Goal: Task Accomplishment & Management: Manage account settings

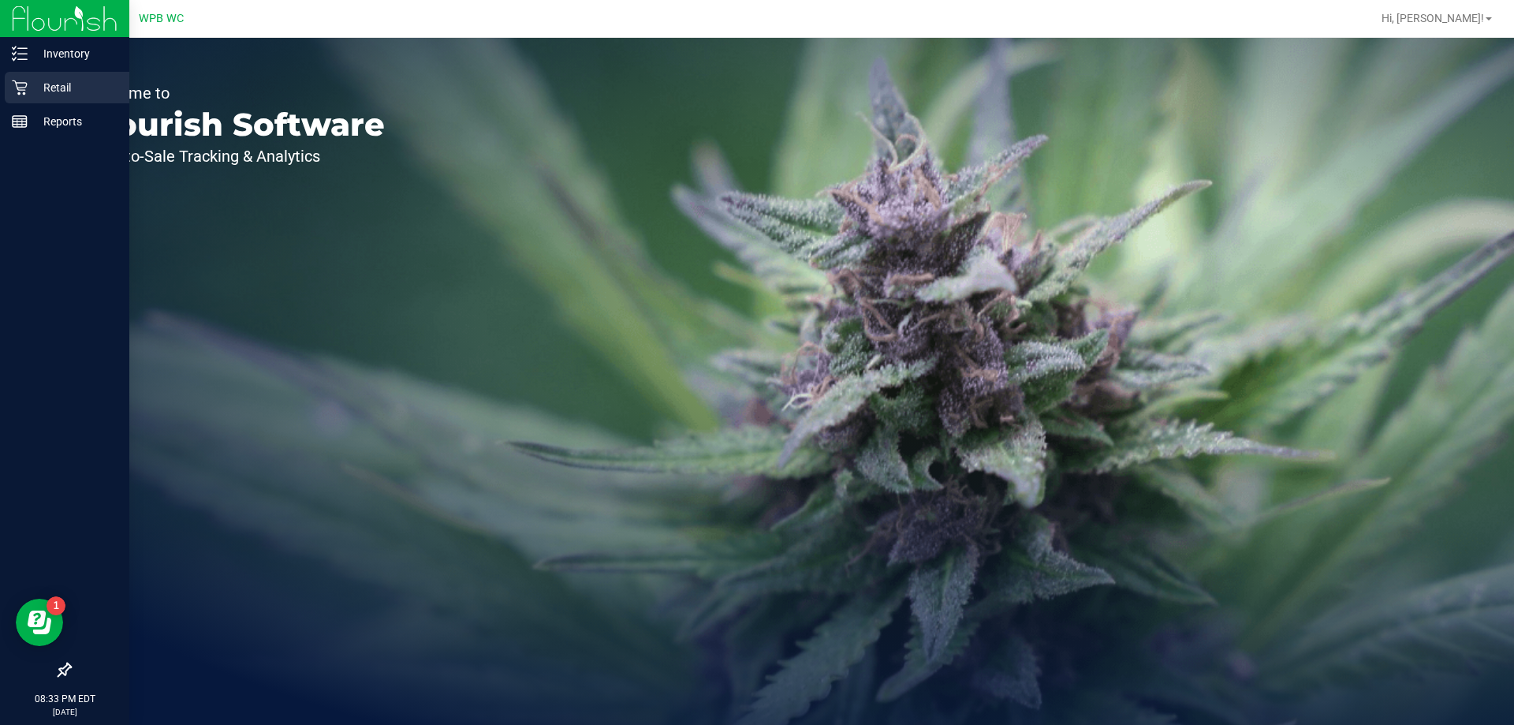
click at [69, 95] on p "Retail" at bounding box center [75, 87] width 95 height 19
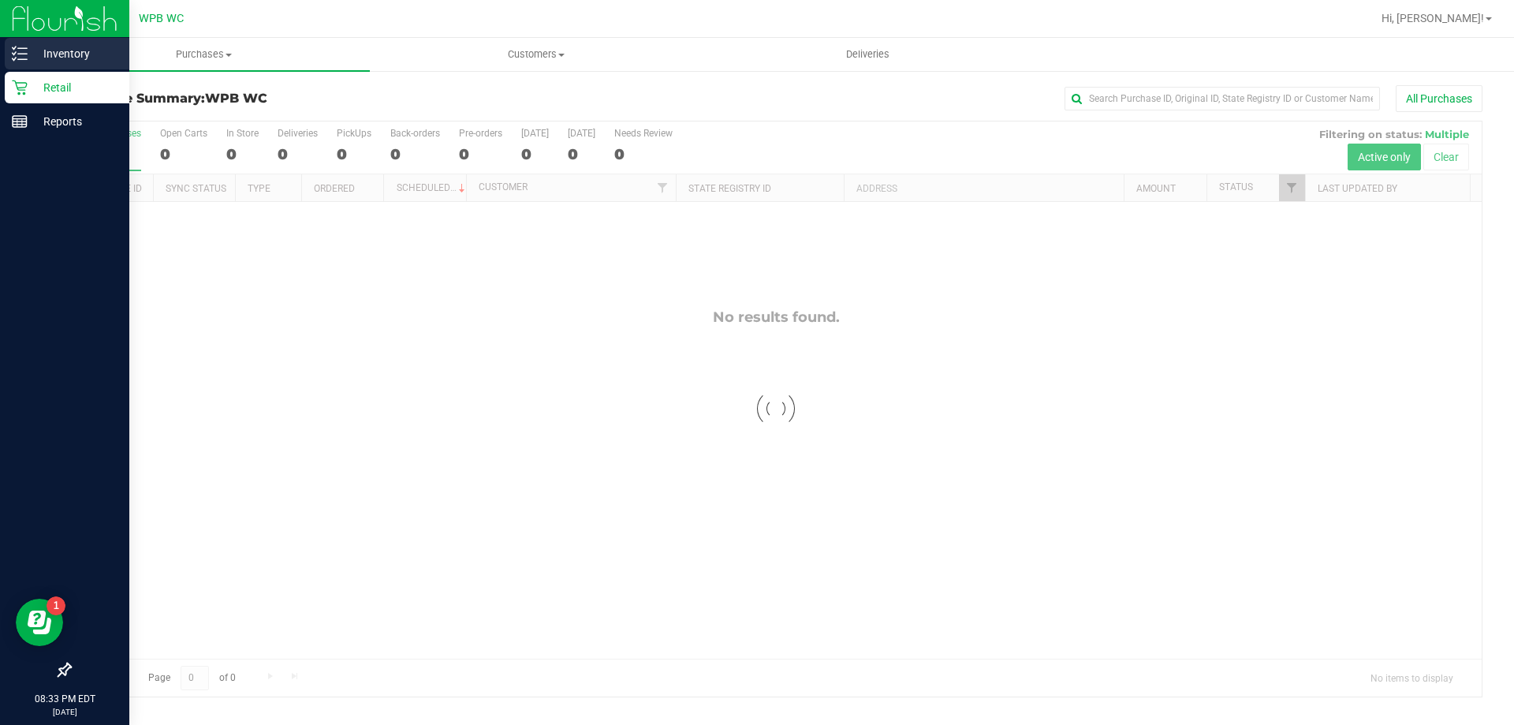
click at [58, 51] on p "Inventory" at bounding box center [75, 53] width 95 height 19
click at [105, 61] on p "Inventory" at bounding box center [75, 53] width 95 height 19
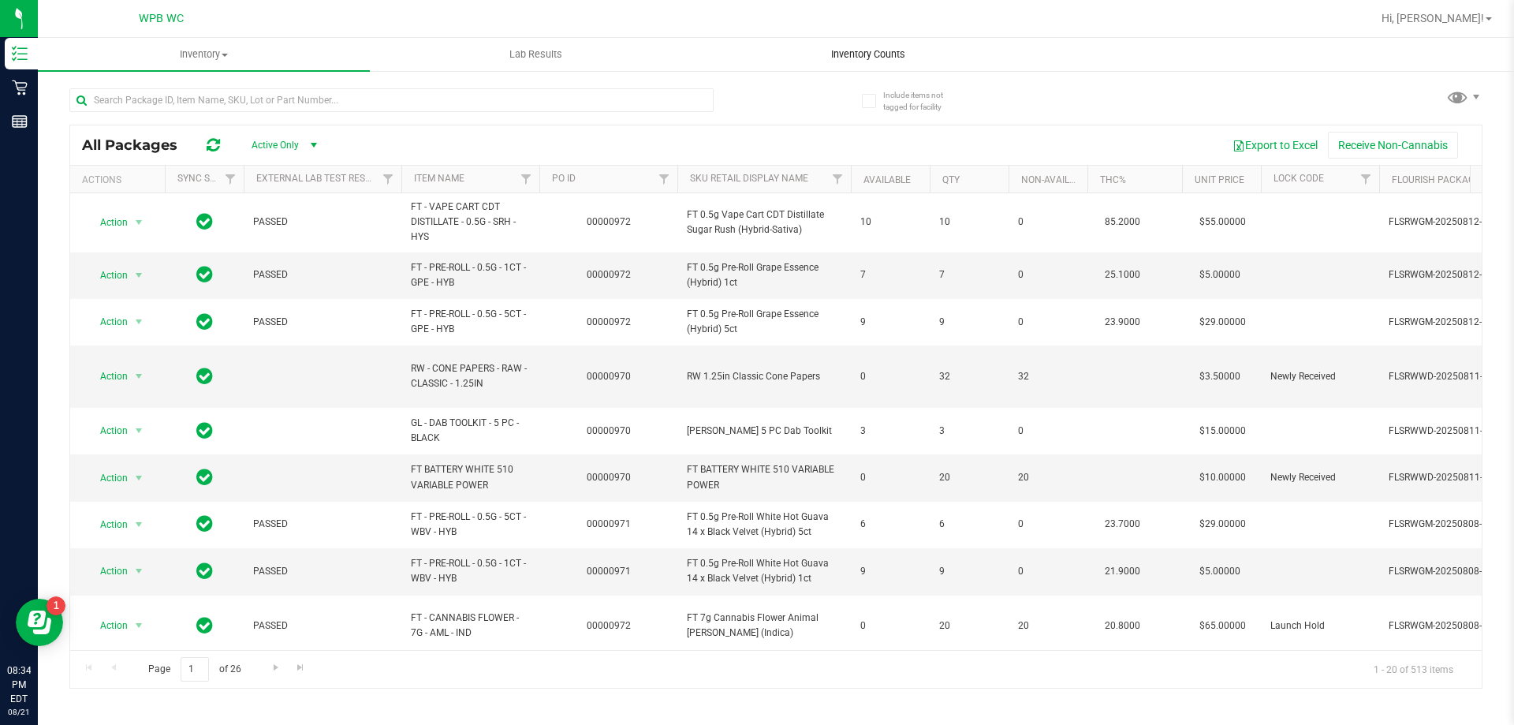
click at [852, 56] on span "Inventory Counts" at bounding box center [868, 54] width 117 height 14
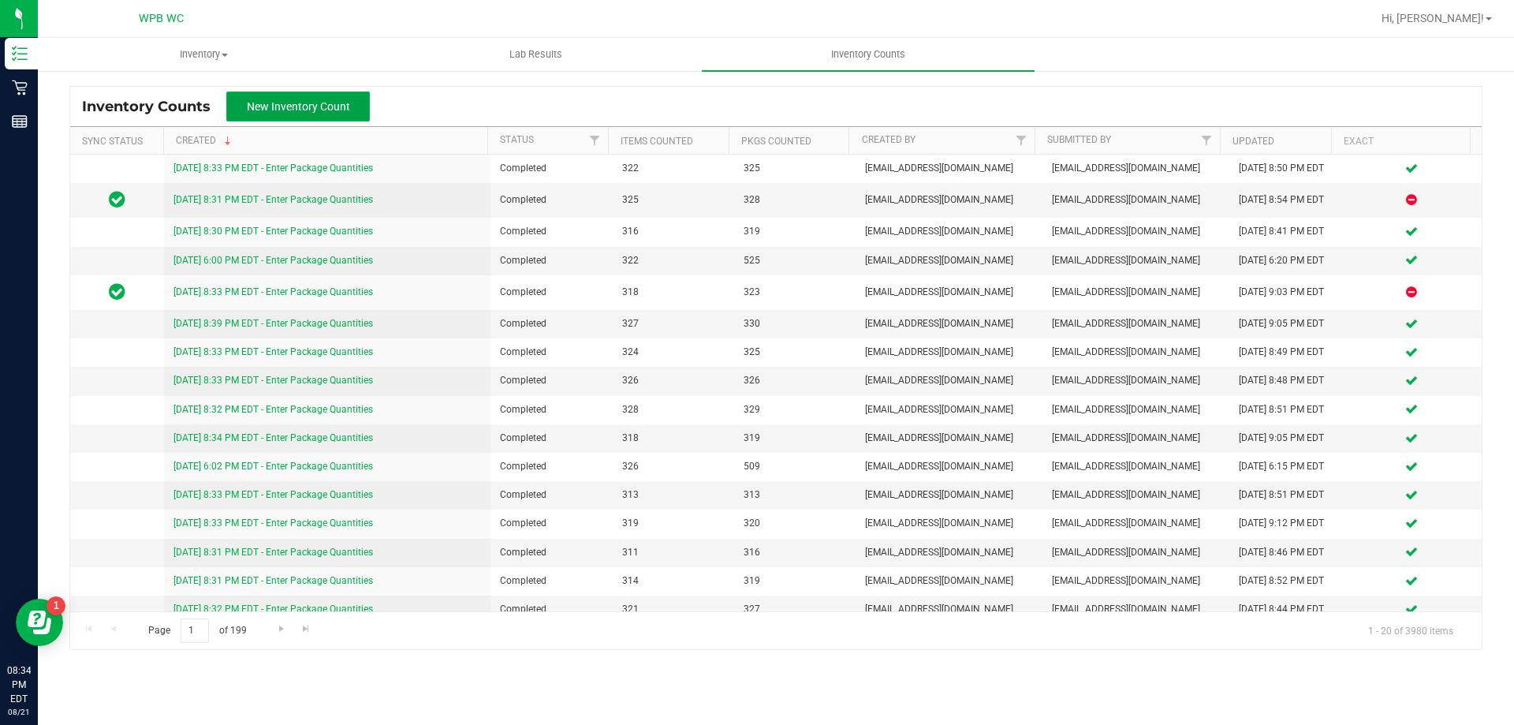
click at [270, 109] on span "New Inventory Count" at bounding box center [298, 106] width 103 height 13
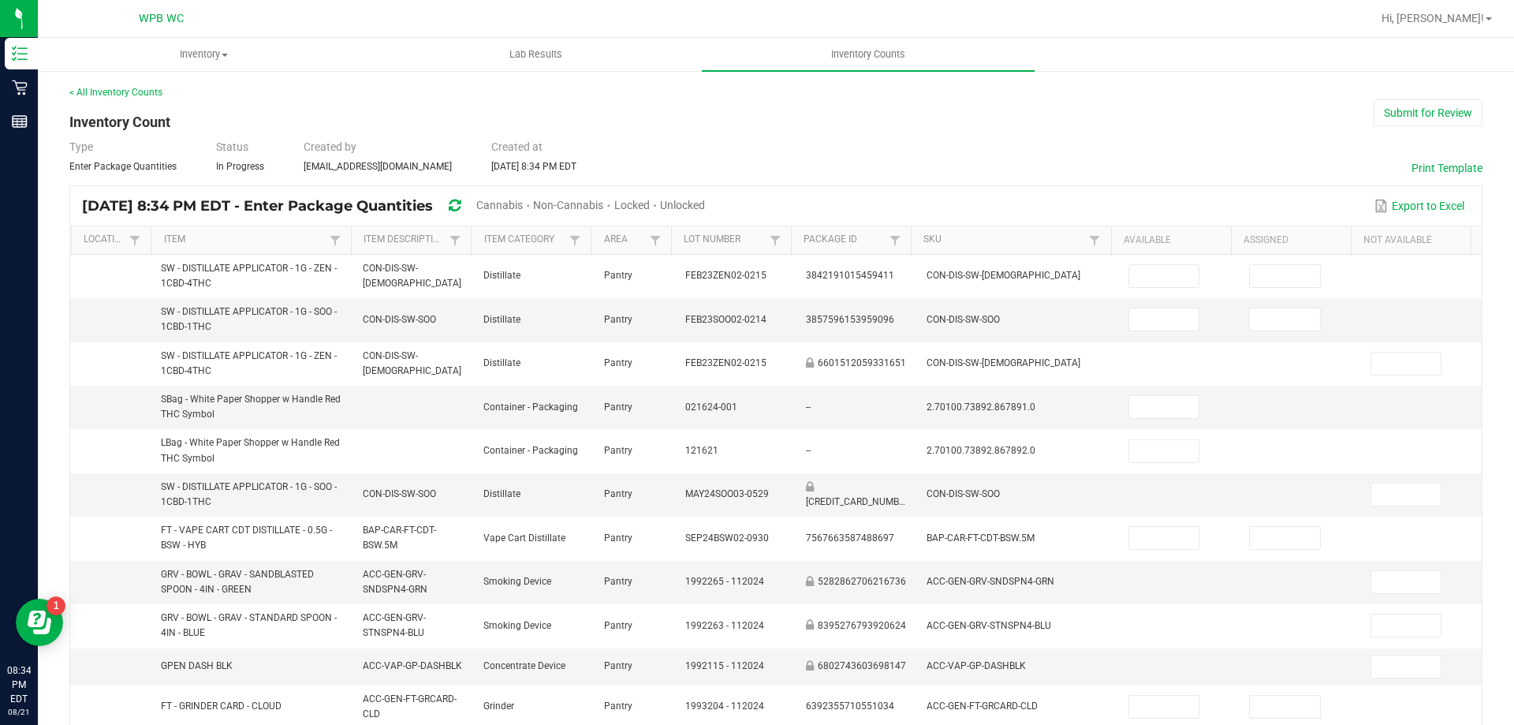
click at [705, 203] on span "Unlocked" at bounding box center [682, 205] width 45 height 13
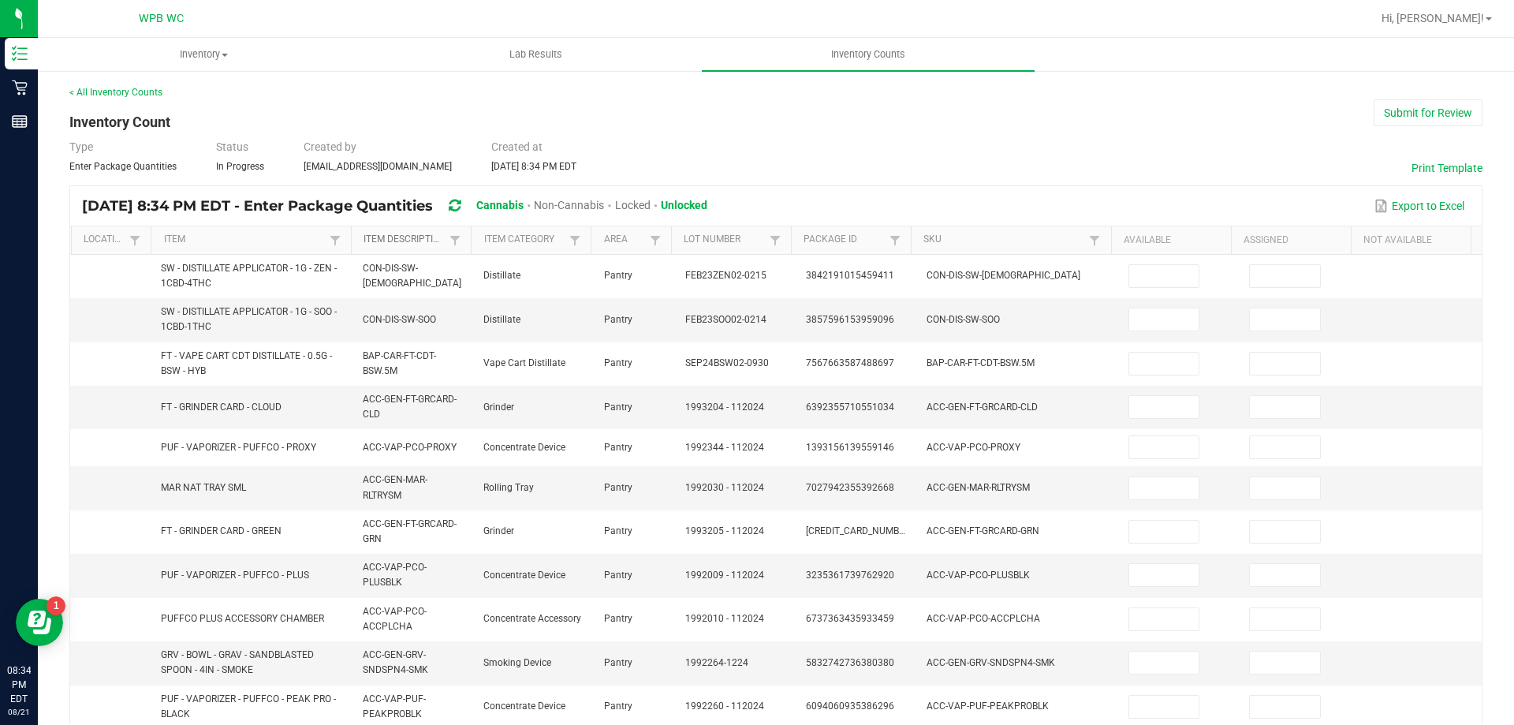
click at [383, 239] on link "Item Description" at bounding box center [405, 239] width 82 height 13
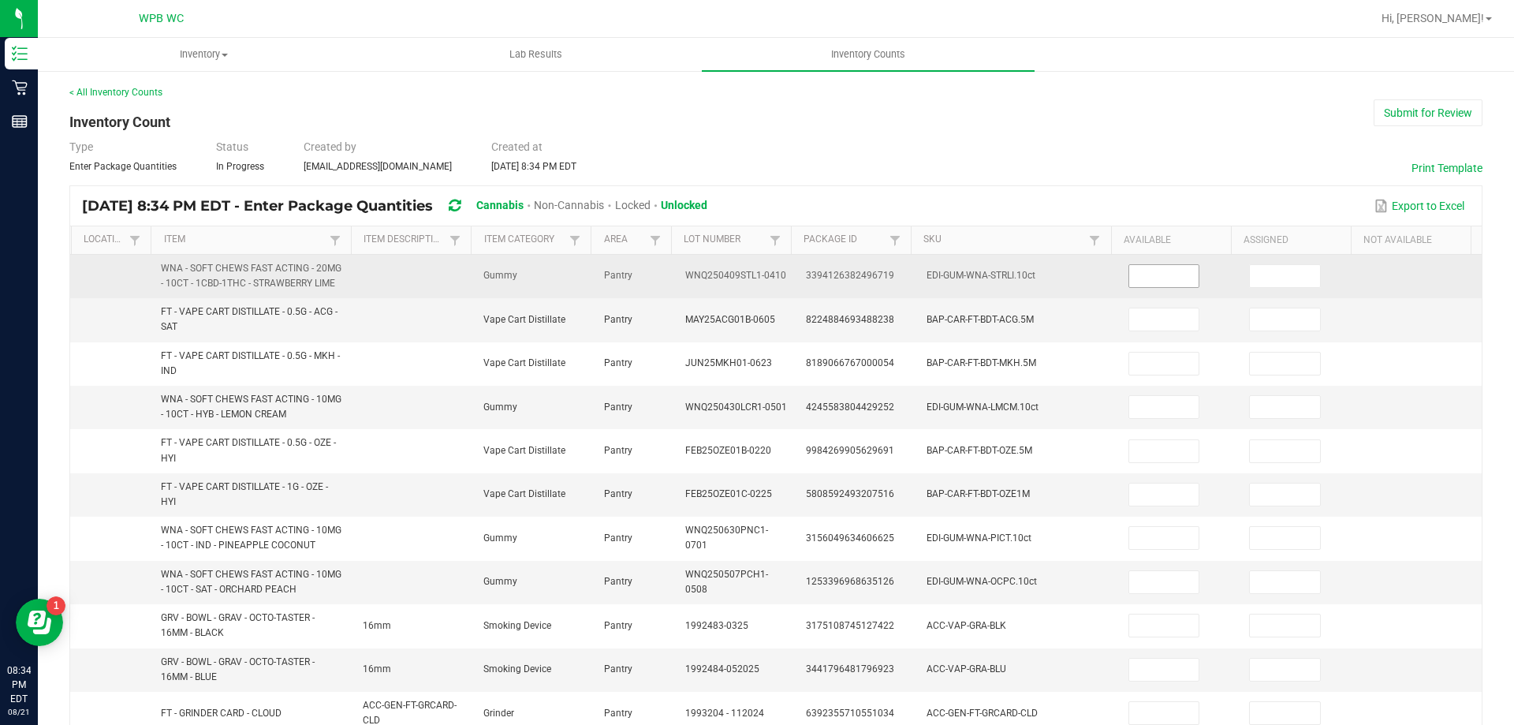
click at [1129, 267] on input at bounding box center [1164, 276] width 70 height 22
click at [1130, 278] on input at bounding box center [1164, 276] width 70 height 22
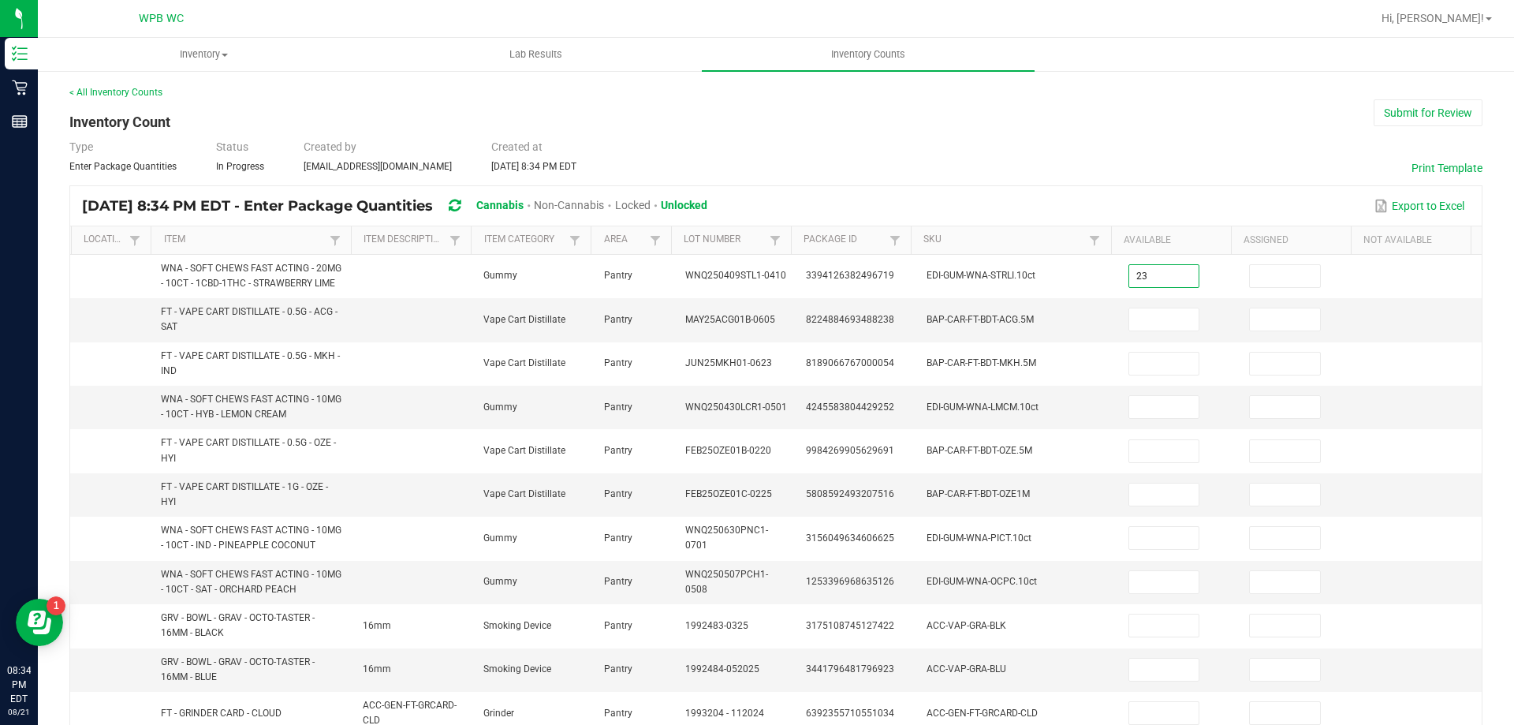
type input "23"
type input "1"
type input "4"
type input "14"
type input "10"
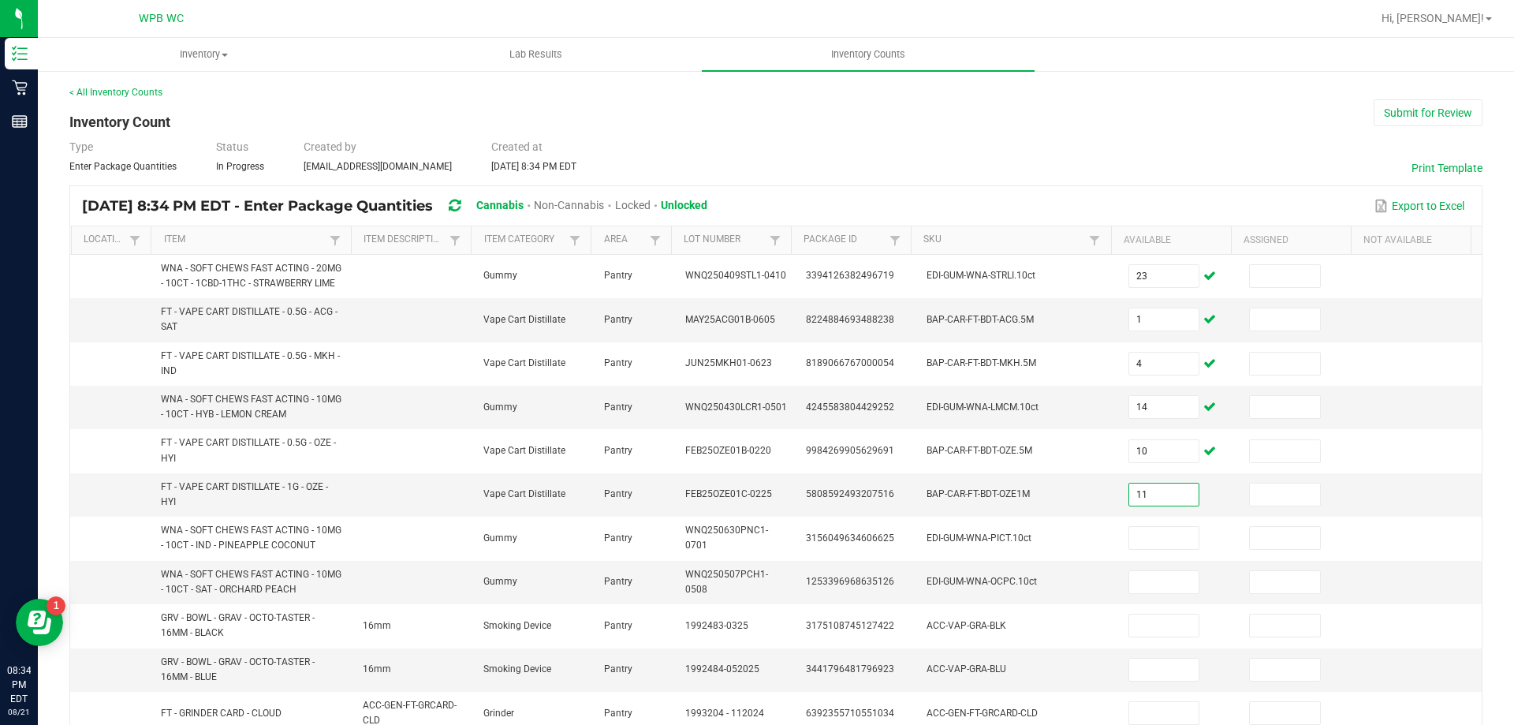
type input "11"
type input "29"
type input "24"
type input "6"
type input "2"
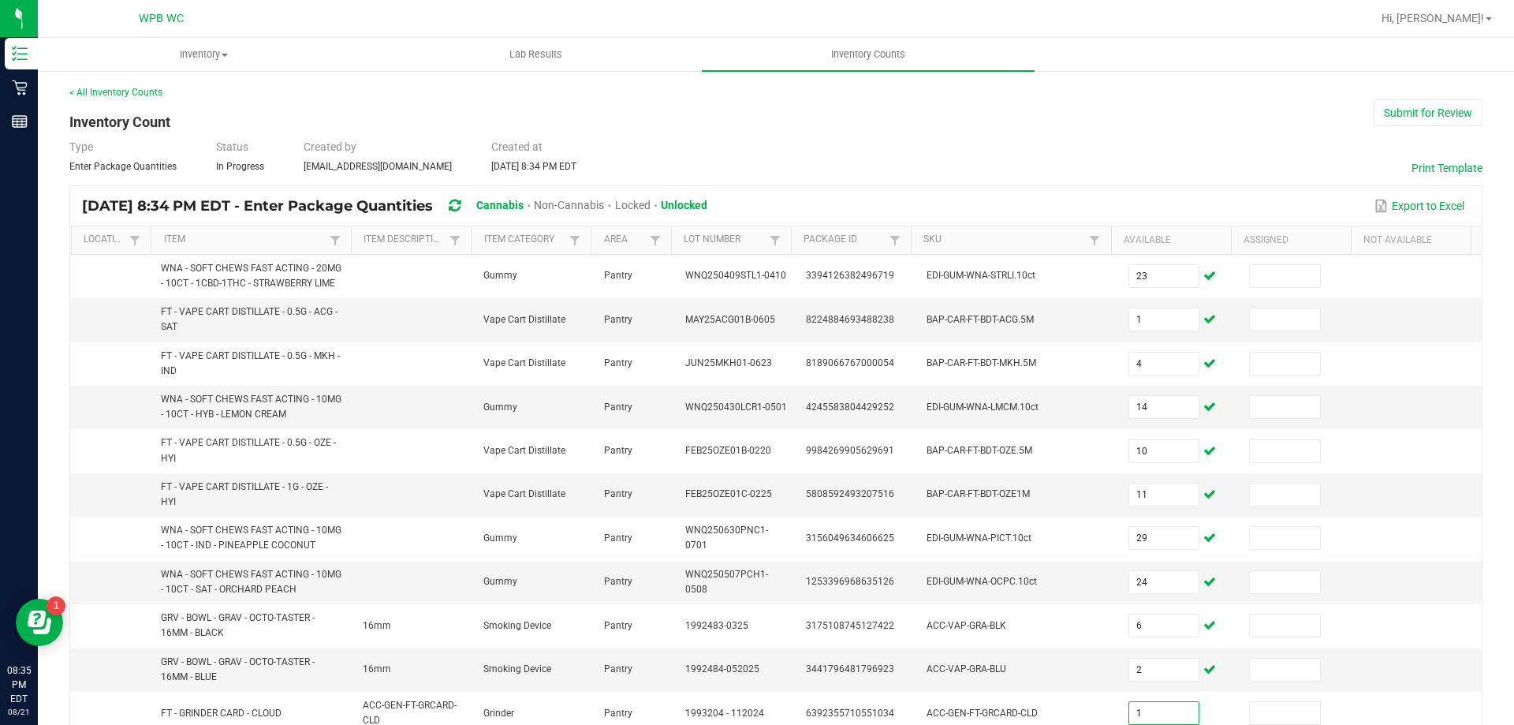
type input "1"
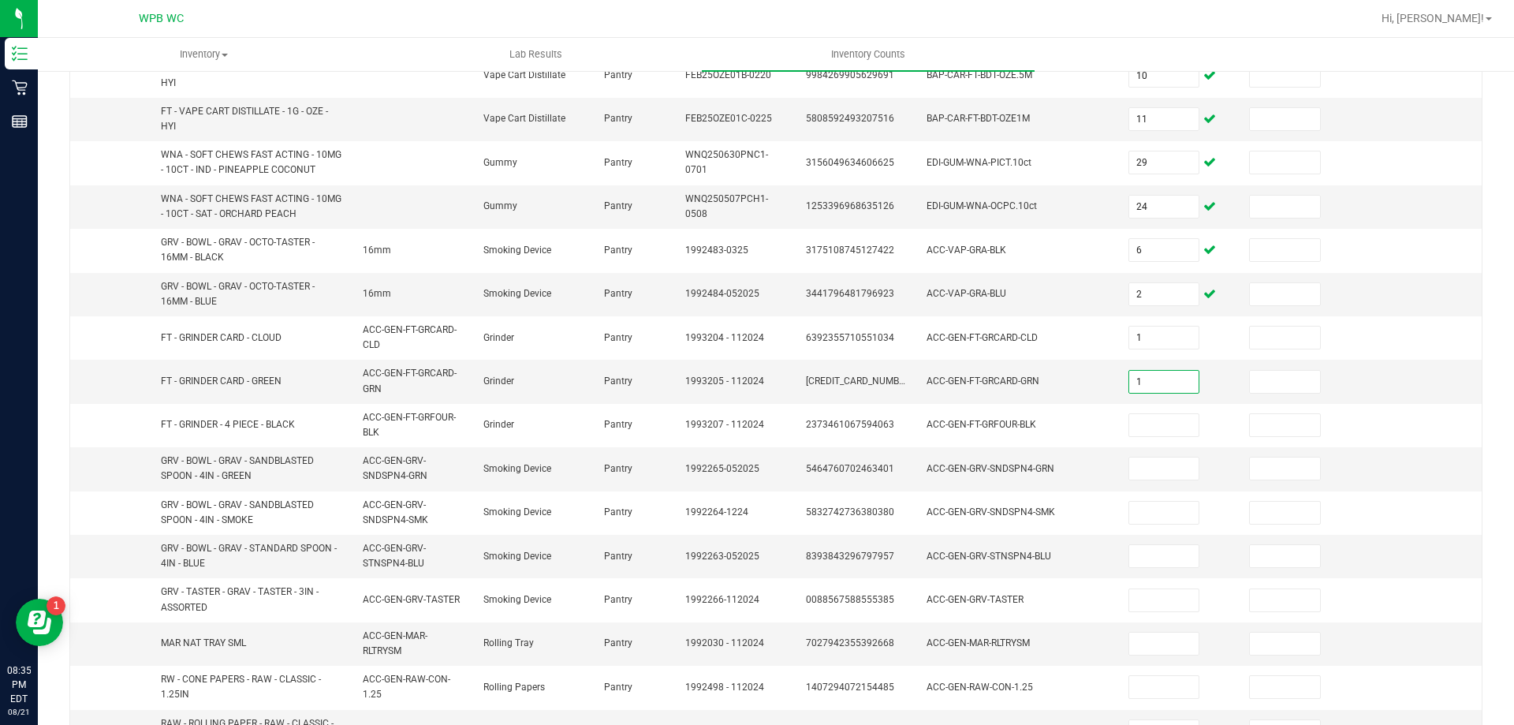
type input "1"
type input "5"
type input "2"
type input "4"
type input "5"
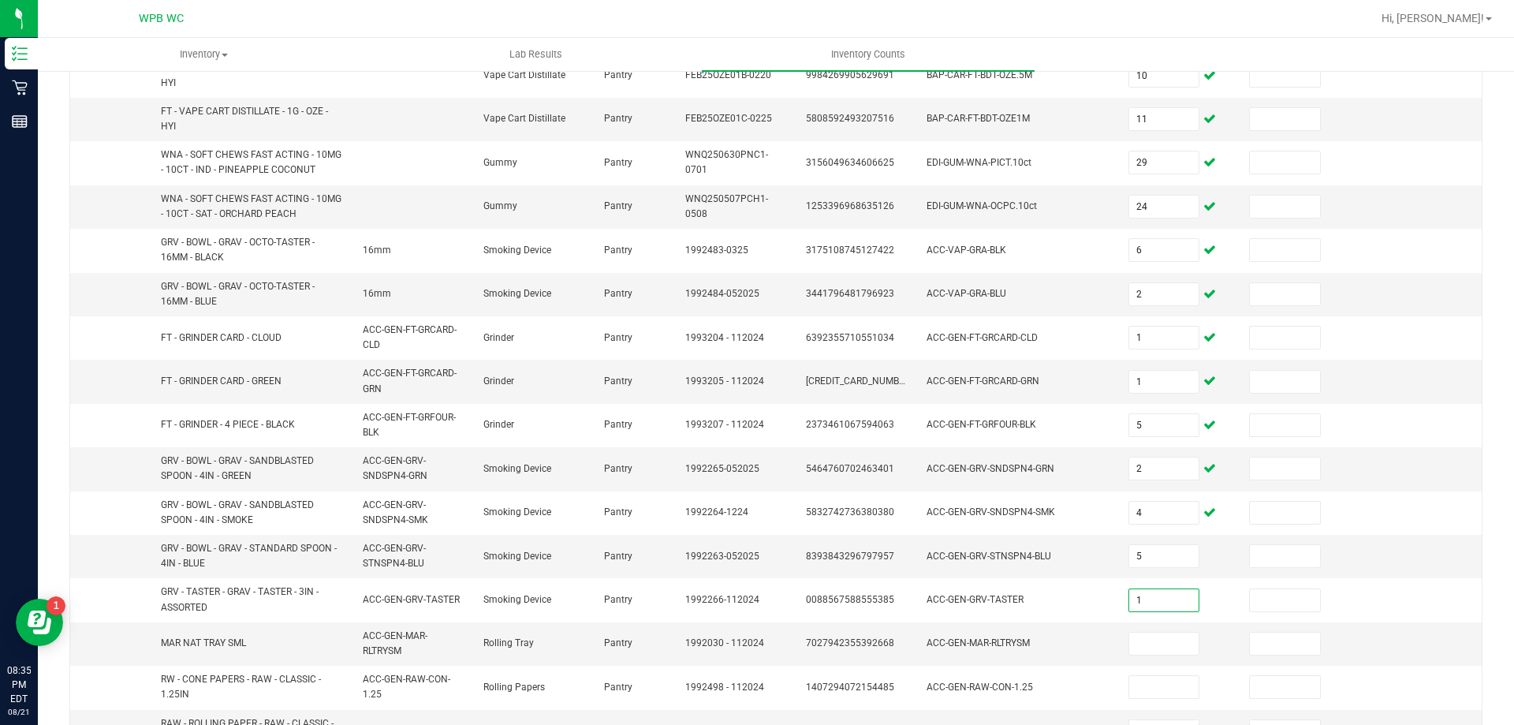
type input "1"
type input "4"
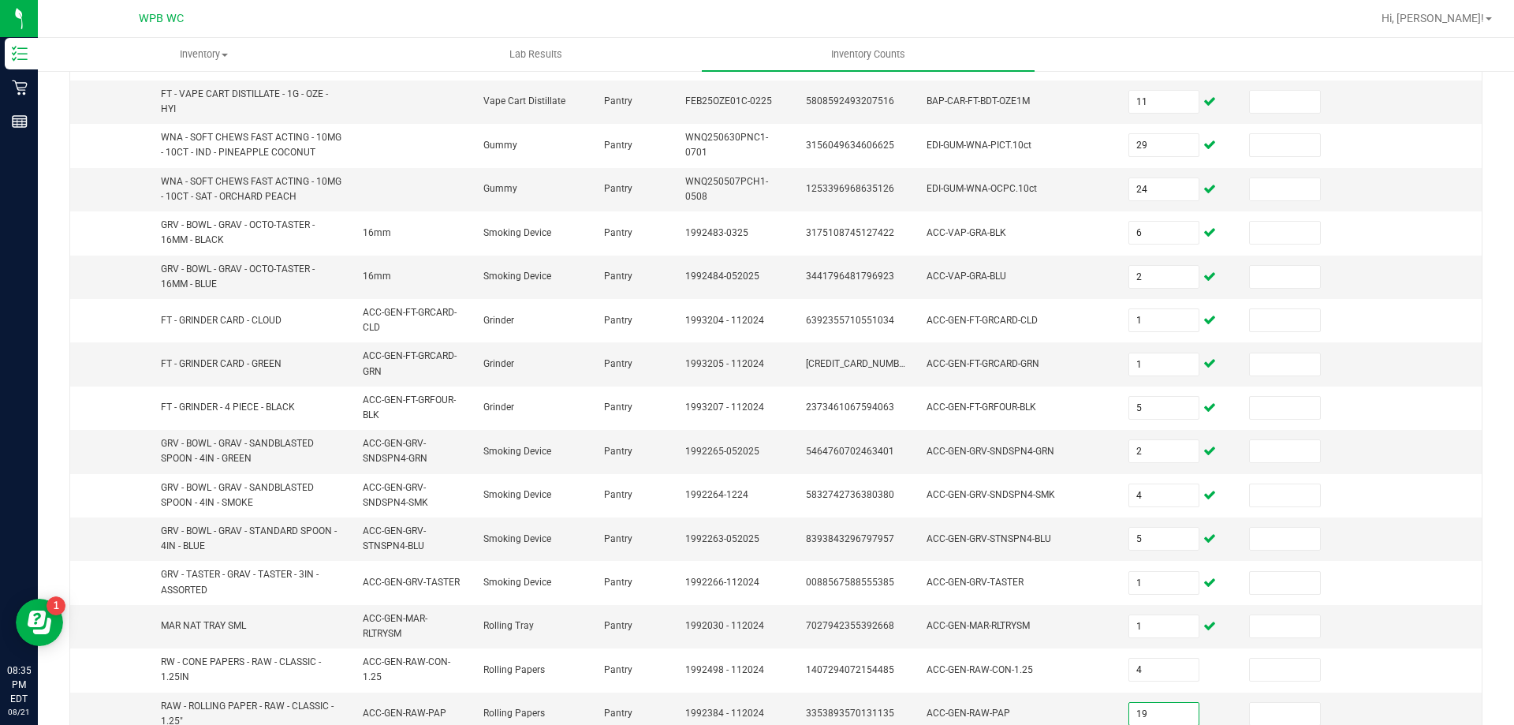
type input "19"
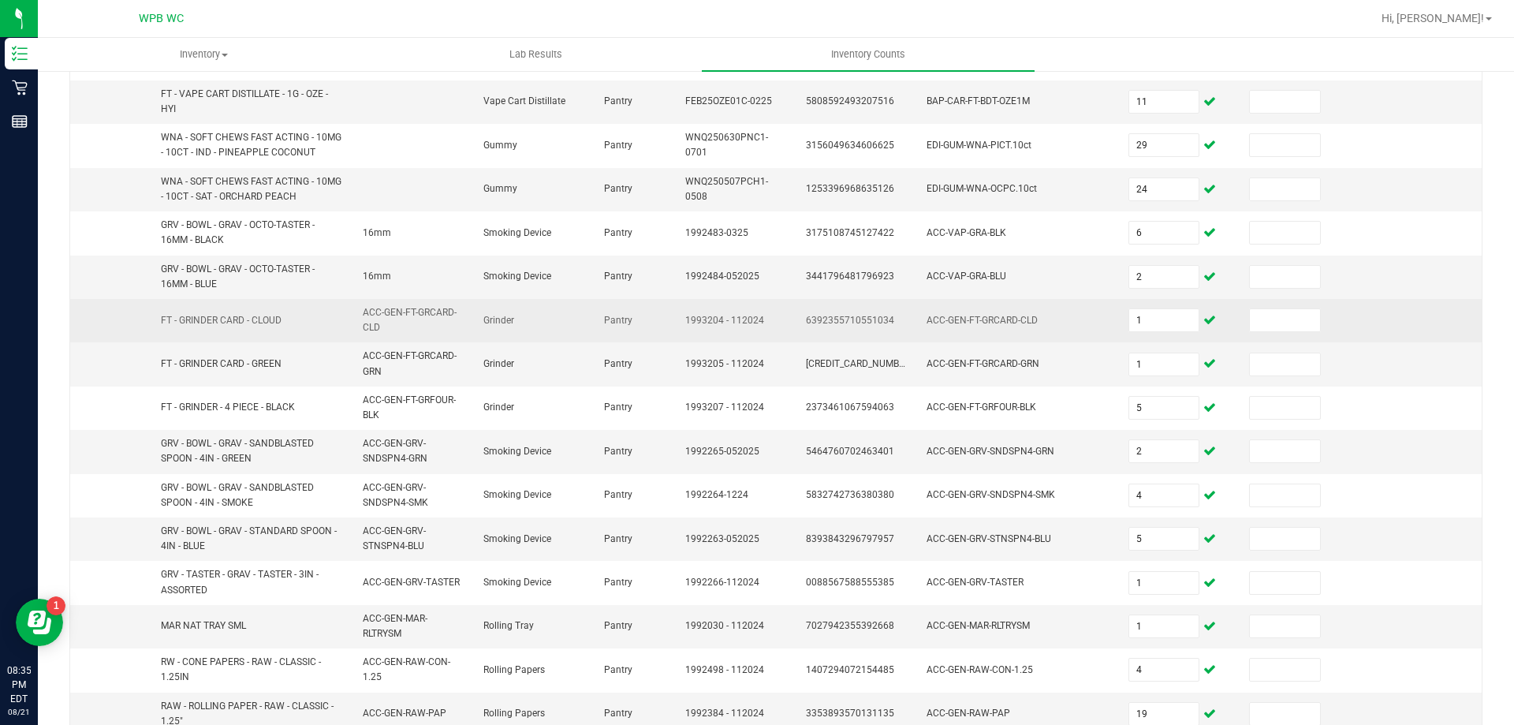
scroll to position [460, 0]
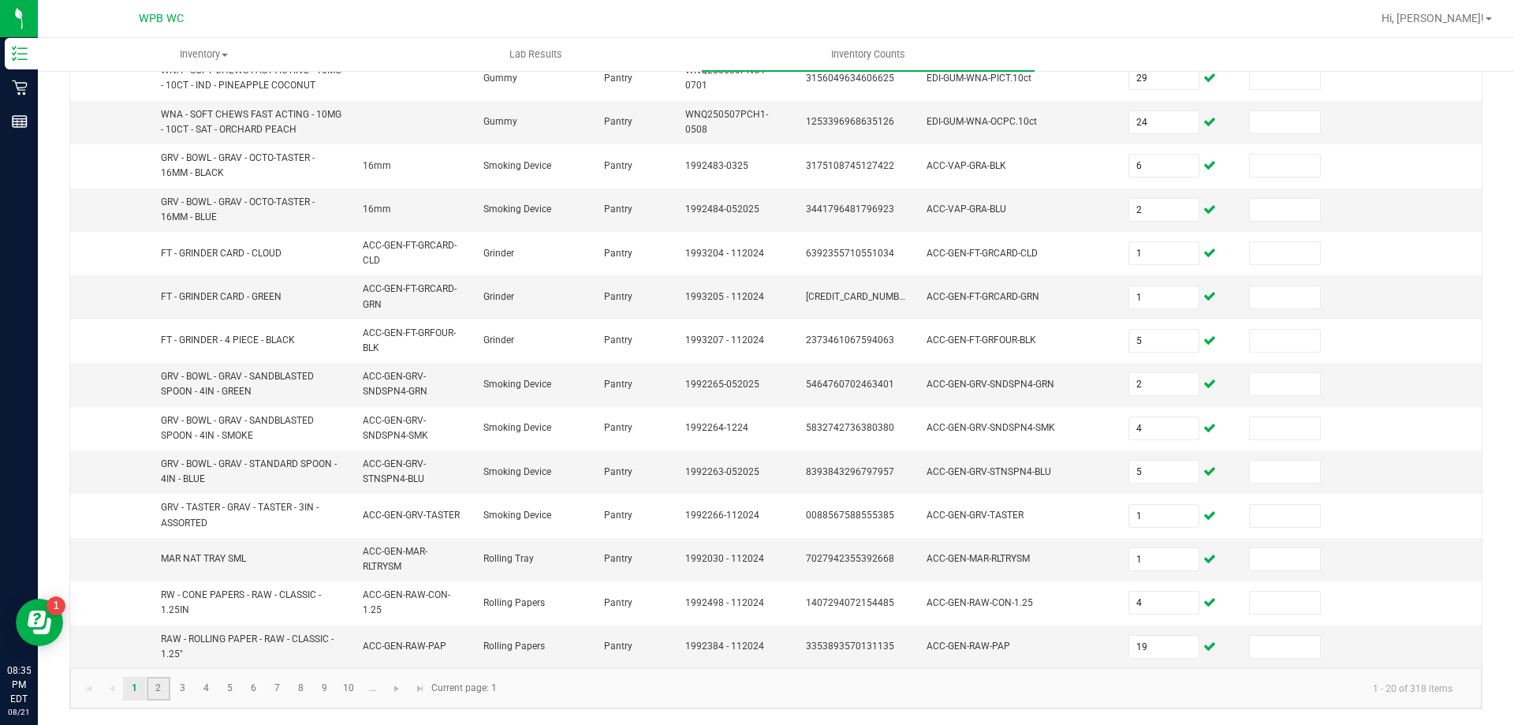
click at [162, 682] on link "2" at bounding box center [158, 689] width 23 height 24
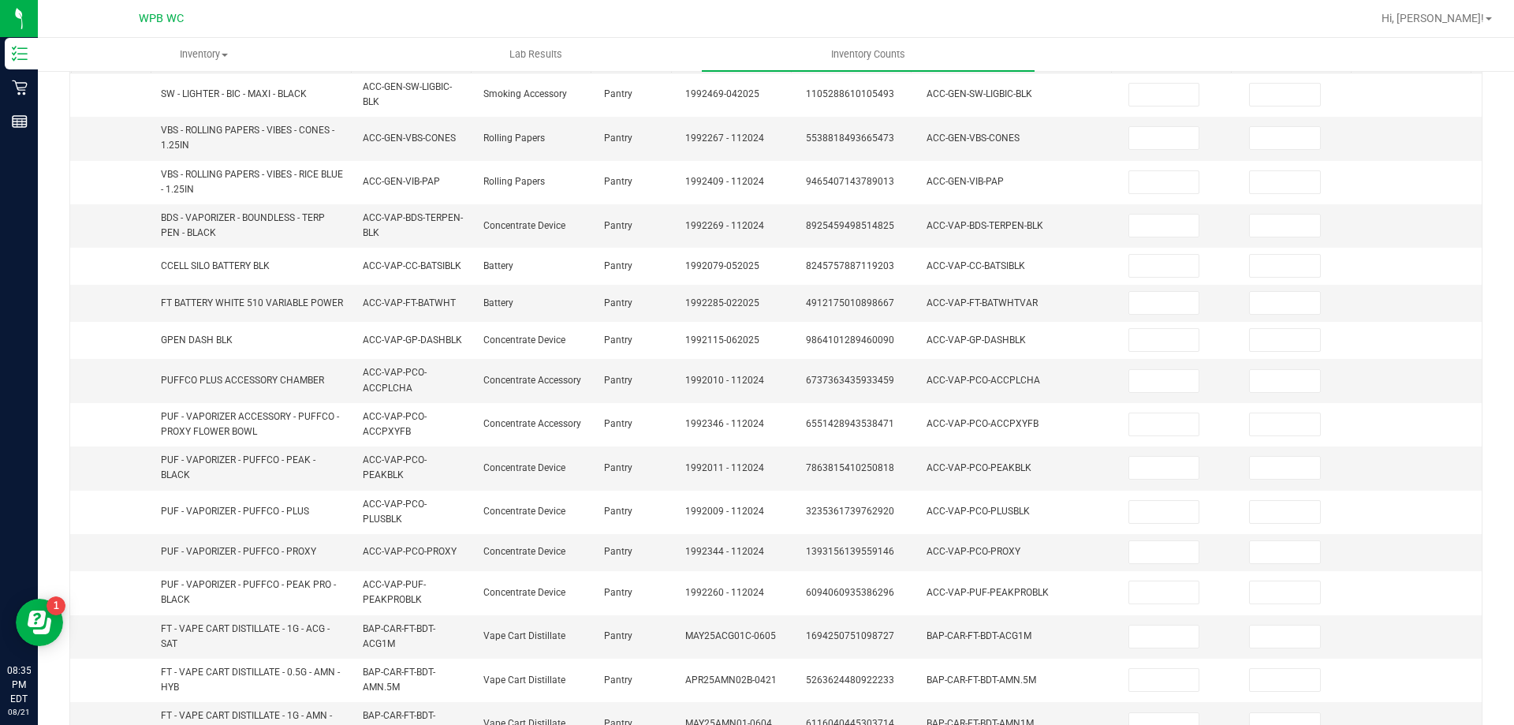
scroll to position [65, 0]
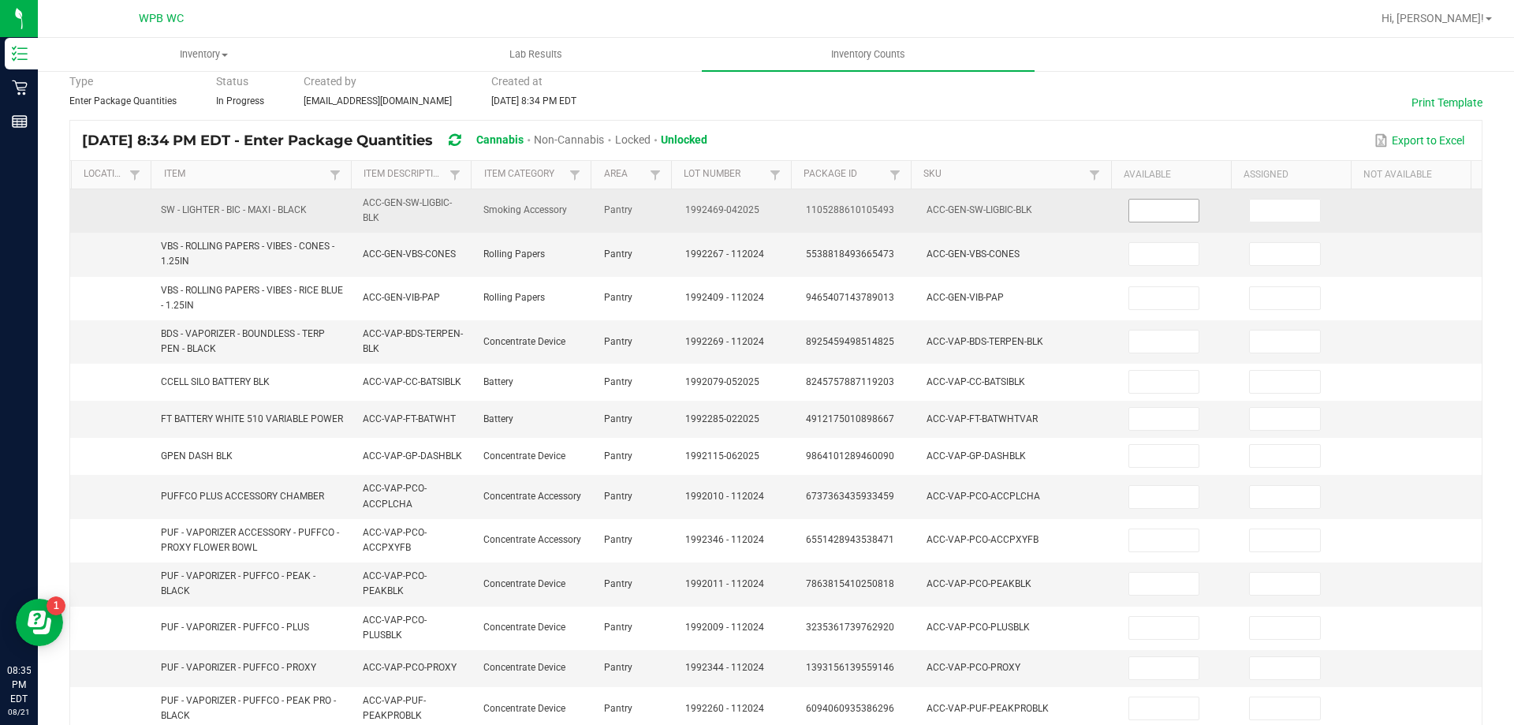
click at [1139, 202] on input at bounding box center [1164, 211] width 70 height 22
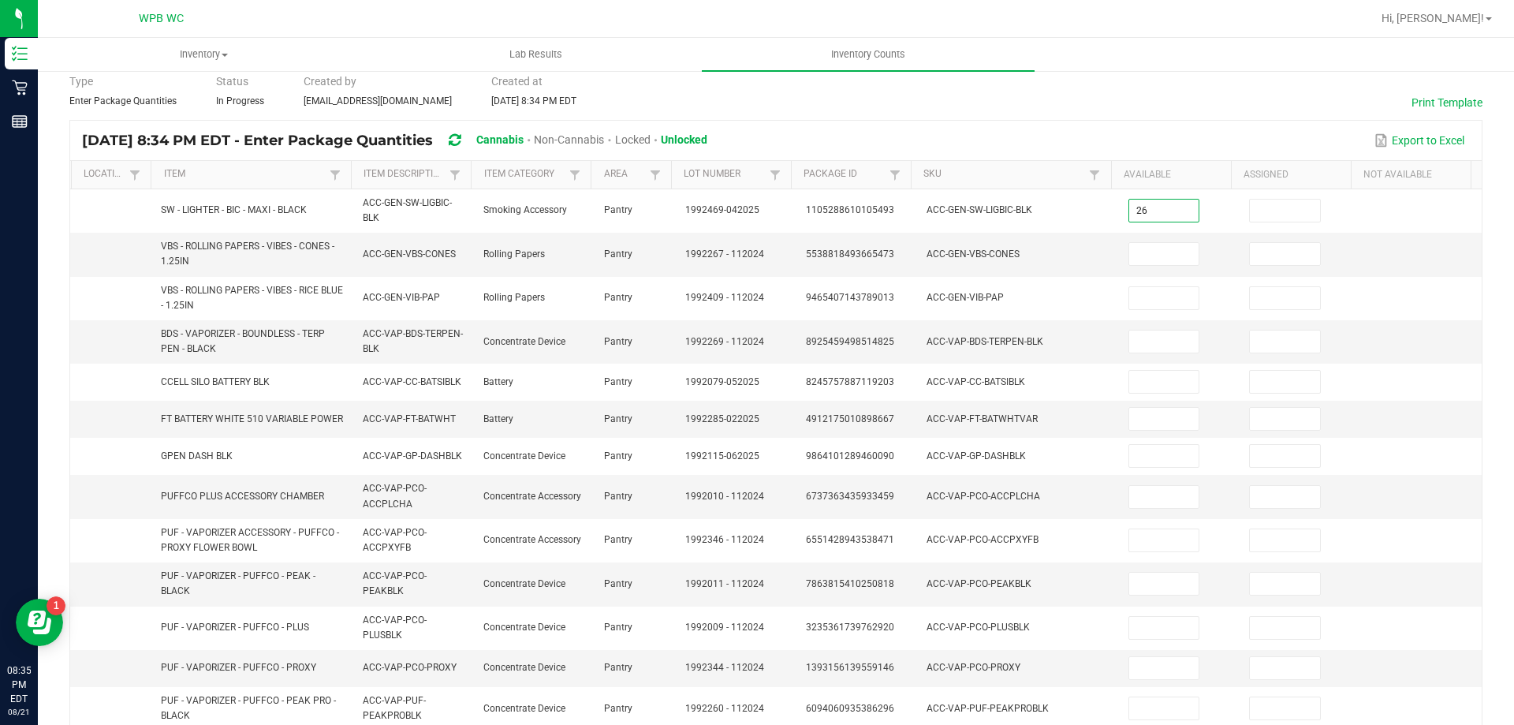
type input "26"
type input "4"
type input "35"
type input "5"
type input "2"
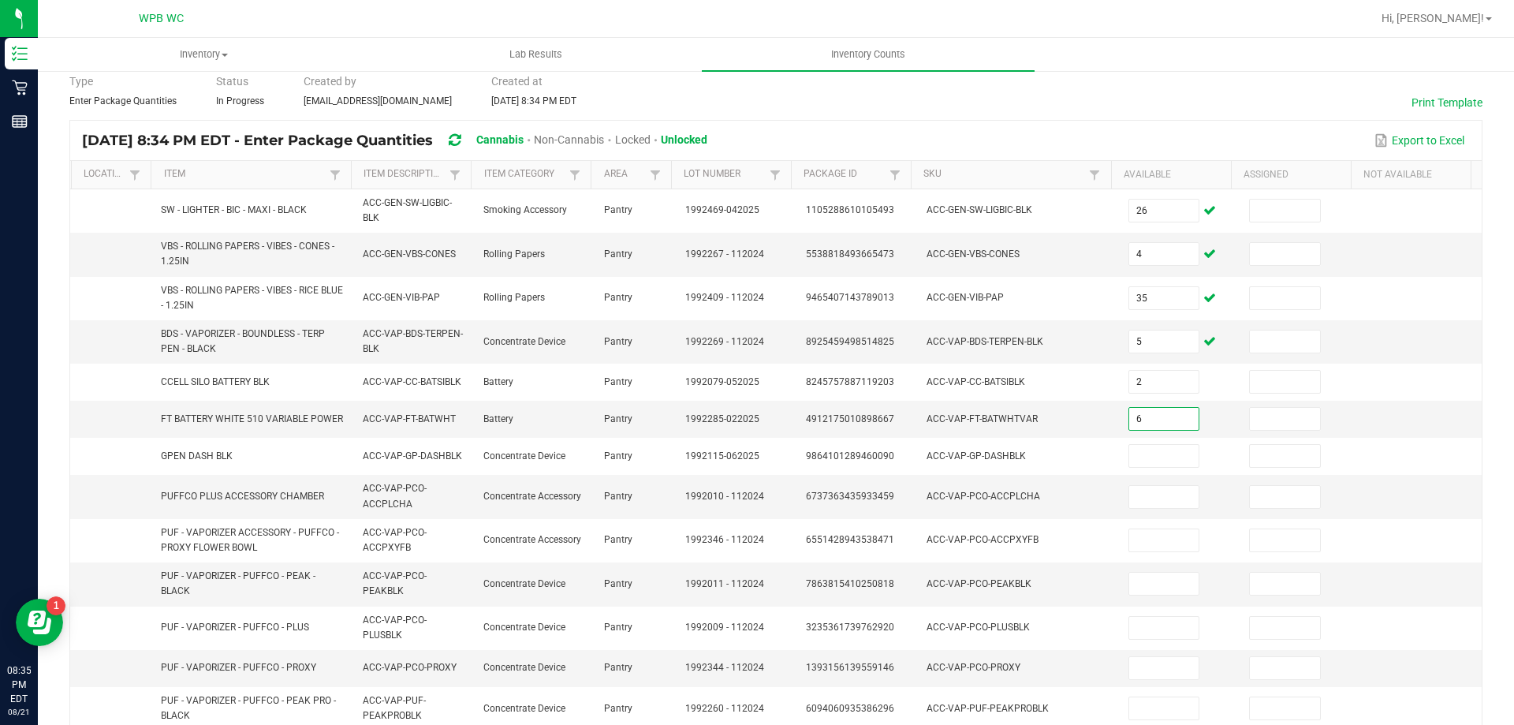
type input "6"
type input "3"
type input "1"
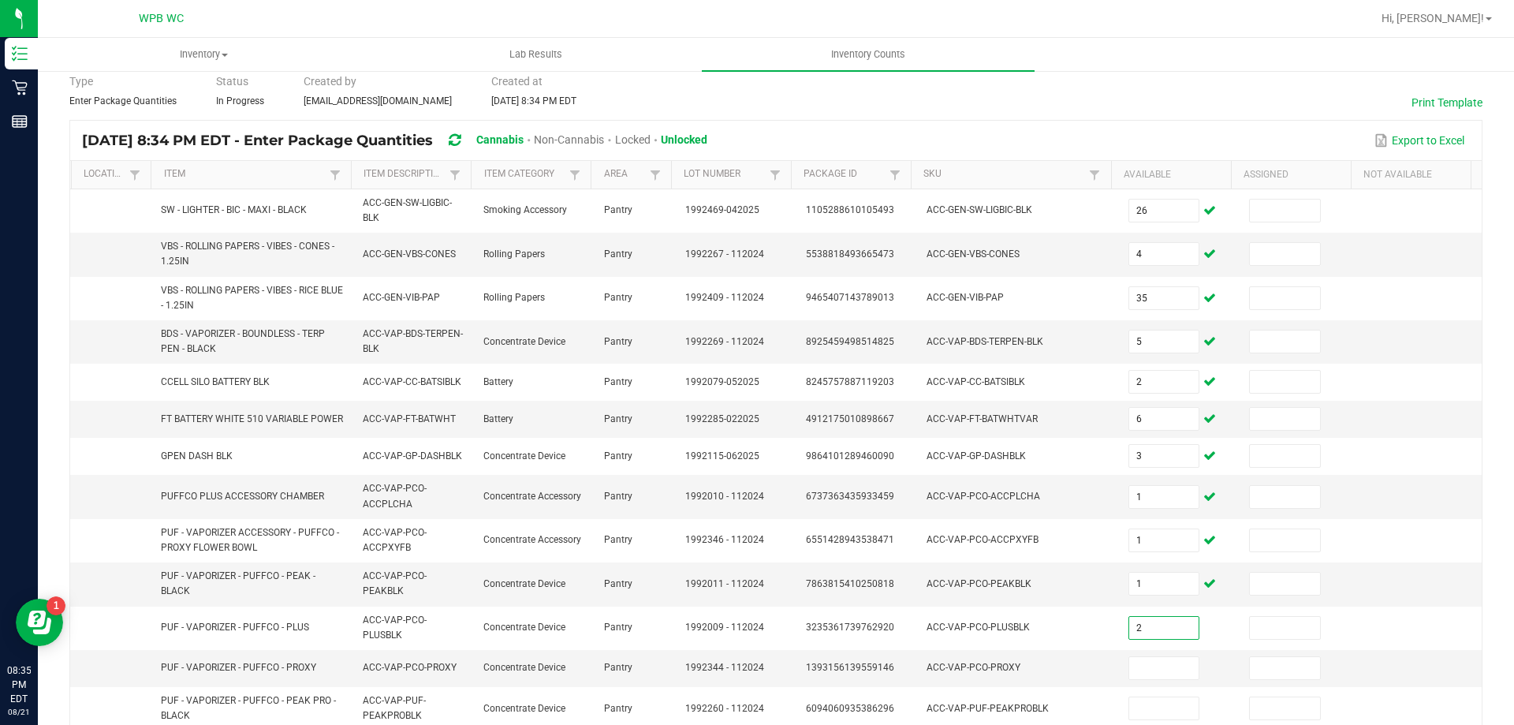
type input "2"
type input "3"
type input "1"
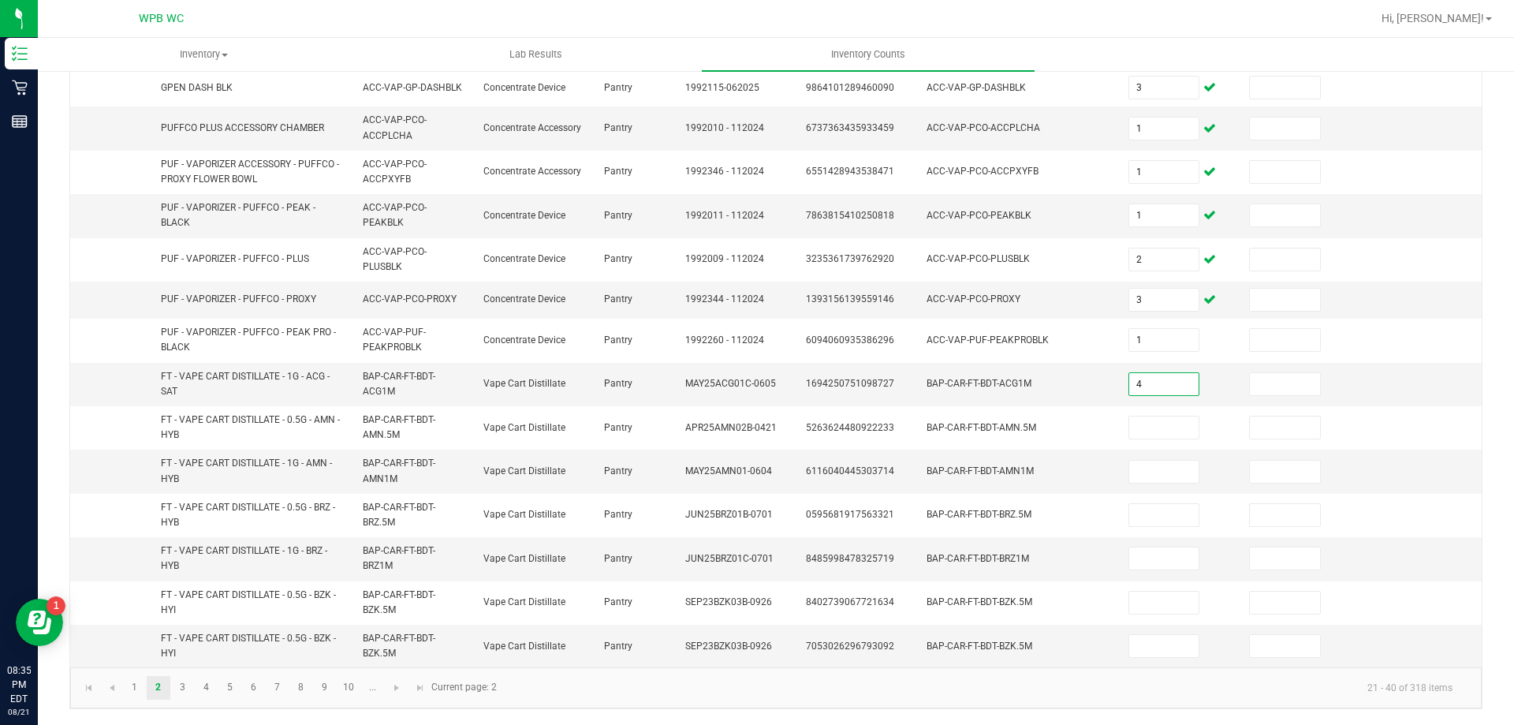
type input "4"
type input "6"
type input "2"
type input "9"
type input "7"
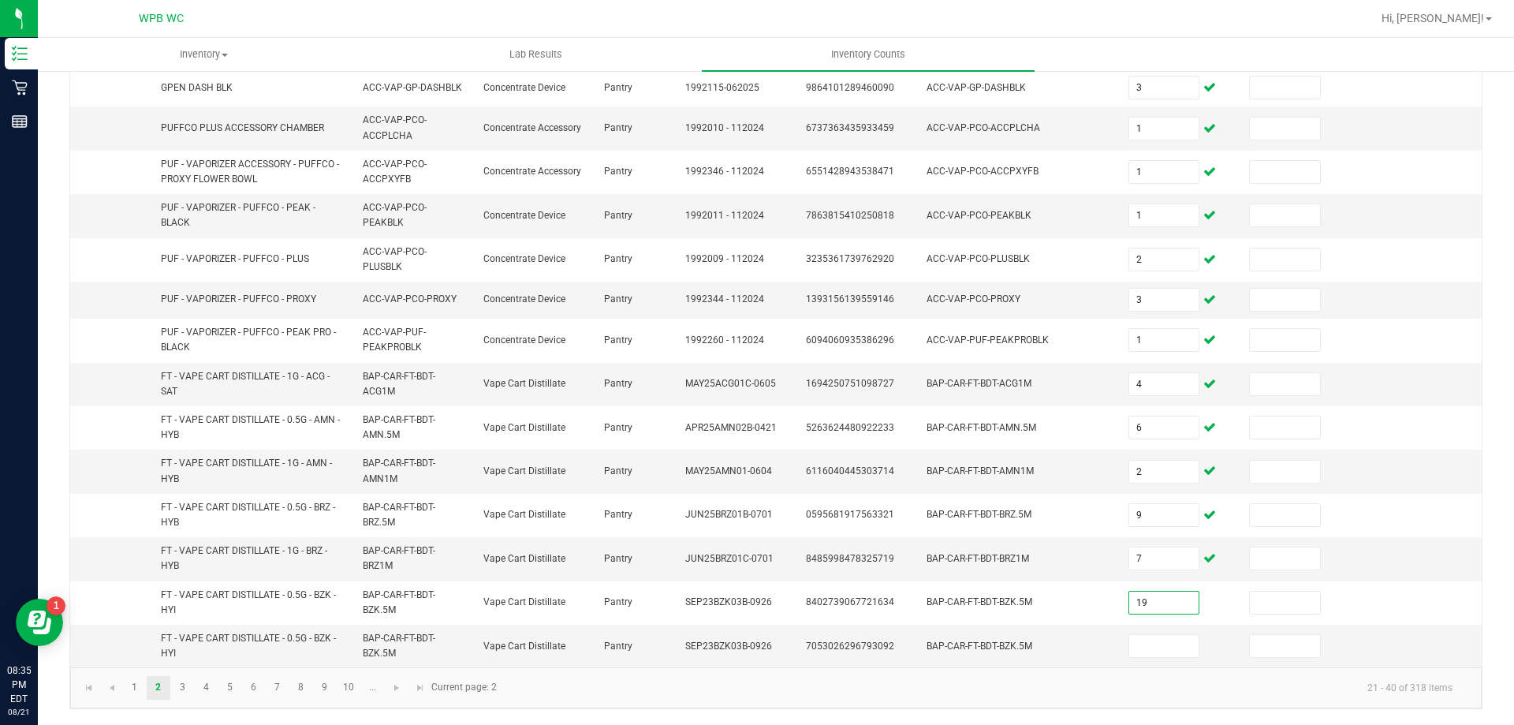
type input "19"
type input "0"
click at [185, 685] on link "3" at bounding box center [182, 688] width 23 height 24
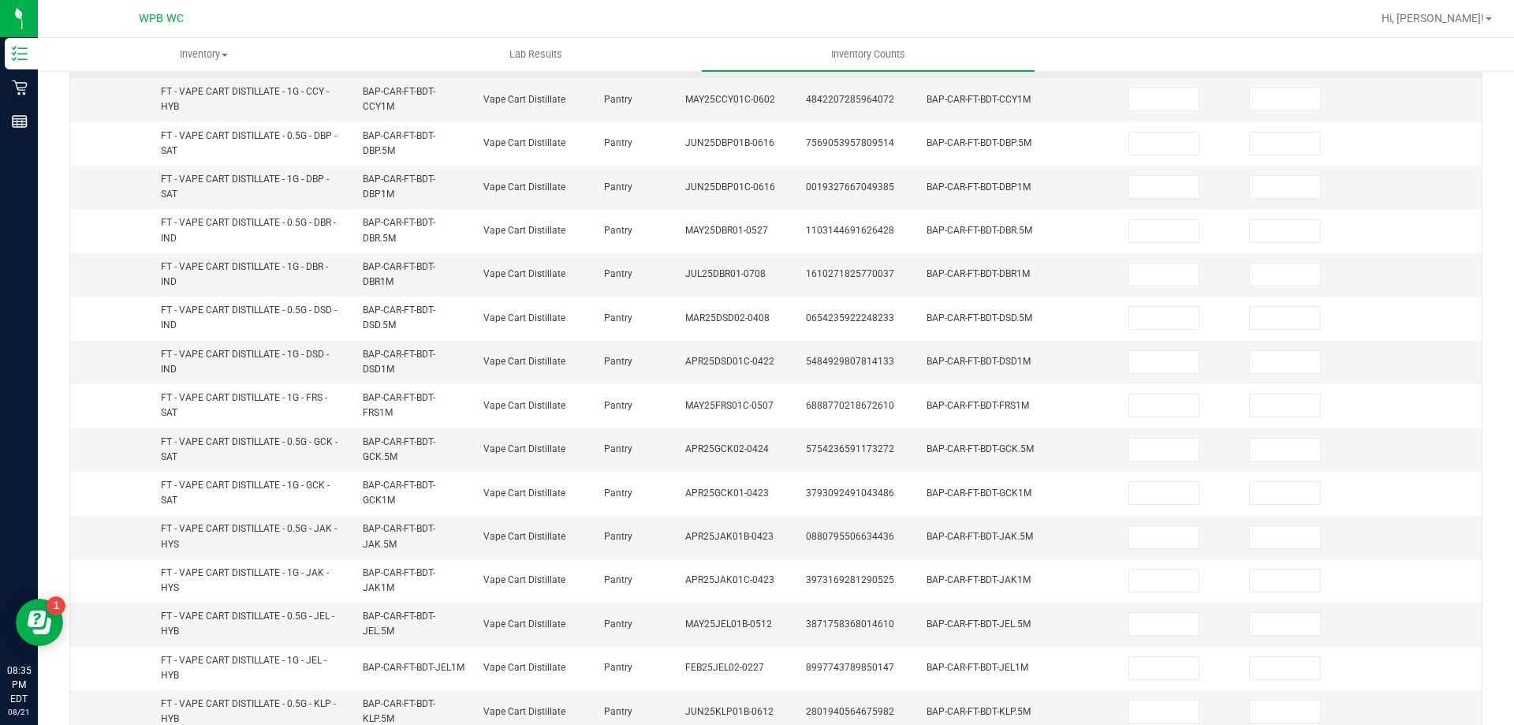
scroll to position [0, 0]
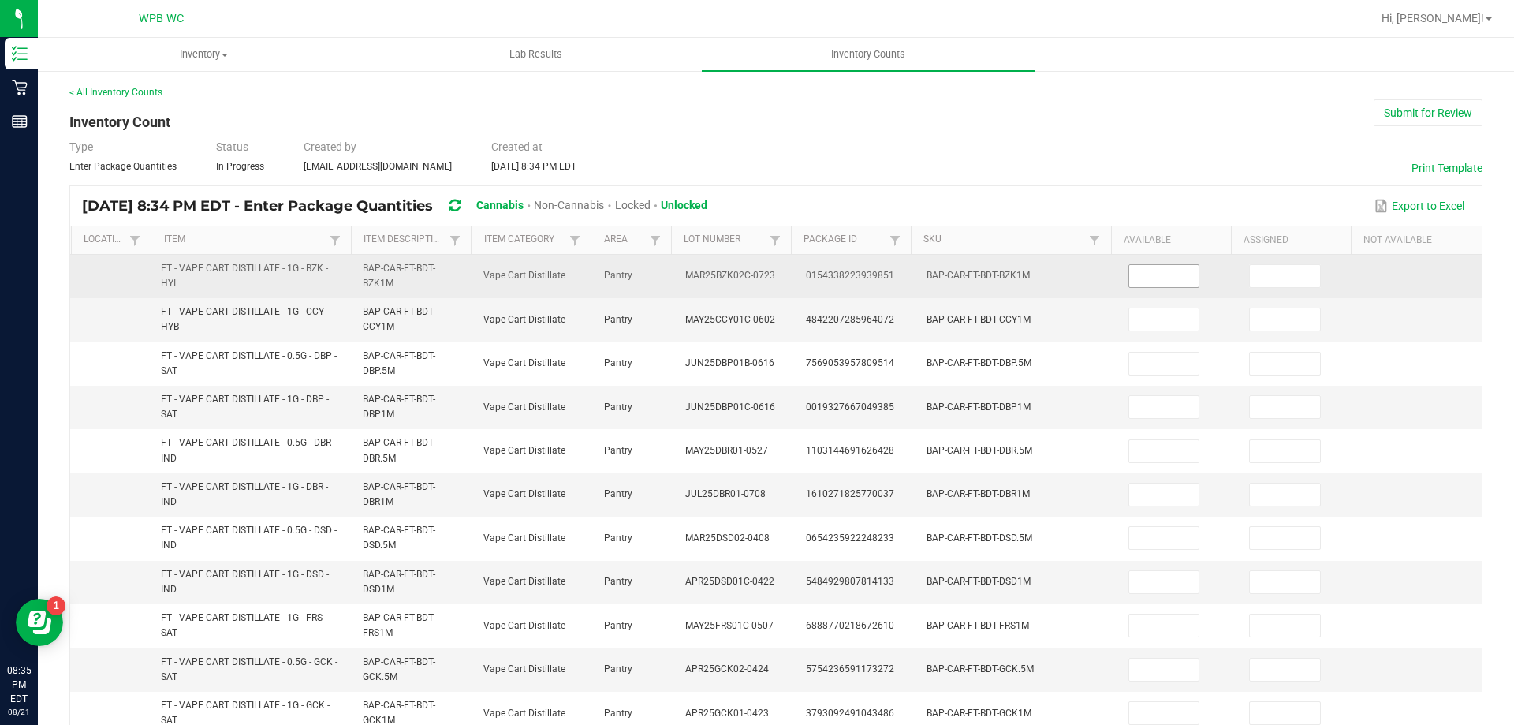
click at [1152, 269] on input at bounding box center [1164, 276] width 70 height 22
type input "11"
type input "4"
type input "8"
type input "3"
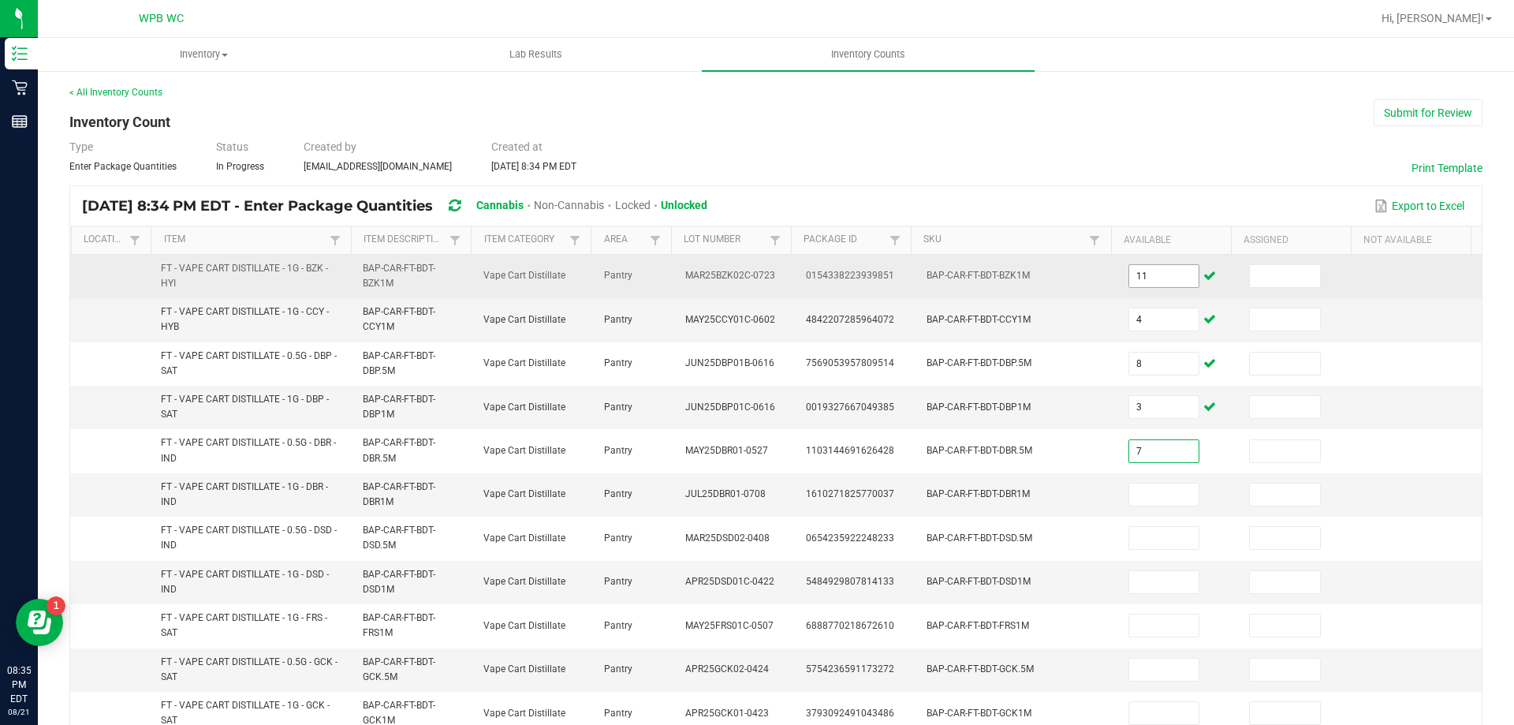
type input "7"
type input "9"
type input "12"
type input "5"
type input "4"
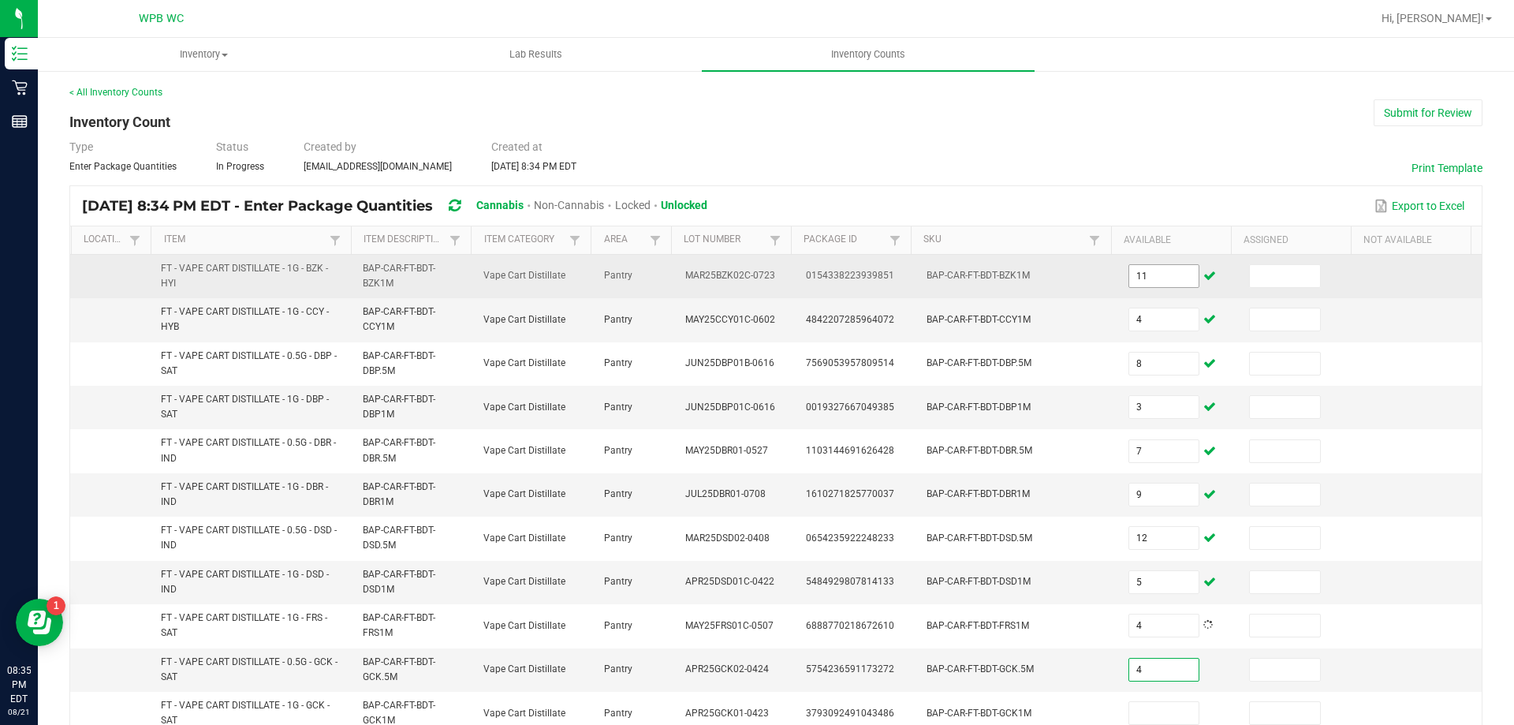
type input "4"
type input "3"
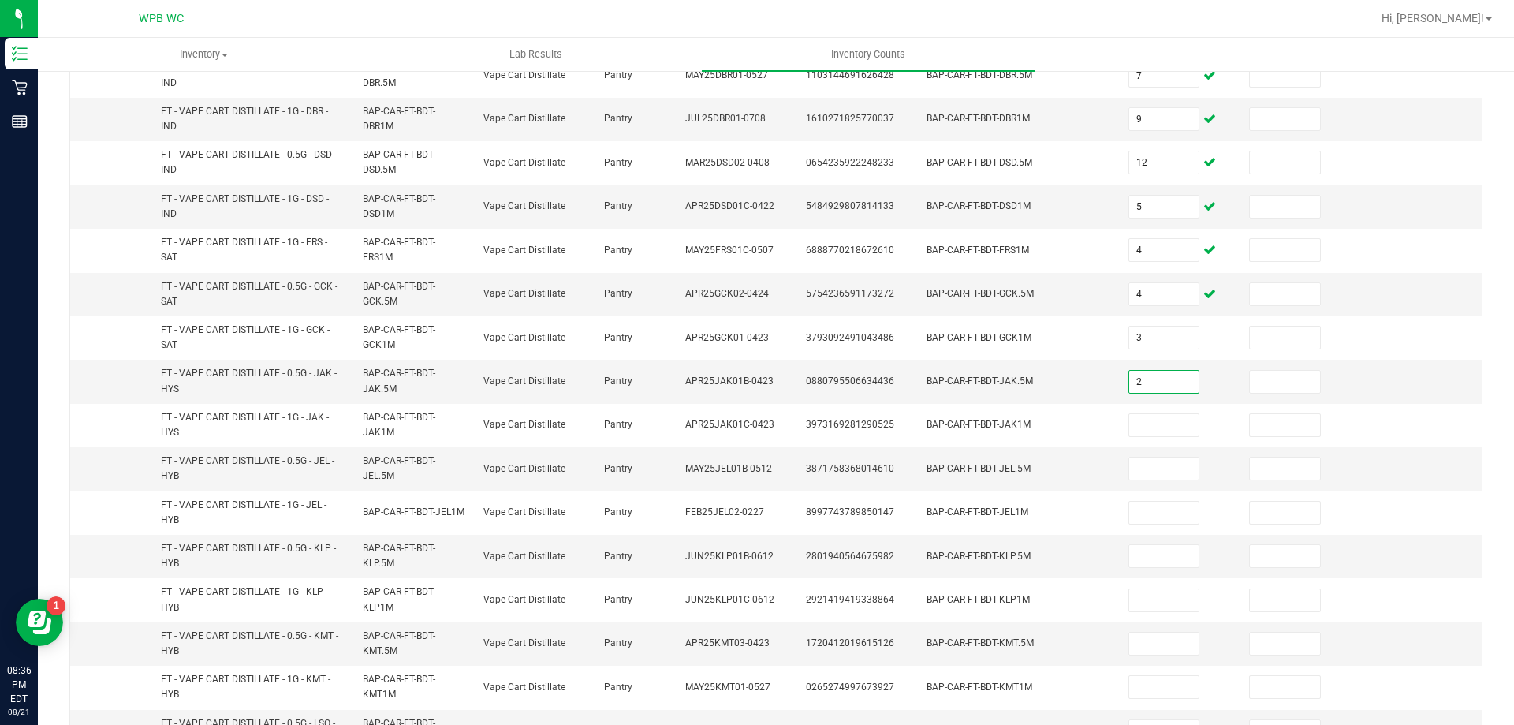
type input "2"
type input "5"
type input "7"
type input "8"
type input "9"
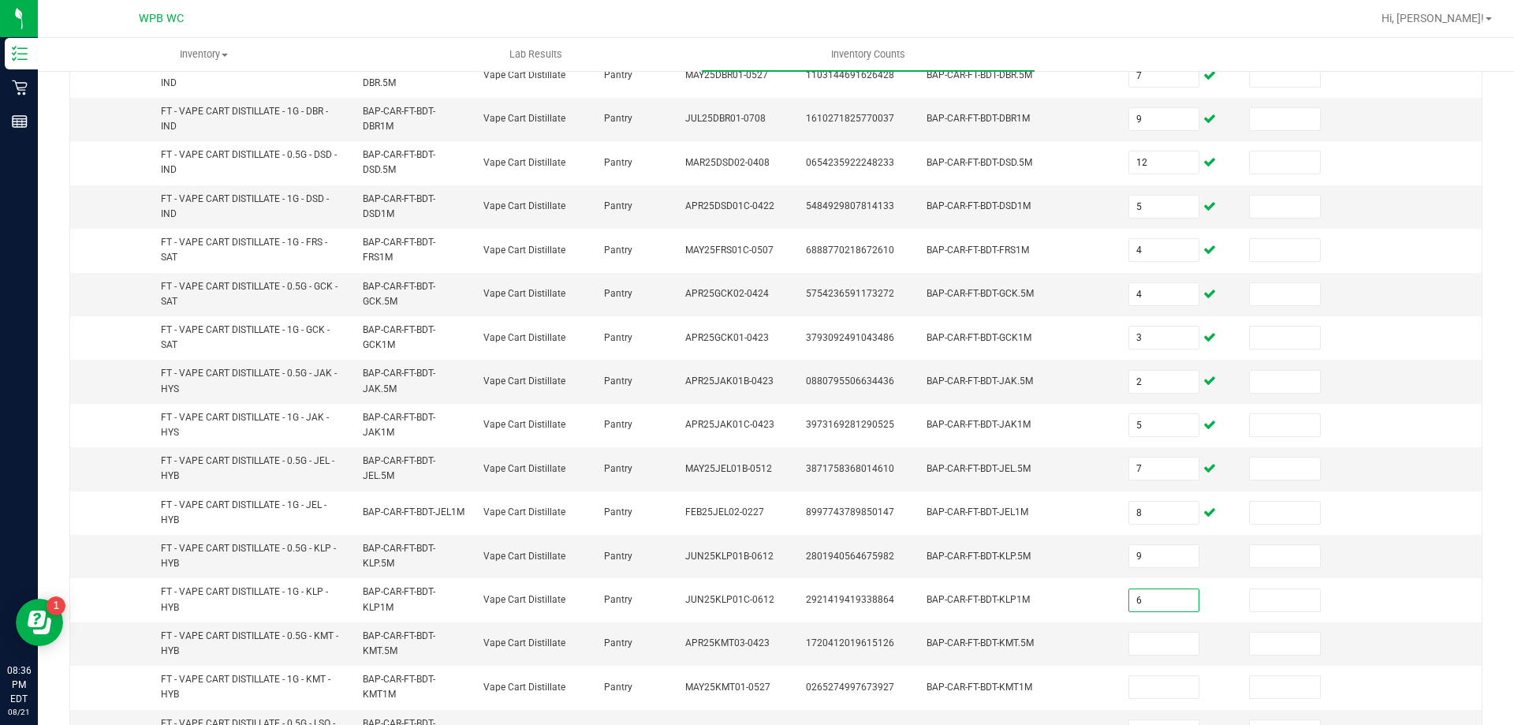
type input "6"
type input "1"
type input "11"
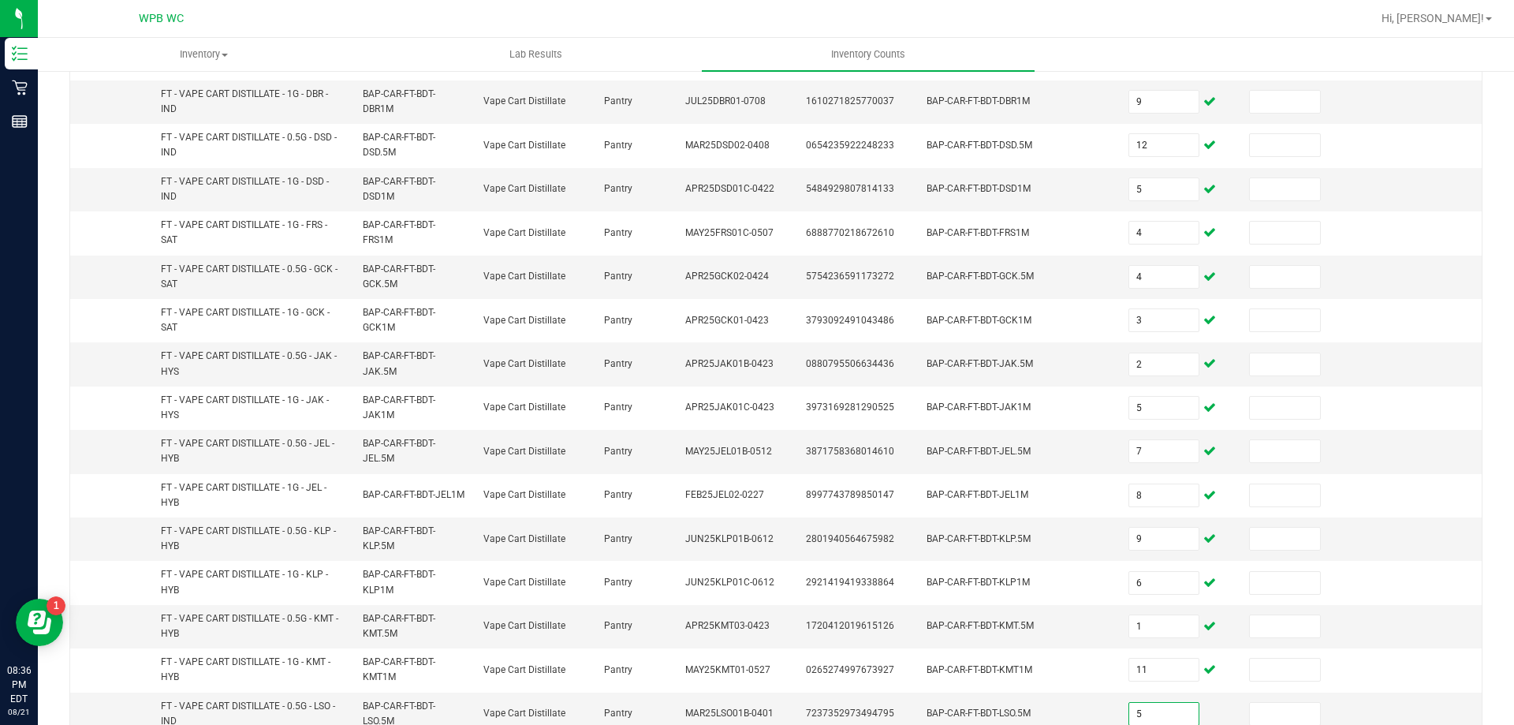
type input "5"
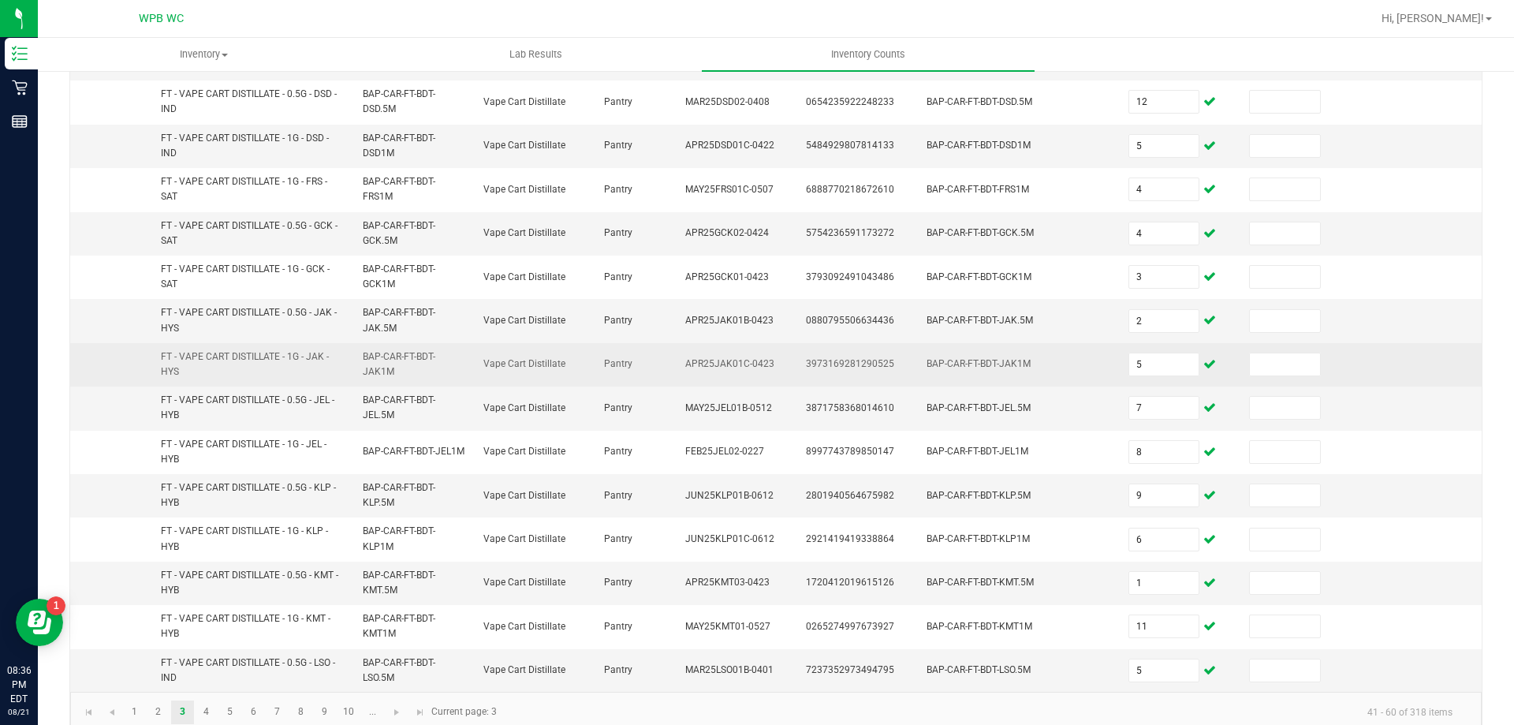
scroll to position [460, 0]
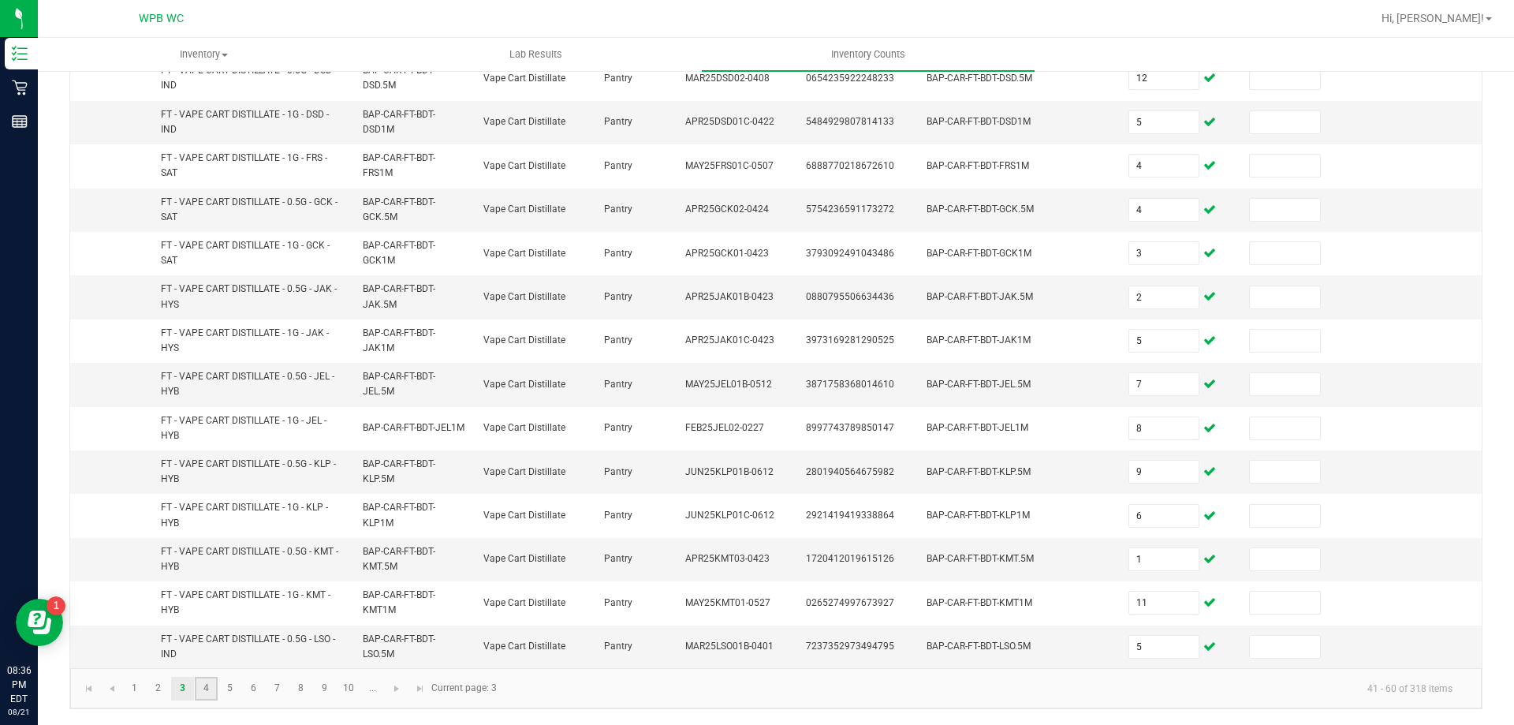
click at [205, 691] on link "4" at bounding box center [206, 689] width 23 height 24
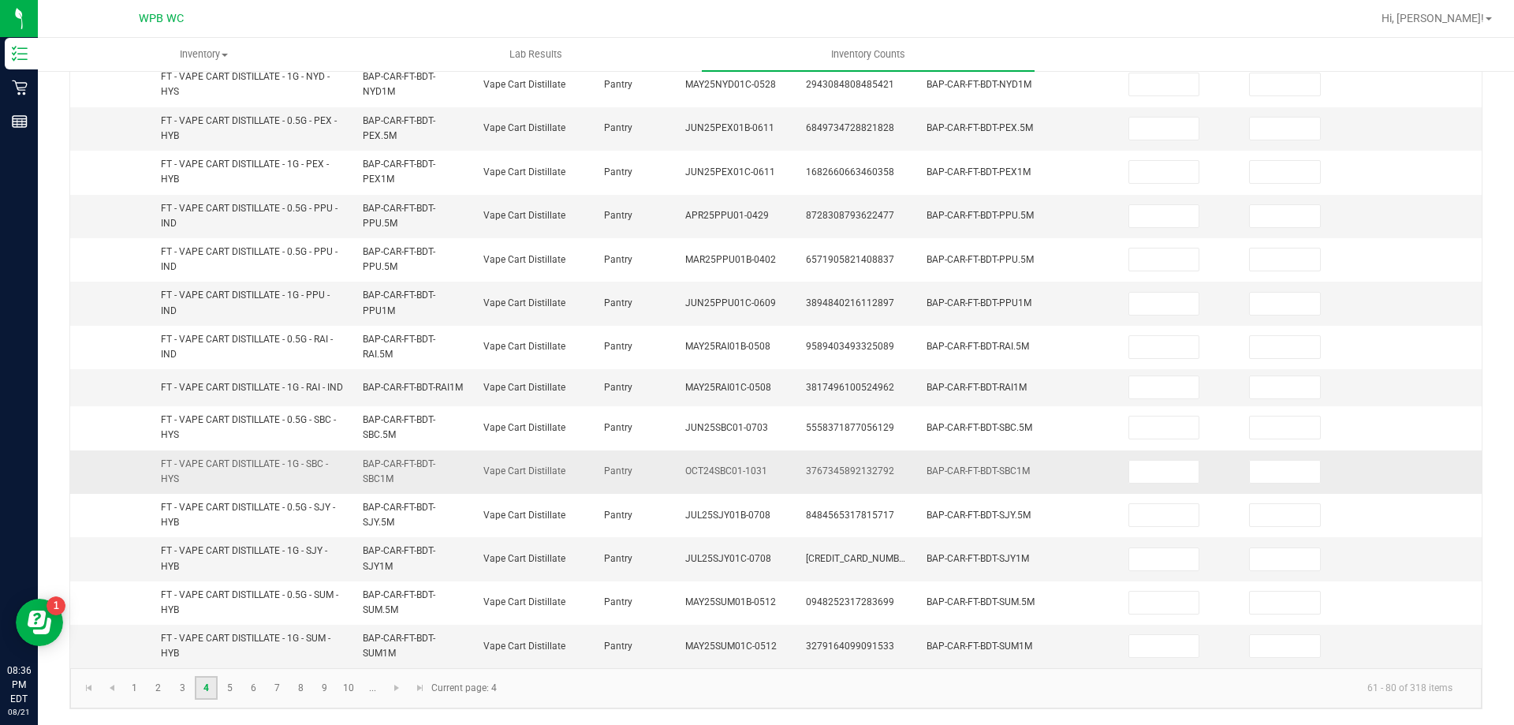
scroll to position [0, 0]
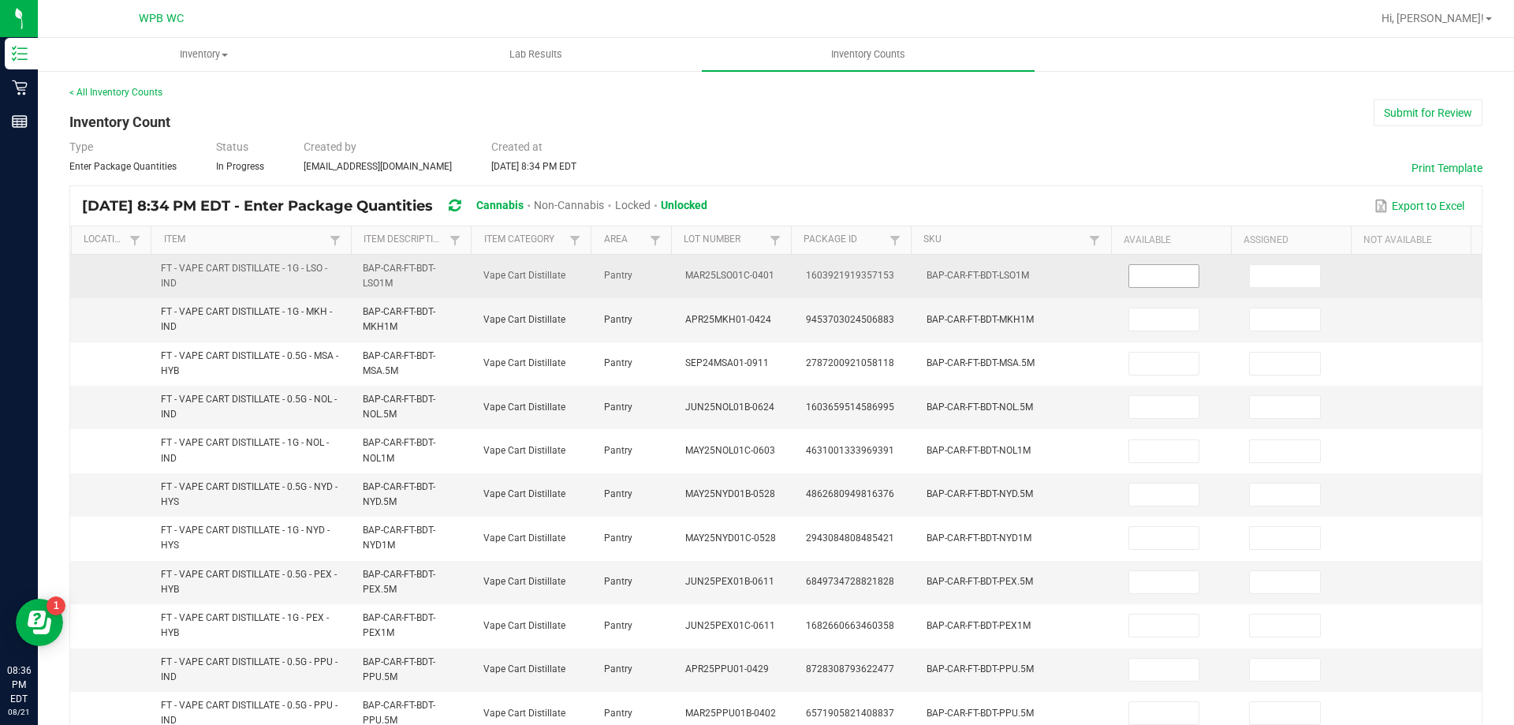
click at [1160, 274] on input at bounding box center [1164, 276] width 70 height 22
type input "1"
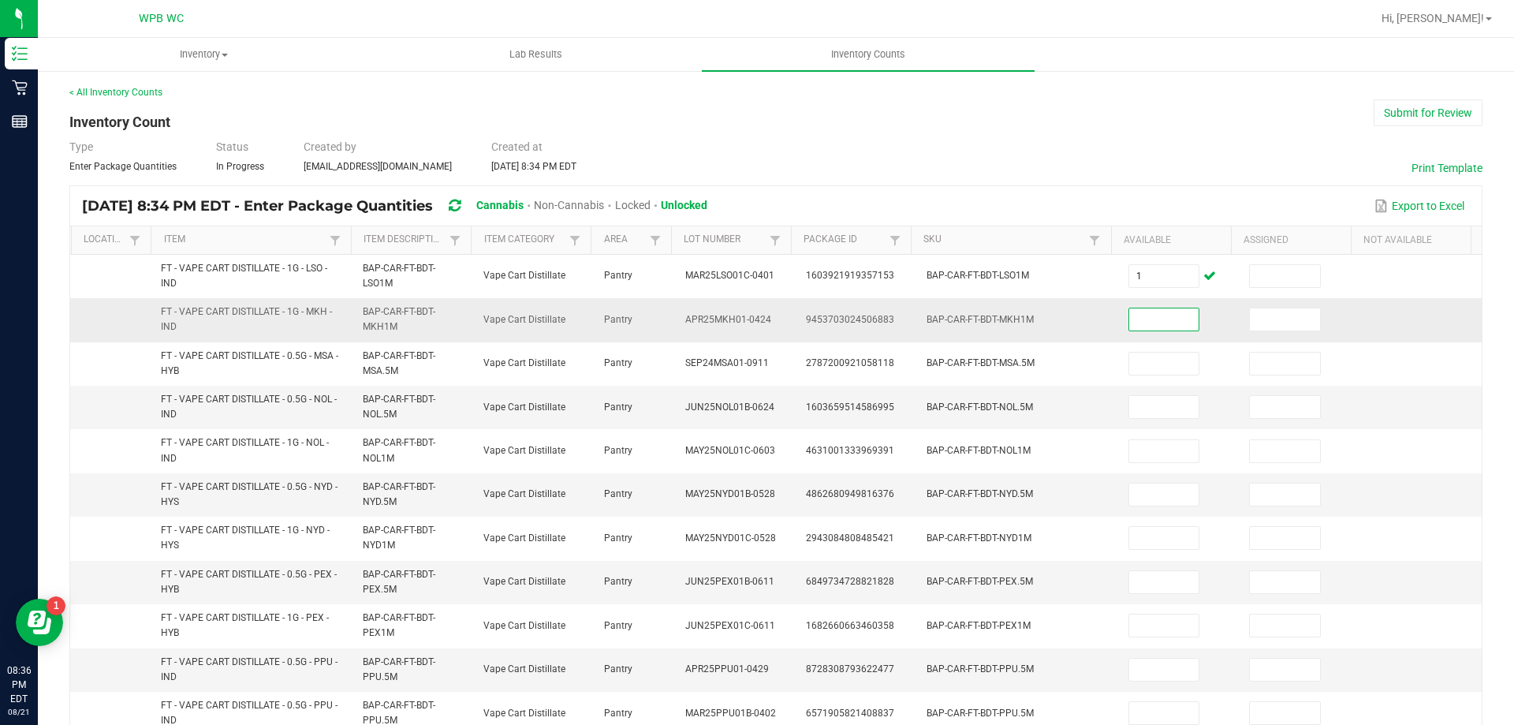
click at [1136, 316] on input at bounding box center [1164, 319] width 70 height 22
type input "6"
type input "4"
type input "8"
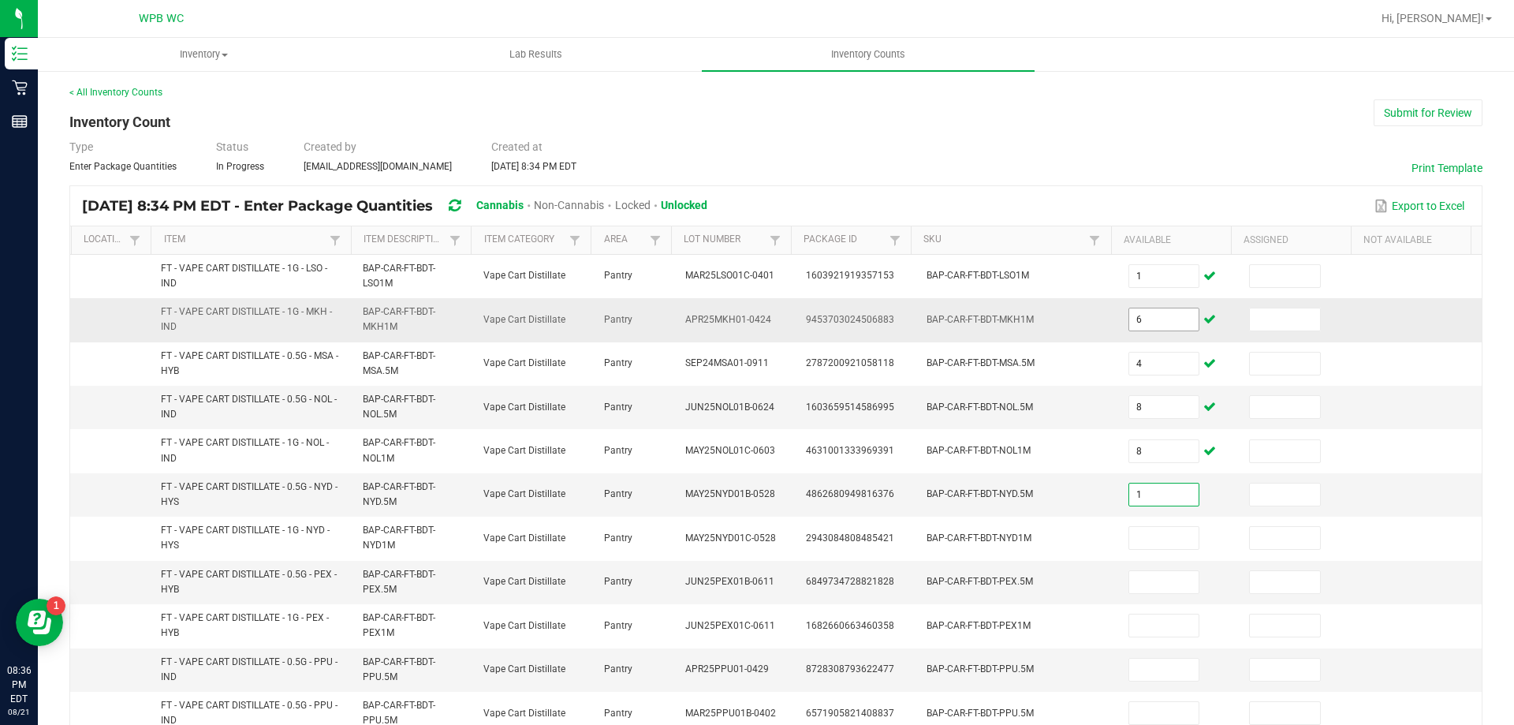
type input "1"
type input "11"
type input "12"
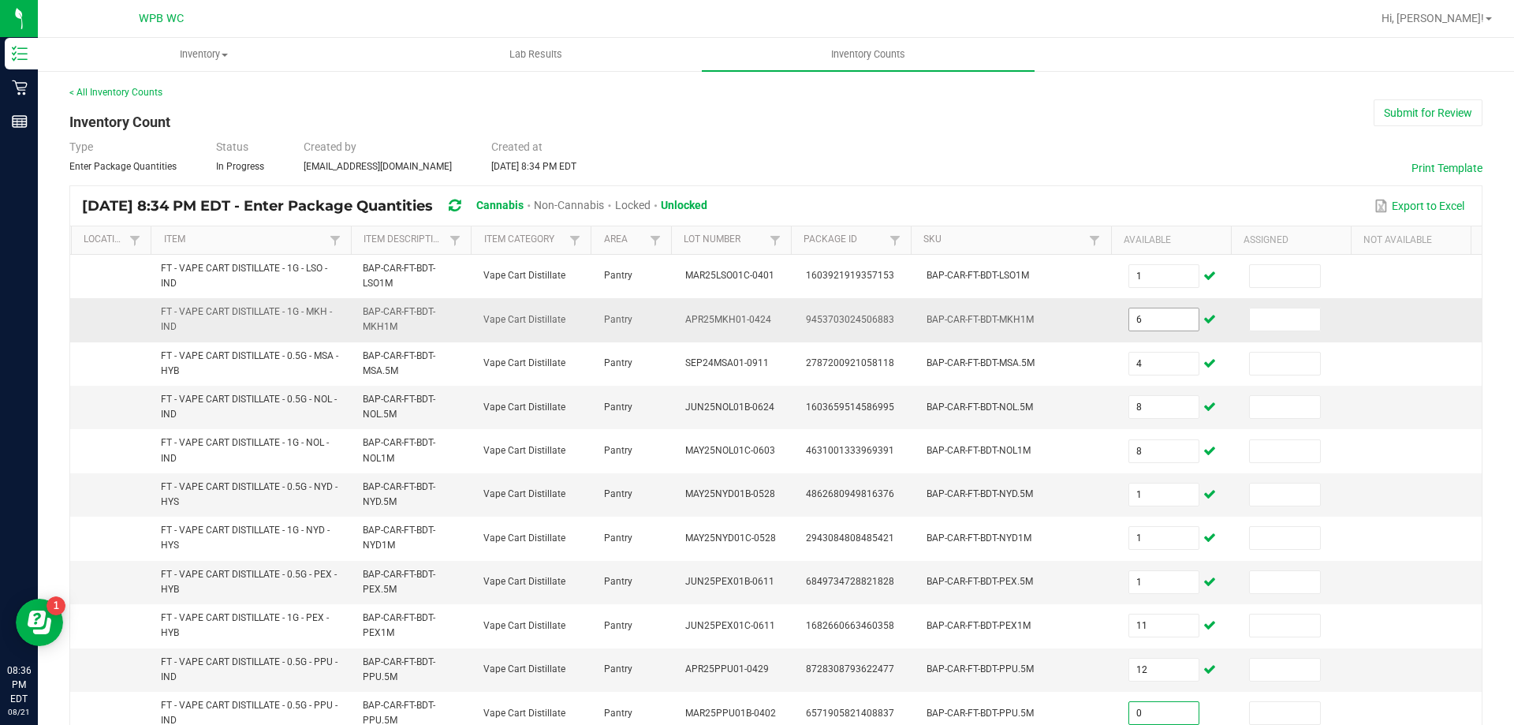
type input "0"
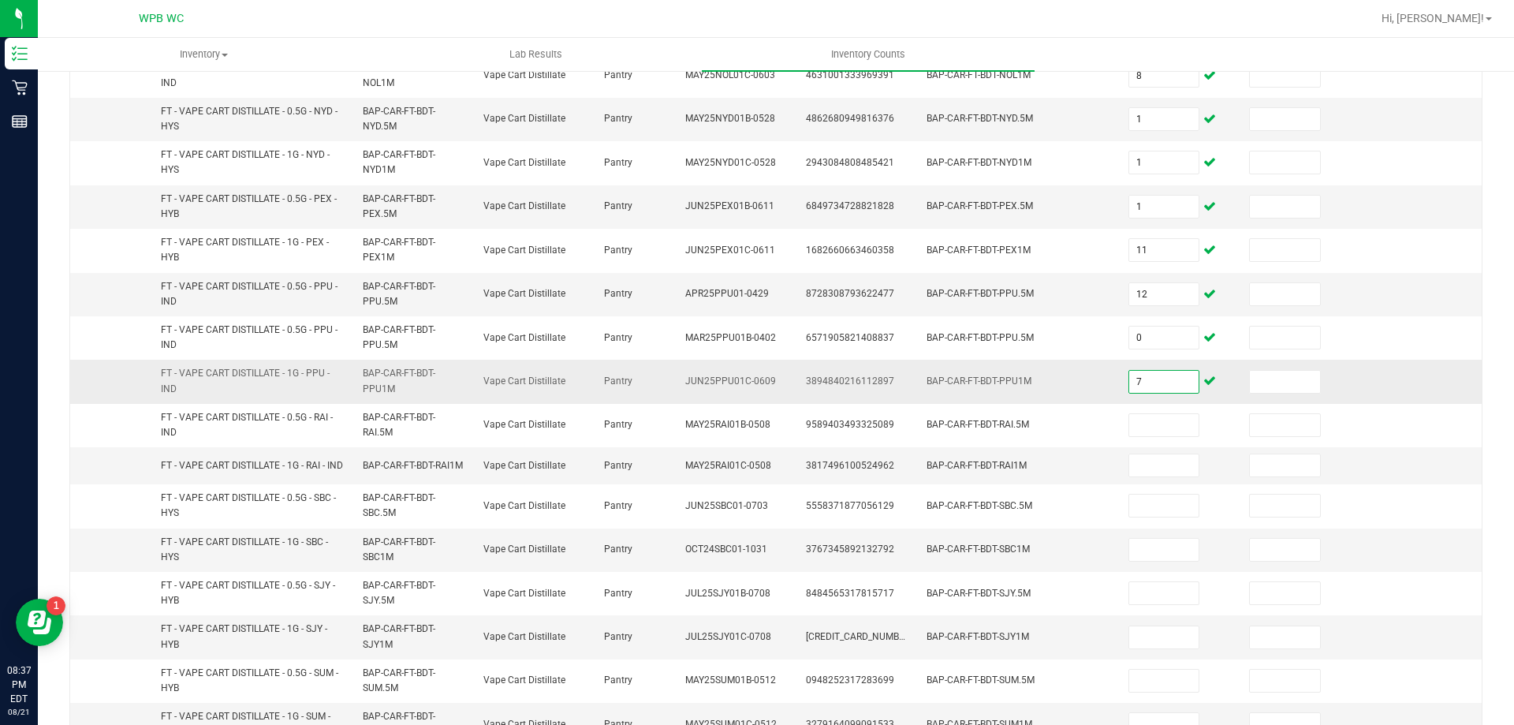
type input "7"
type input "6"
type input "2"
type input "4"
type input "12"
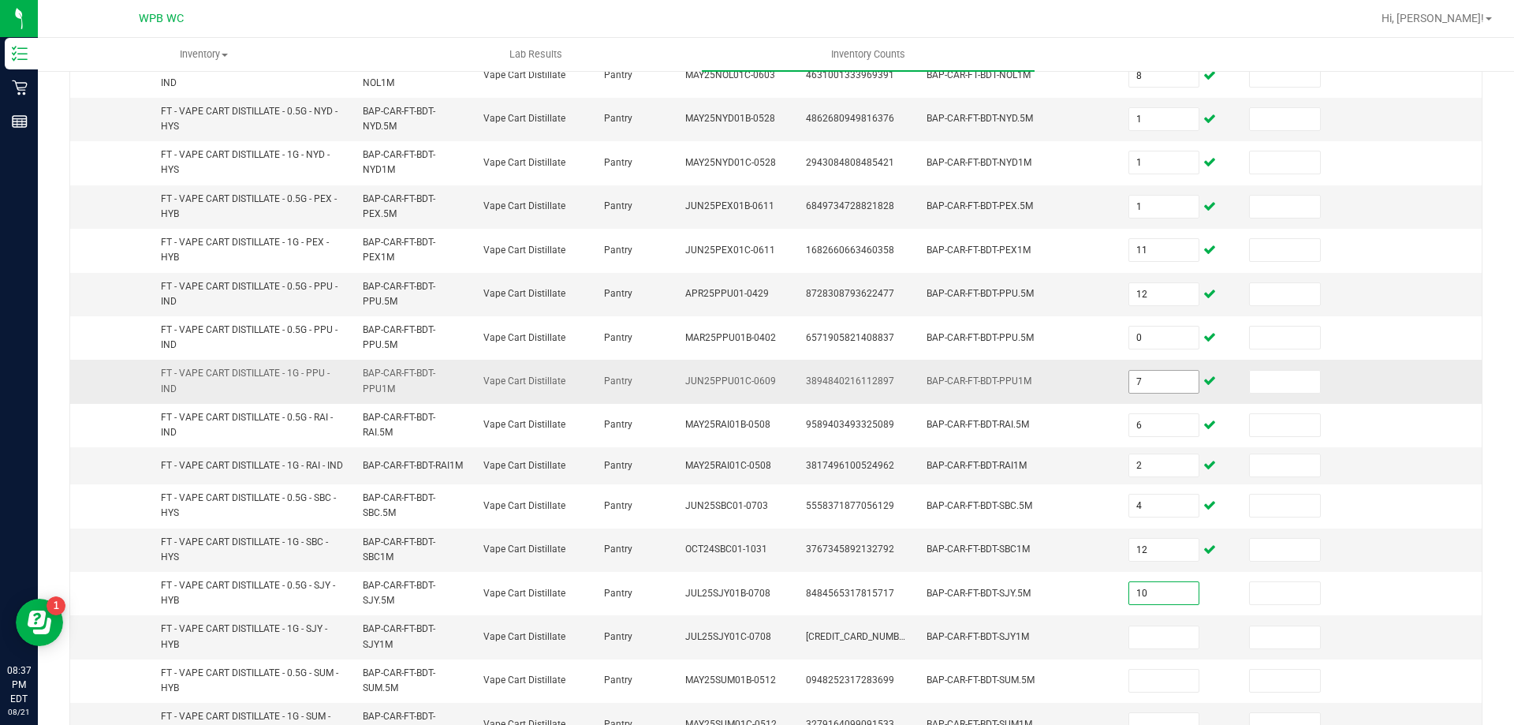
type input "10"
type input "6"
type input "2"
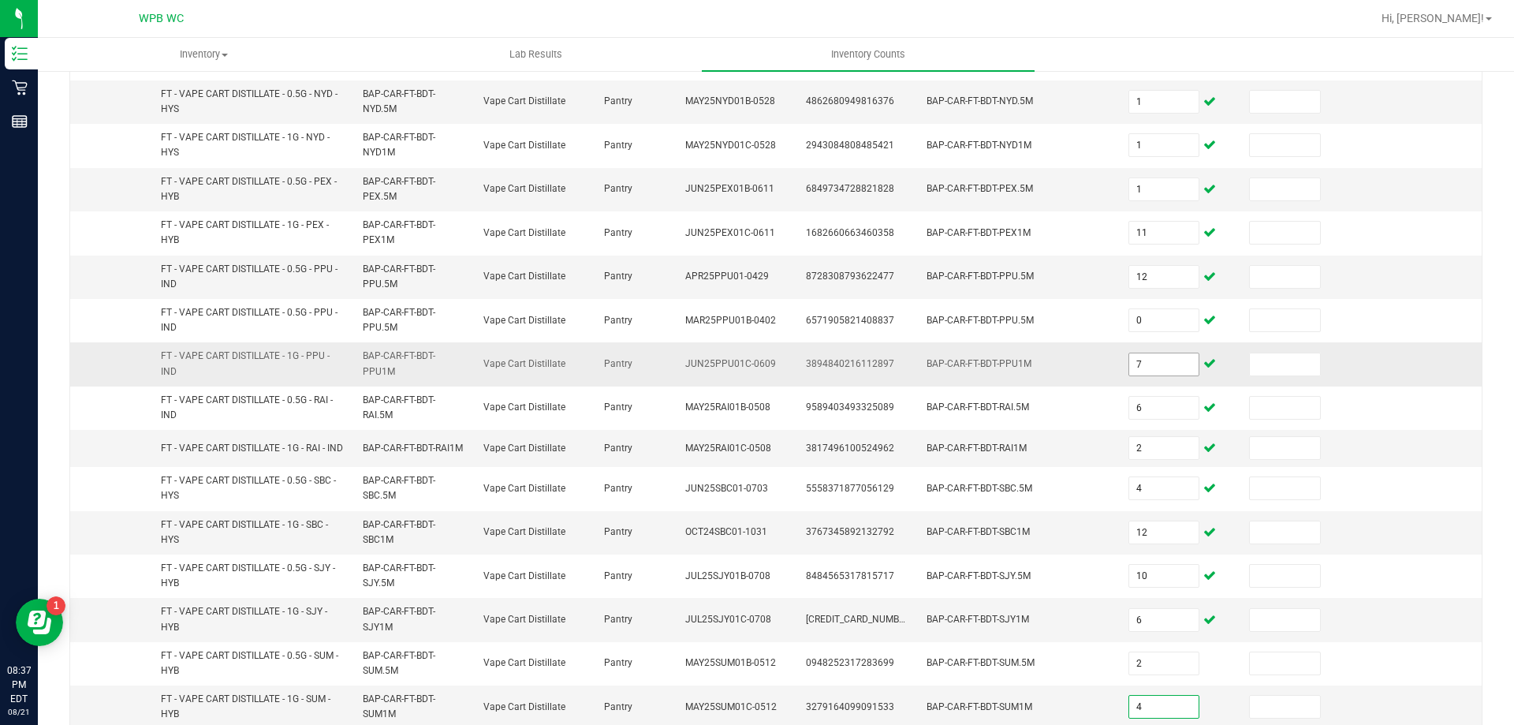
type input "4"
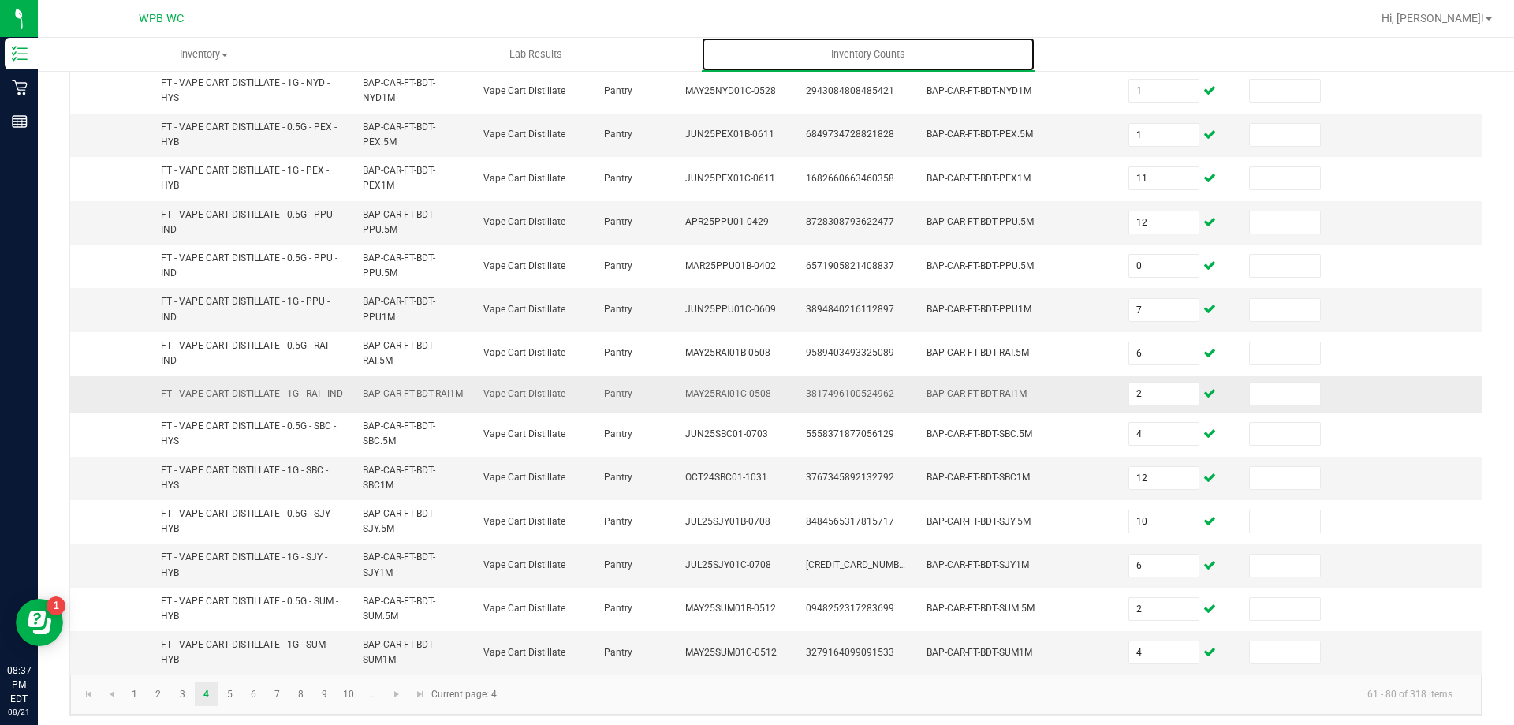
scroll to position [460, 0]
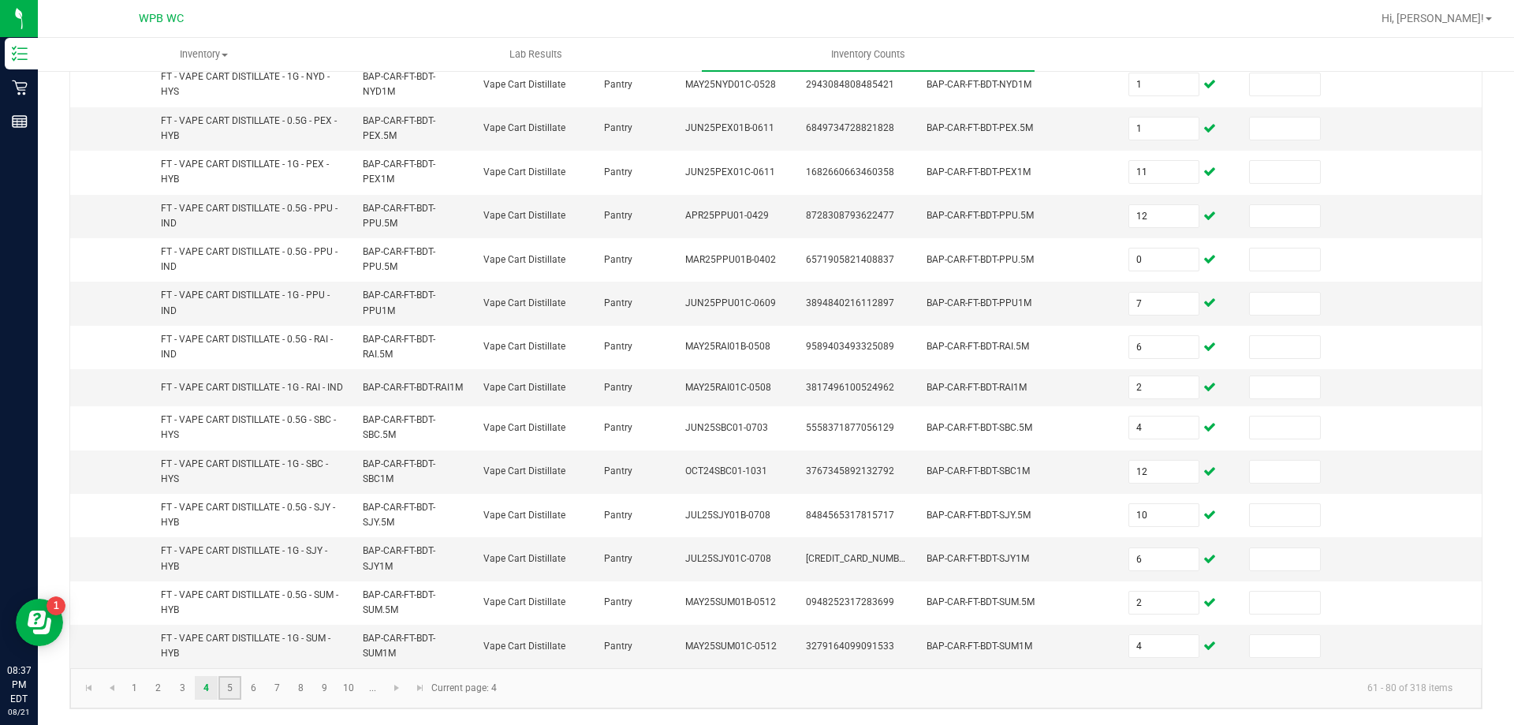
click at [237, 688] on link "5" at bounding box center [229, 688] width 23 height 24
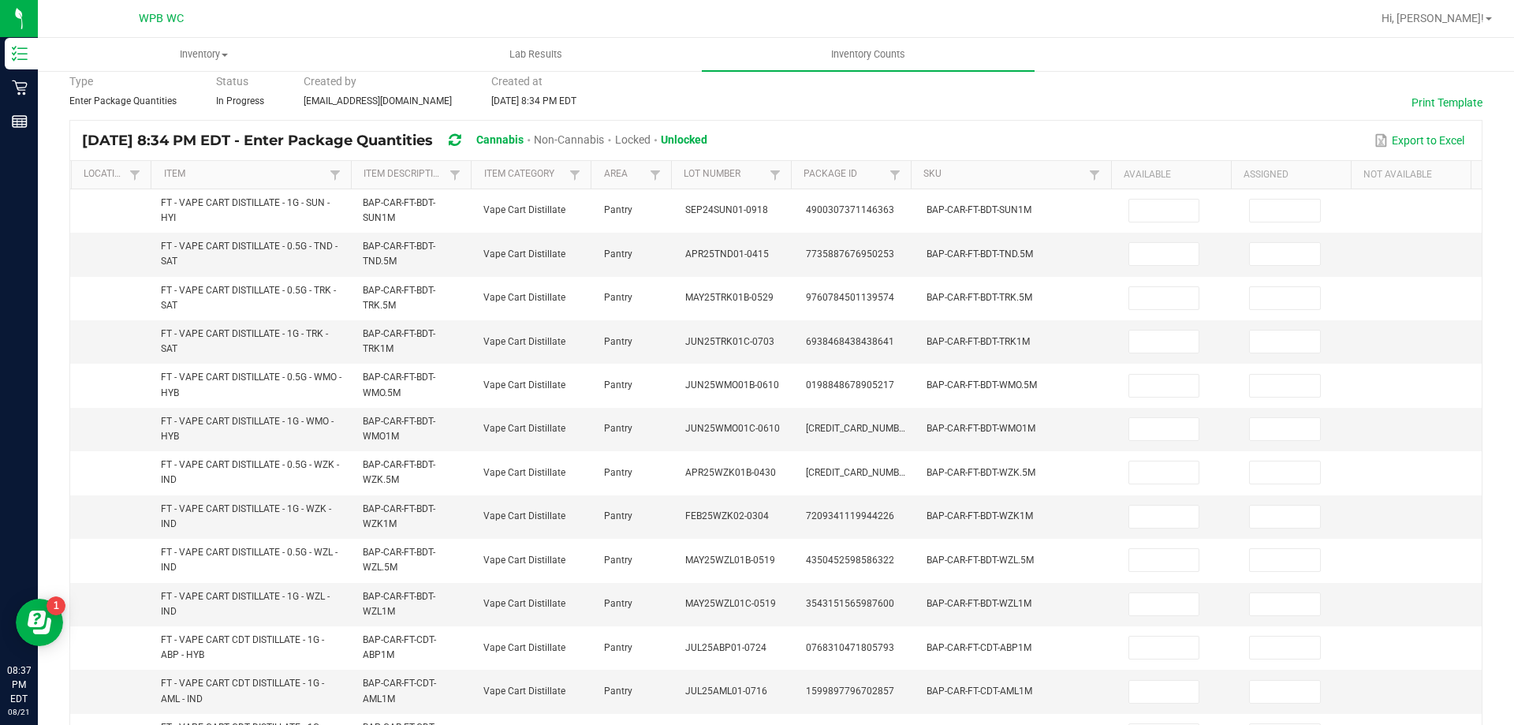
scroll to position [0, 0]
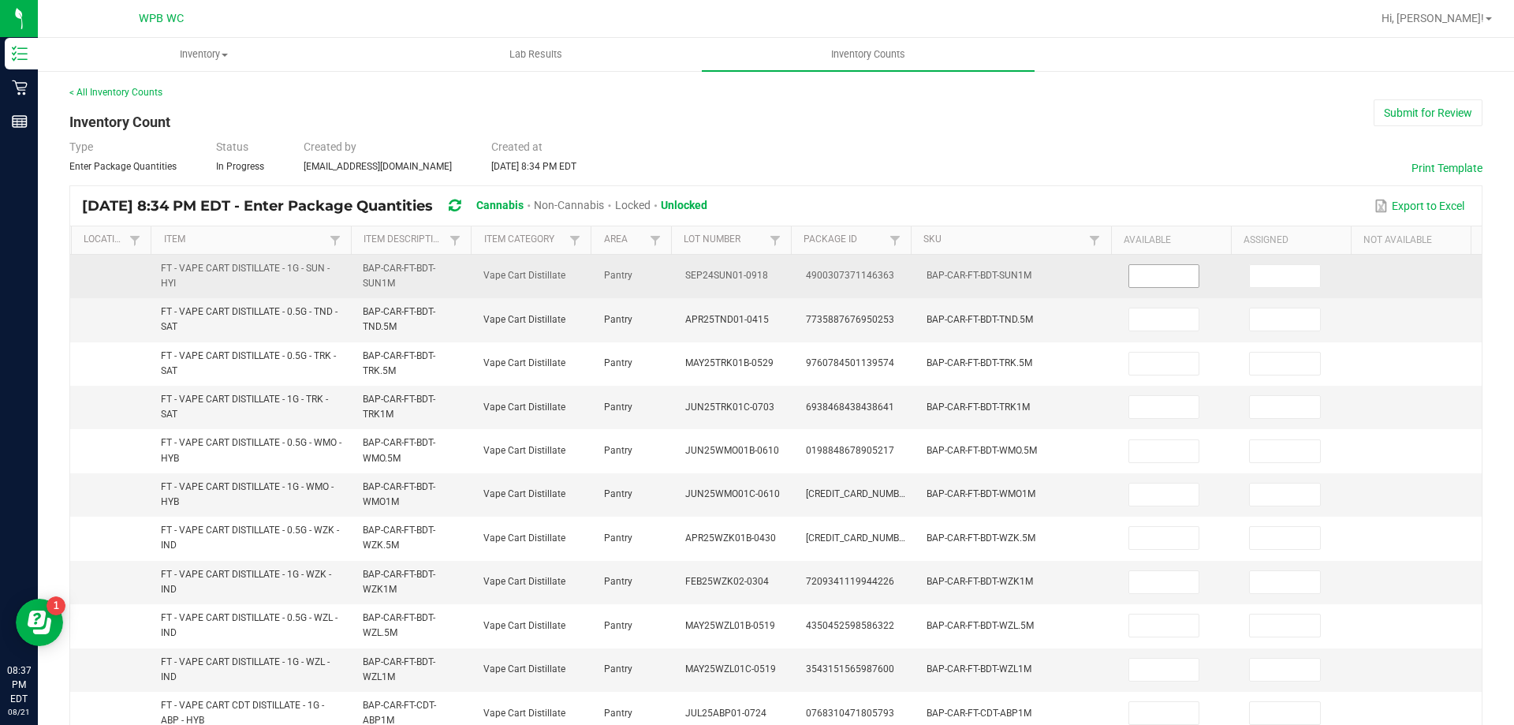
click at [1158, 274] on input at bounding box center [1164, 276] width 70 height 22
type input "1"
type input "2"
type input "5"
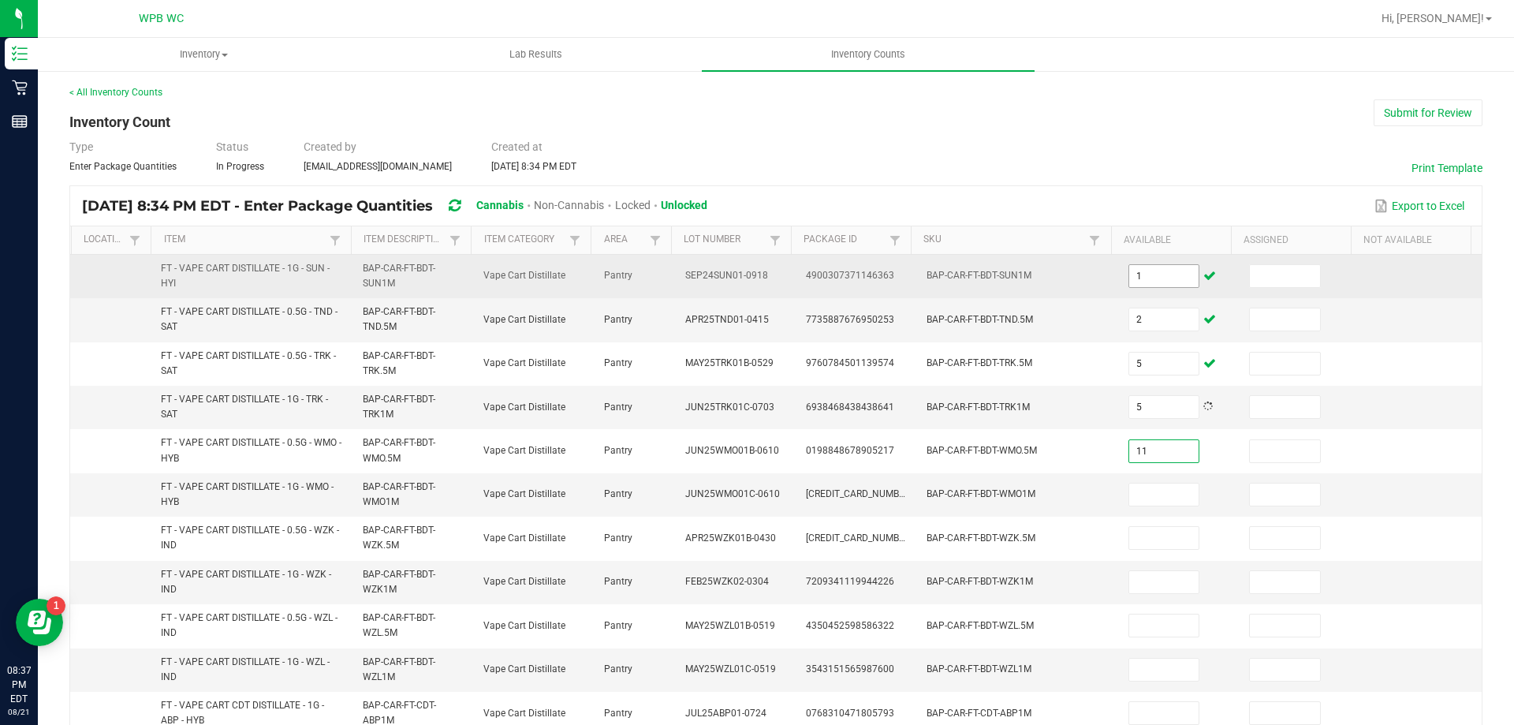
type input "11"
type input "8"
type input "7"
type input "12"
type input "7"
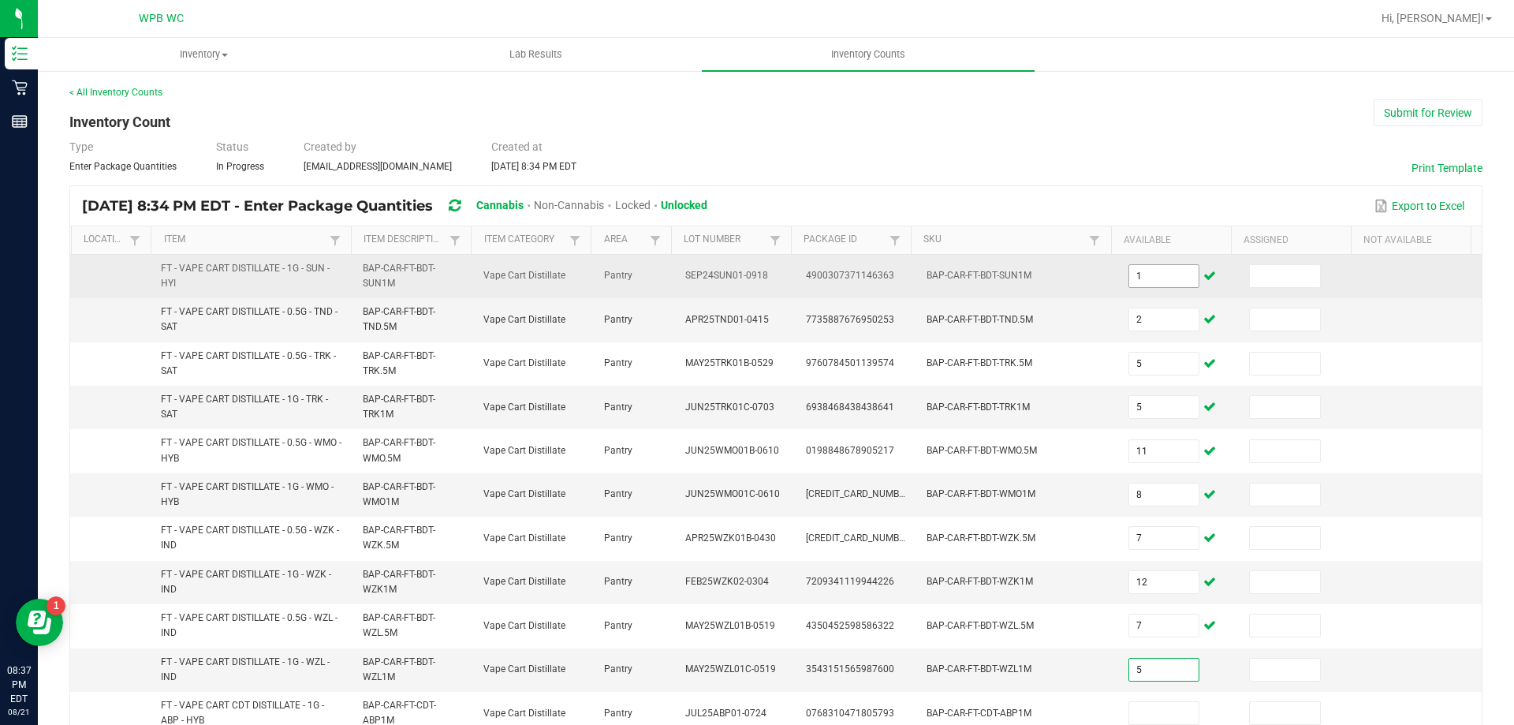
type input "5"
type input "2"
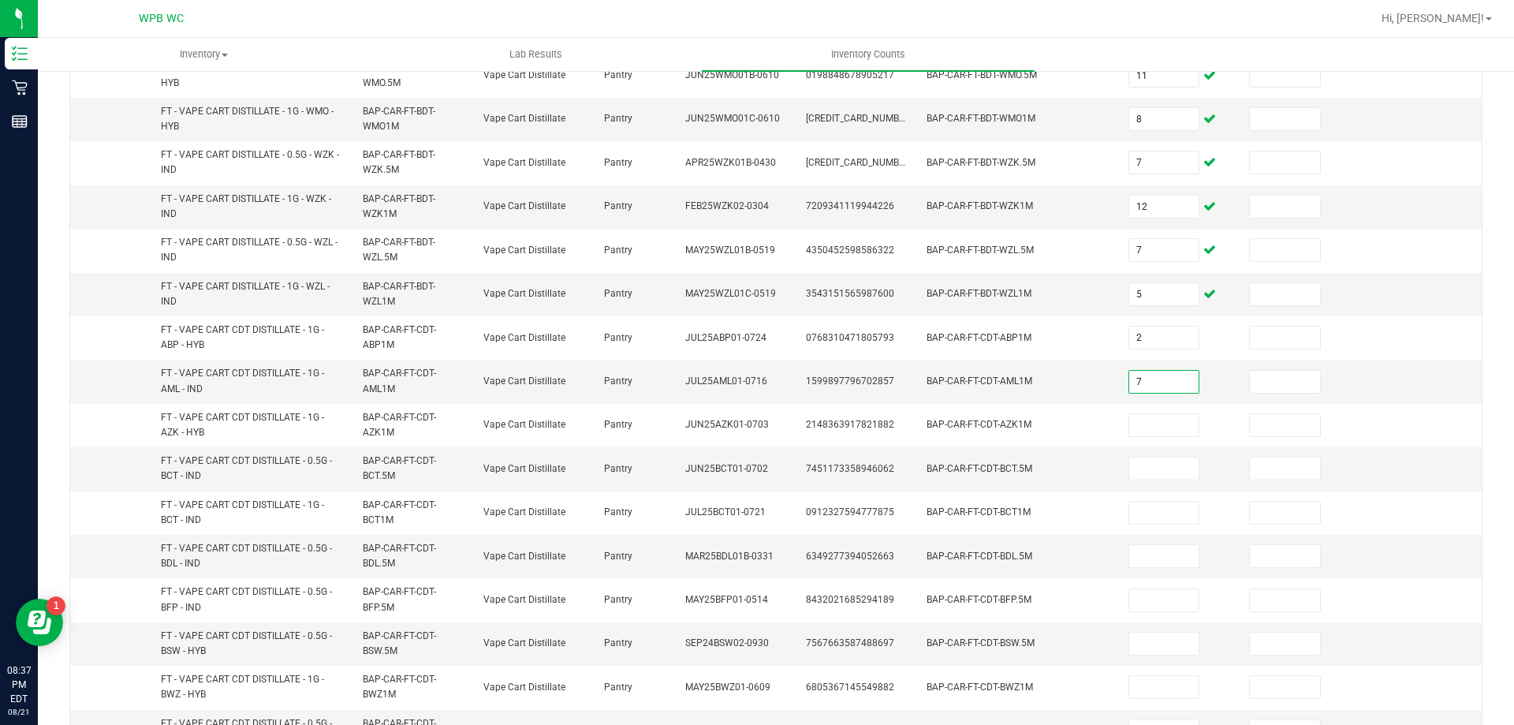
type input "7"
type input "4"
type input "1"
type input "7"
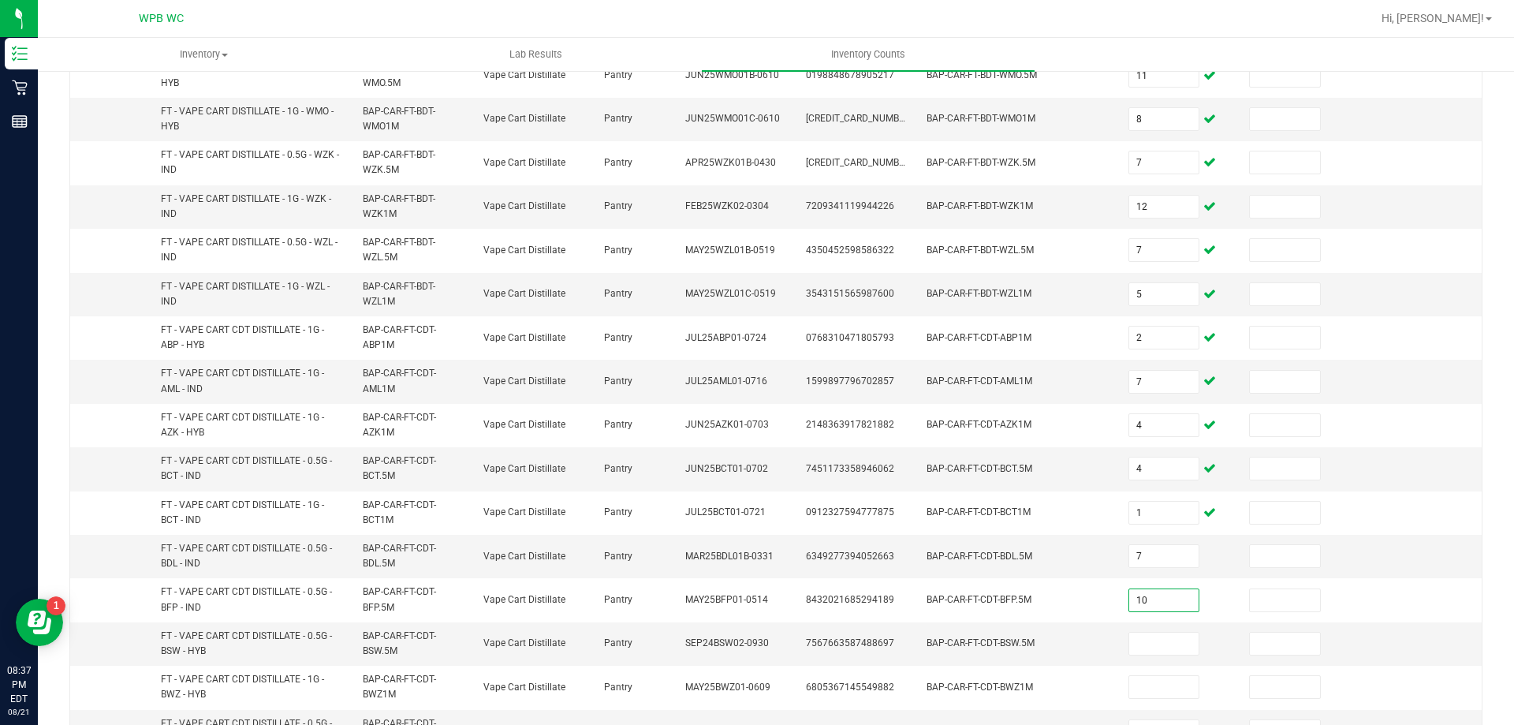
type input "10"
type input "4"
type input "3"
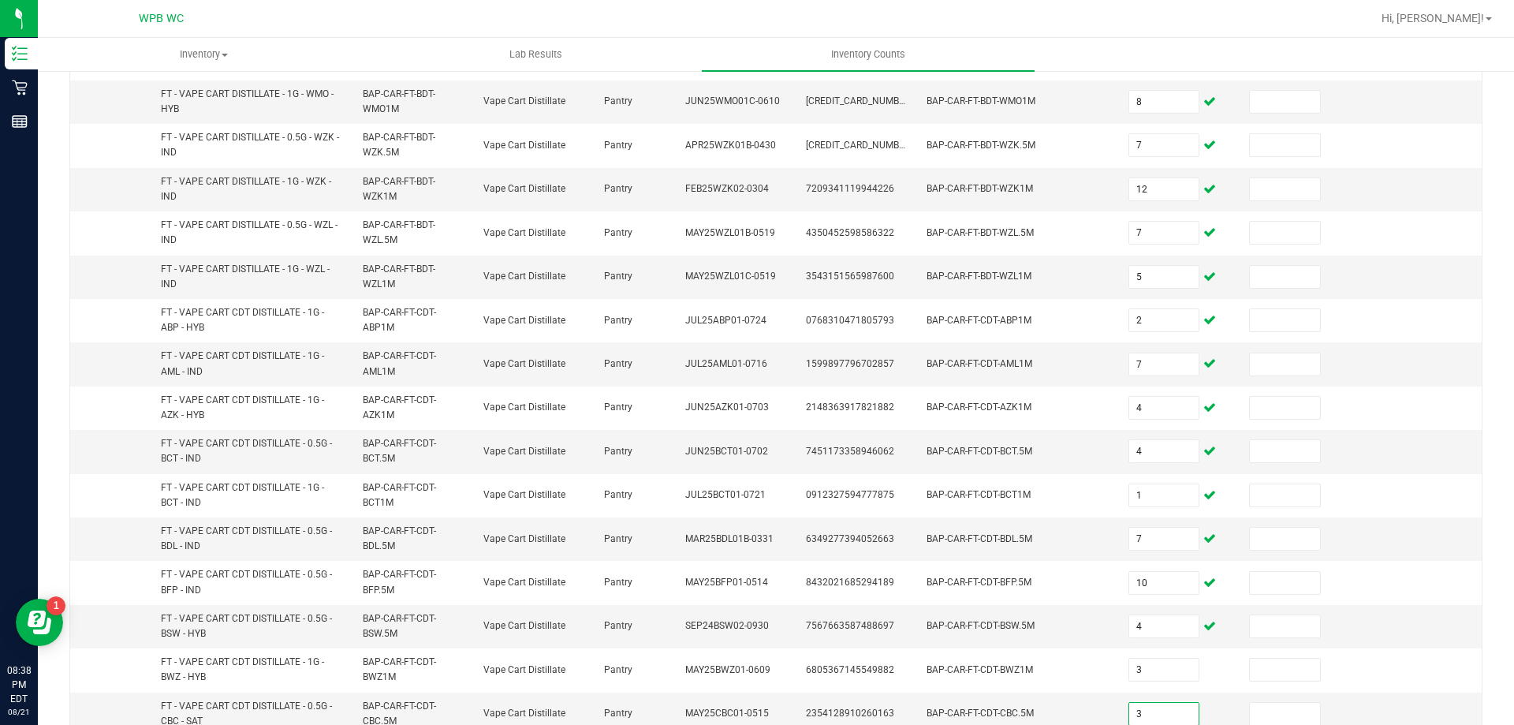
type input "3"
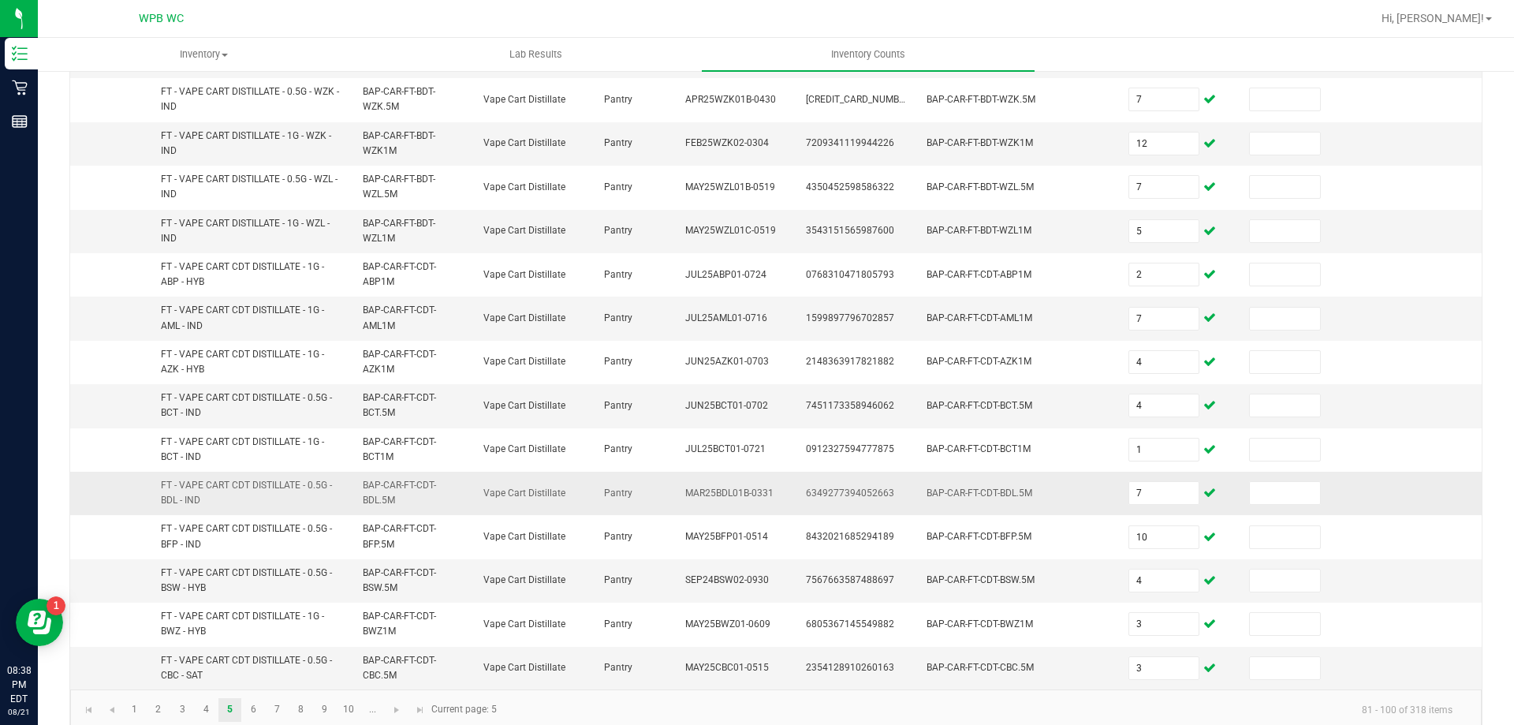
scroll to position [460, 0]
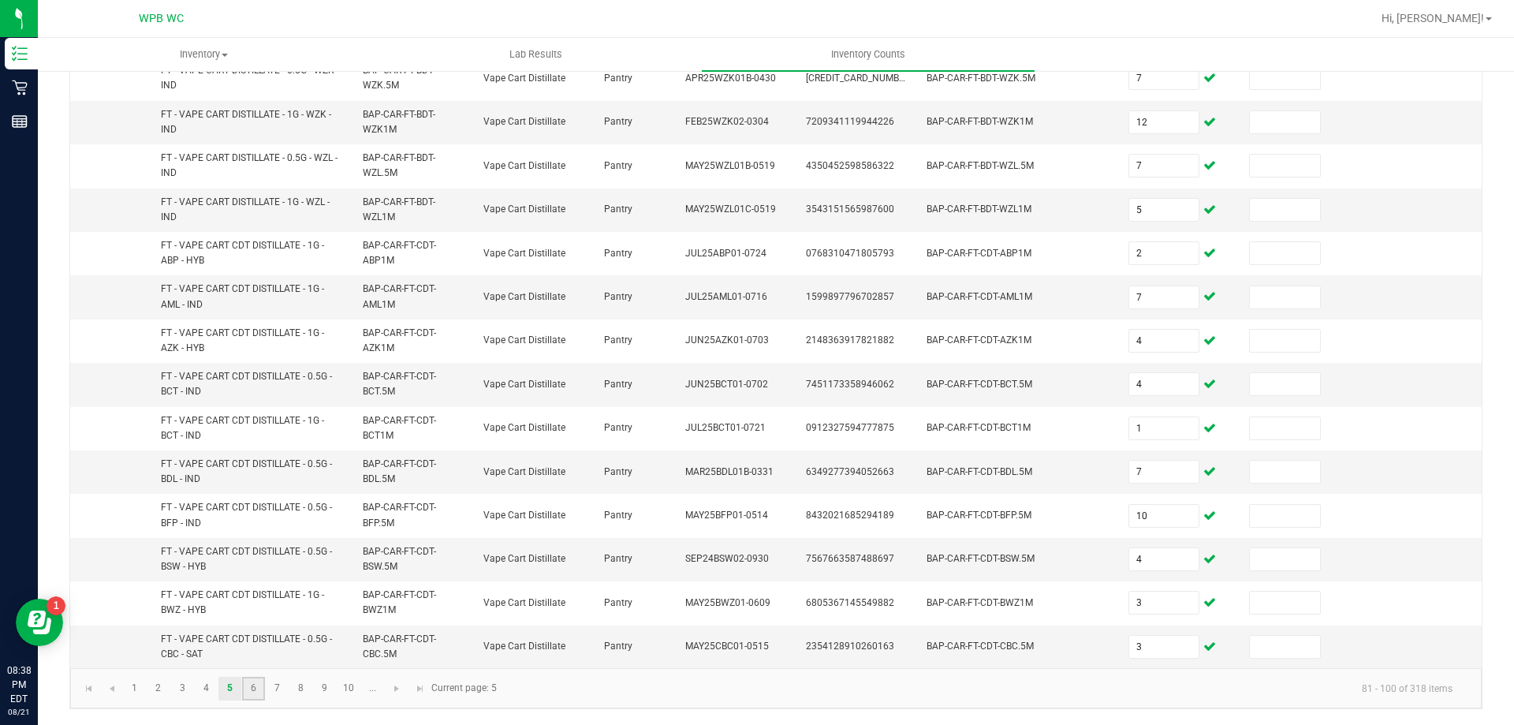
click at [259, 683] on link "6" at bounding box center [253, 689] width 23 height 24
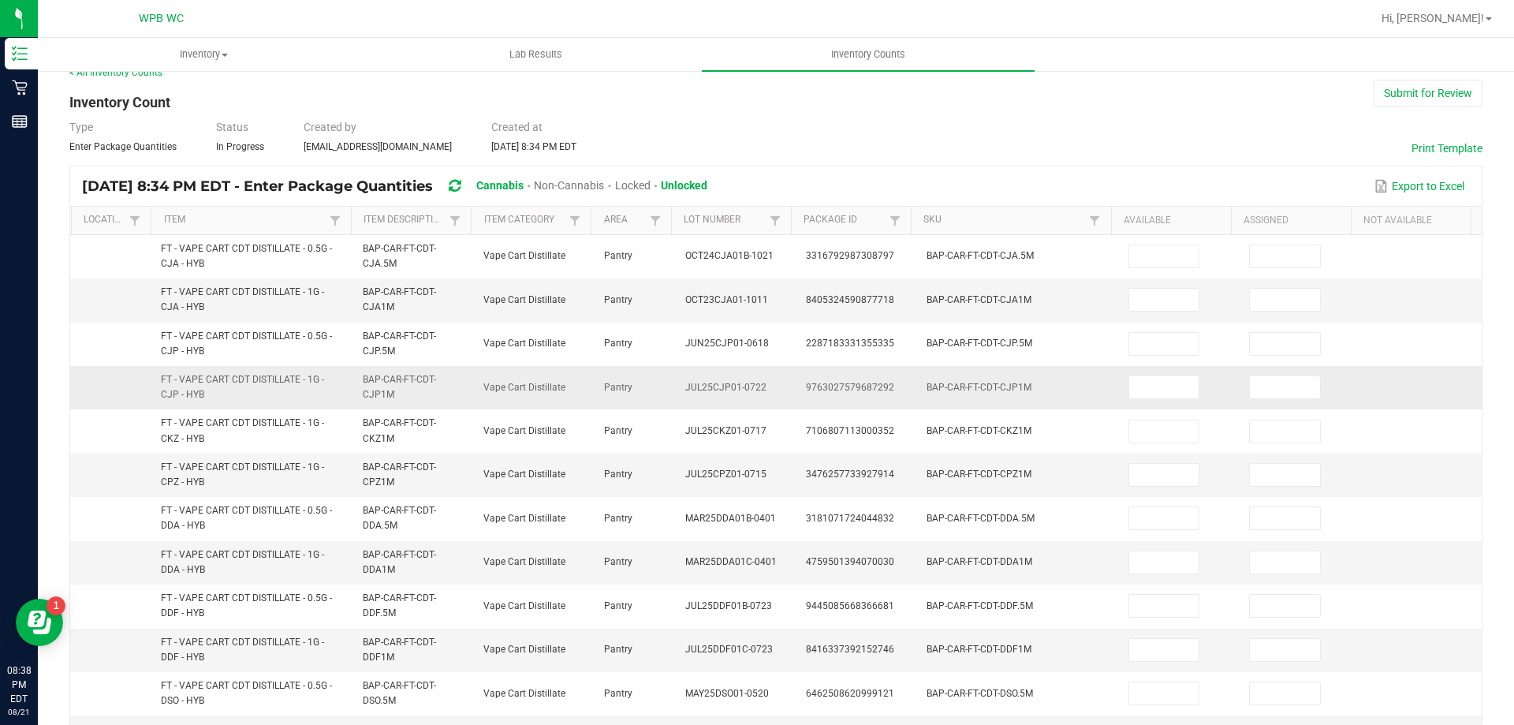
scroll to position [0, 0]
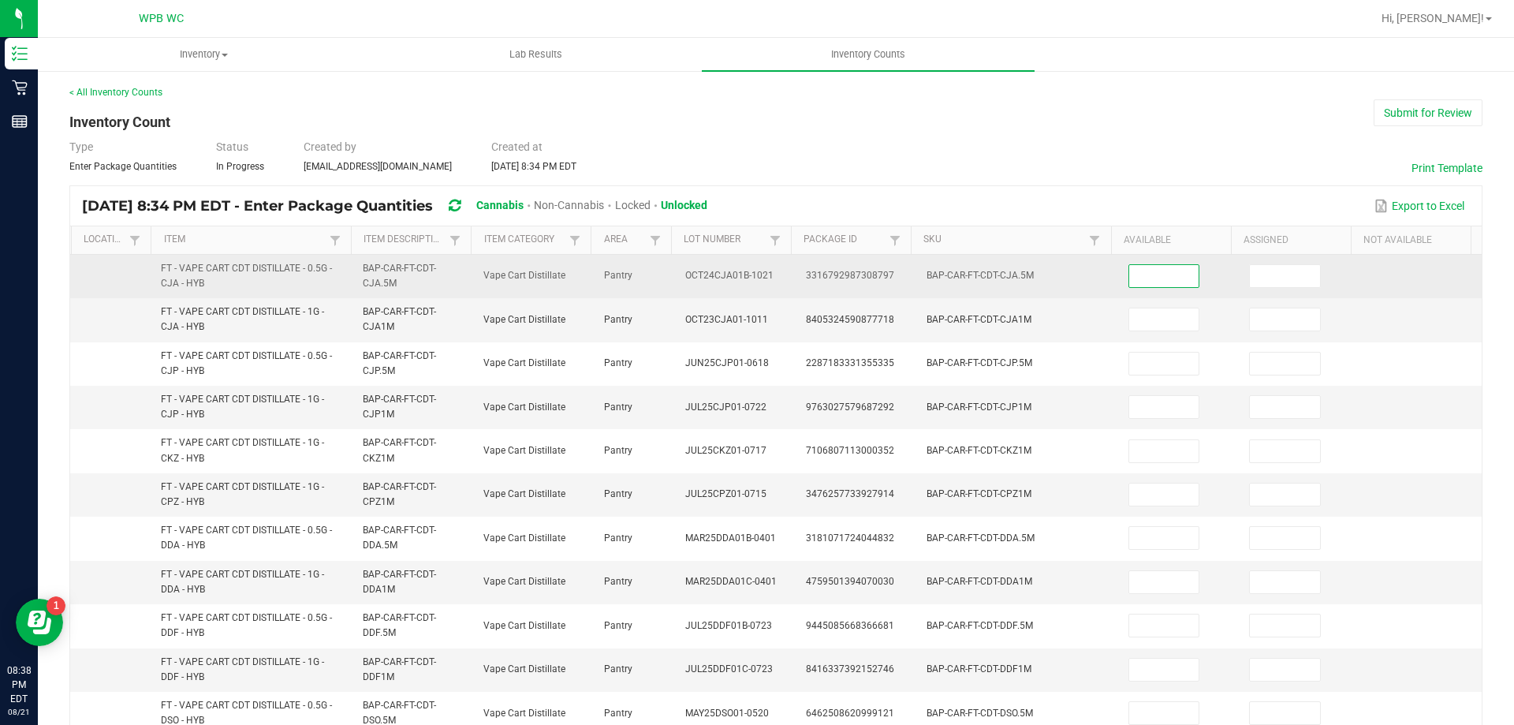
click at [1129, 270] on input at bounding box center [1164, 276] width 70 height 22
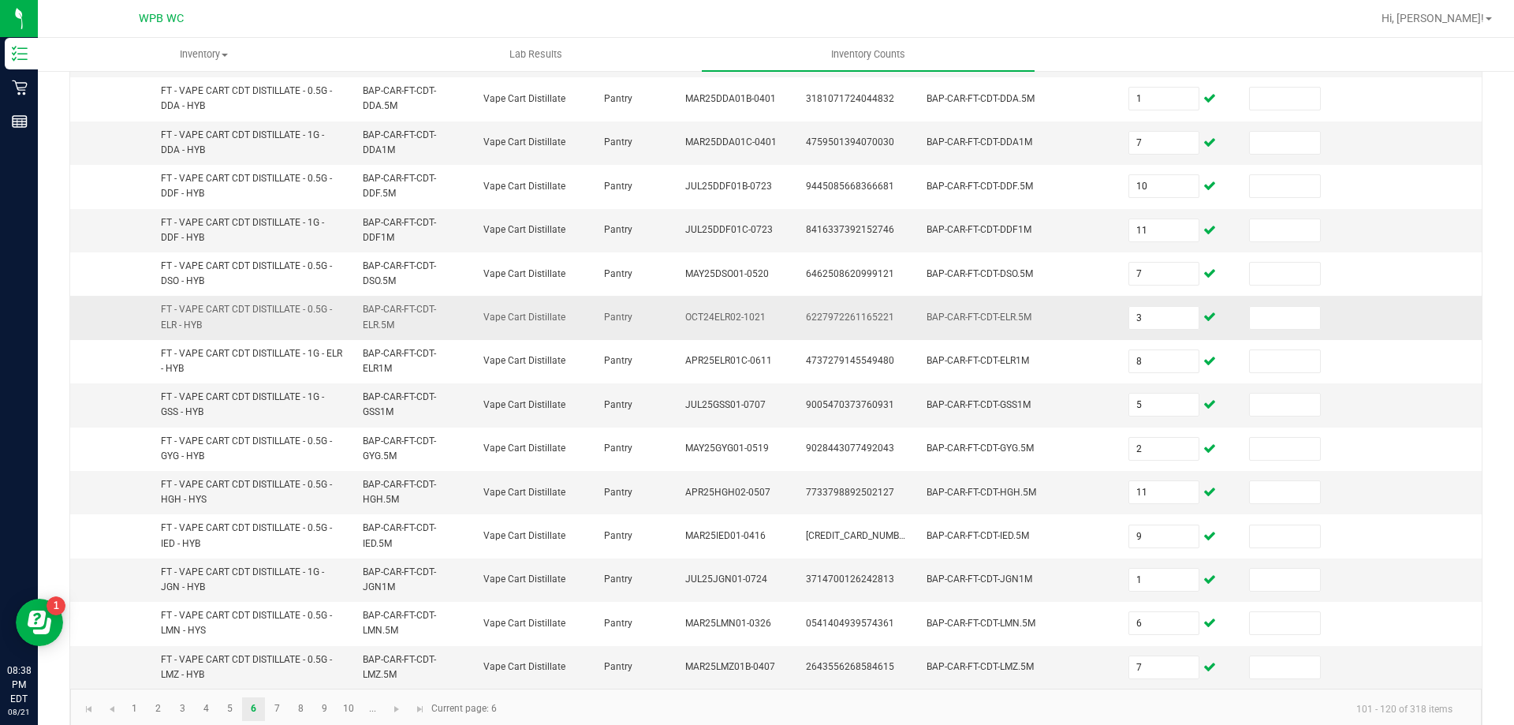
scroll to position [460, 0]
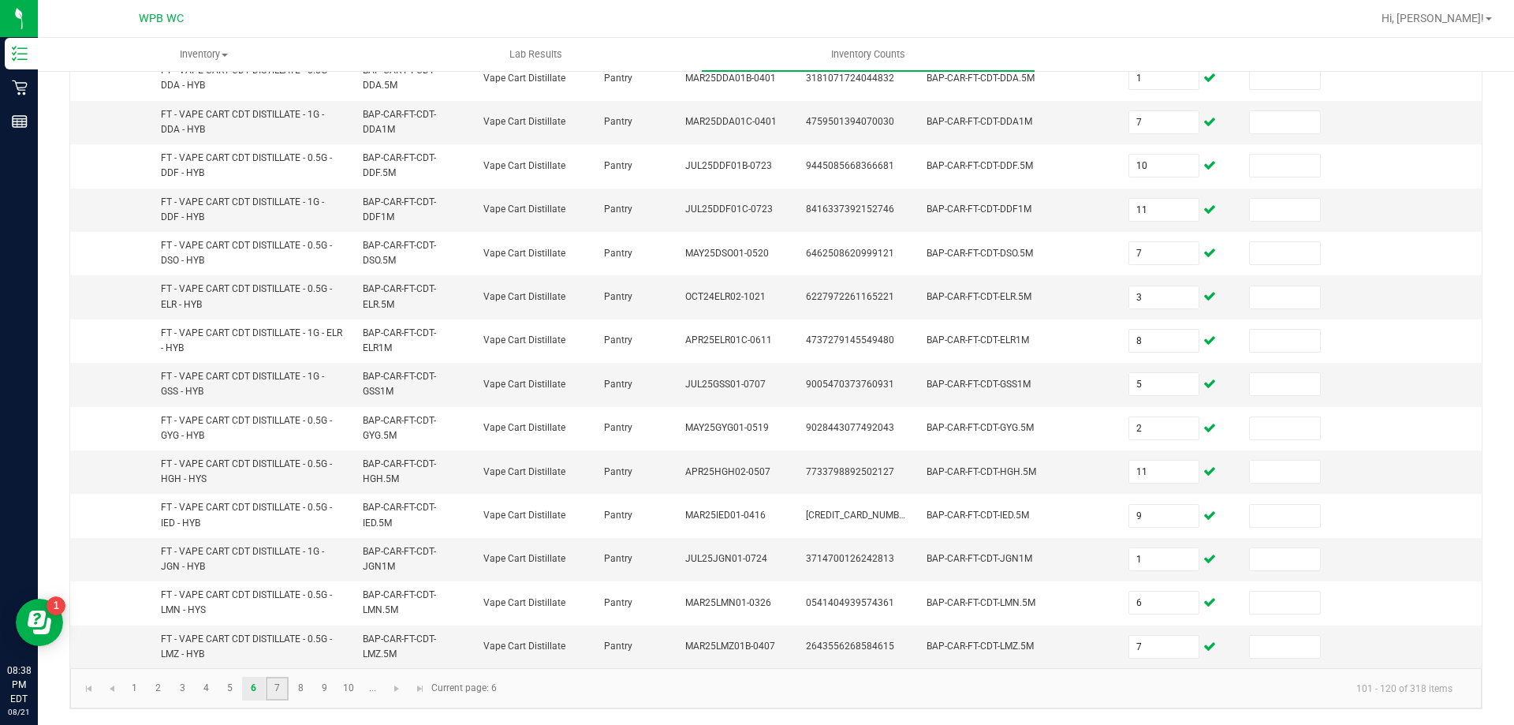
click at [285, 682] on link "7" at bounding box center [277, 689] width 23 height 24
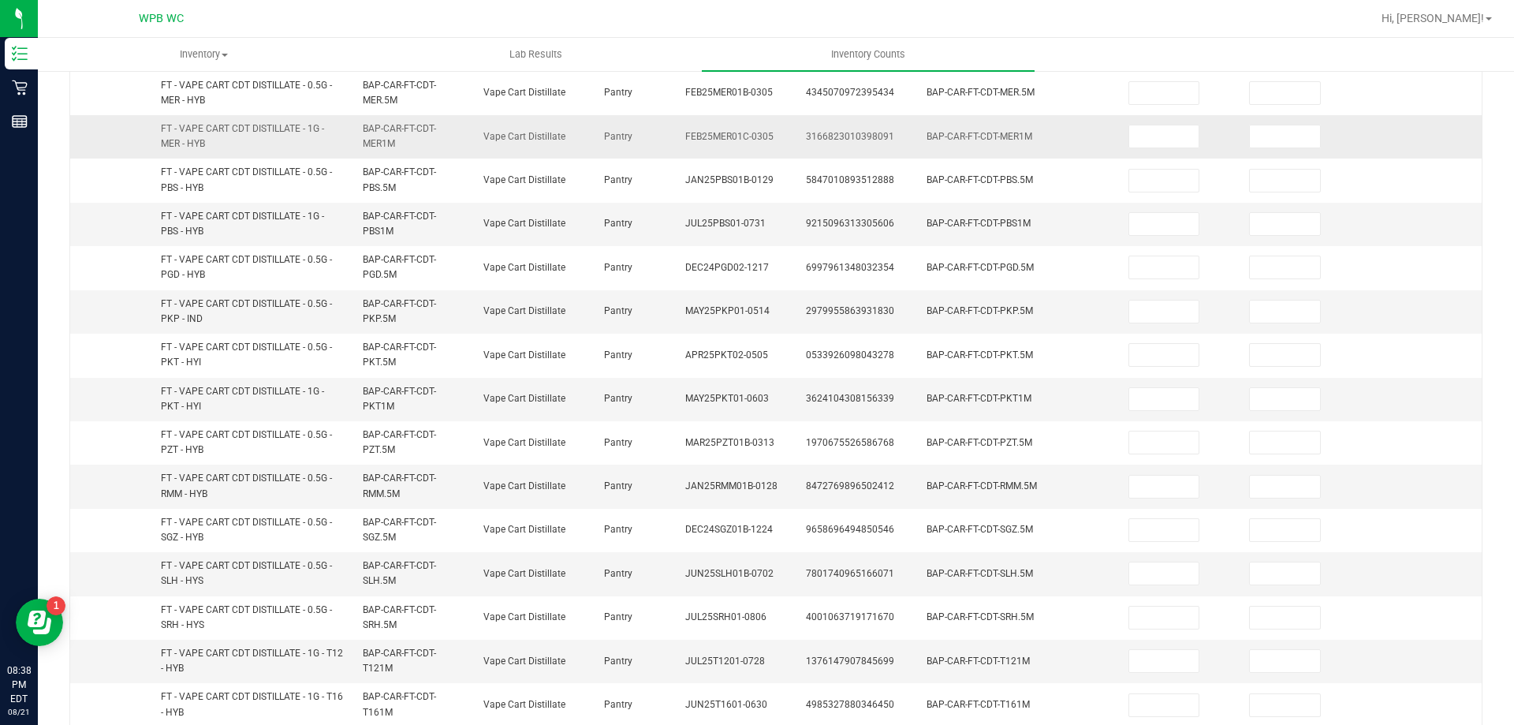
scroll to position [0, 0]
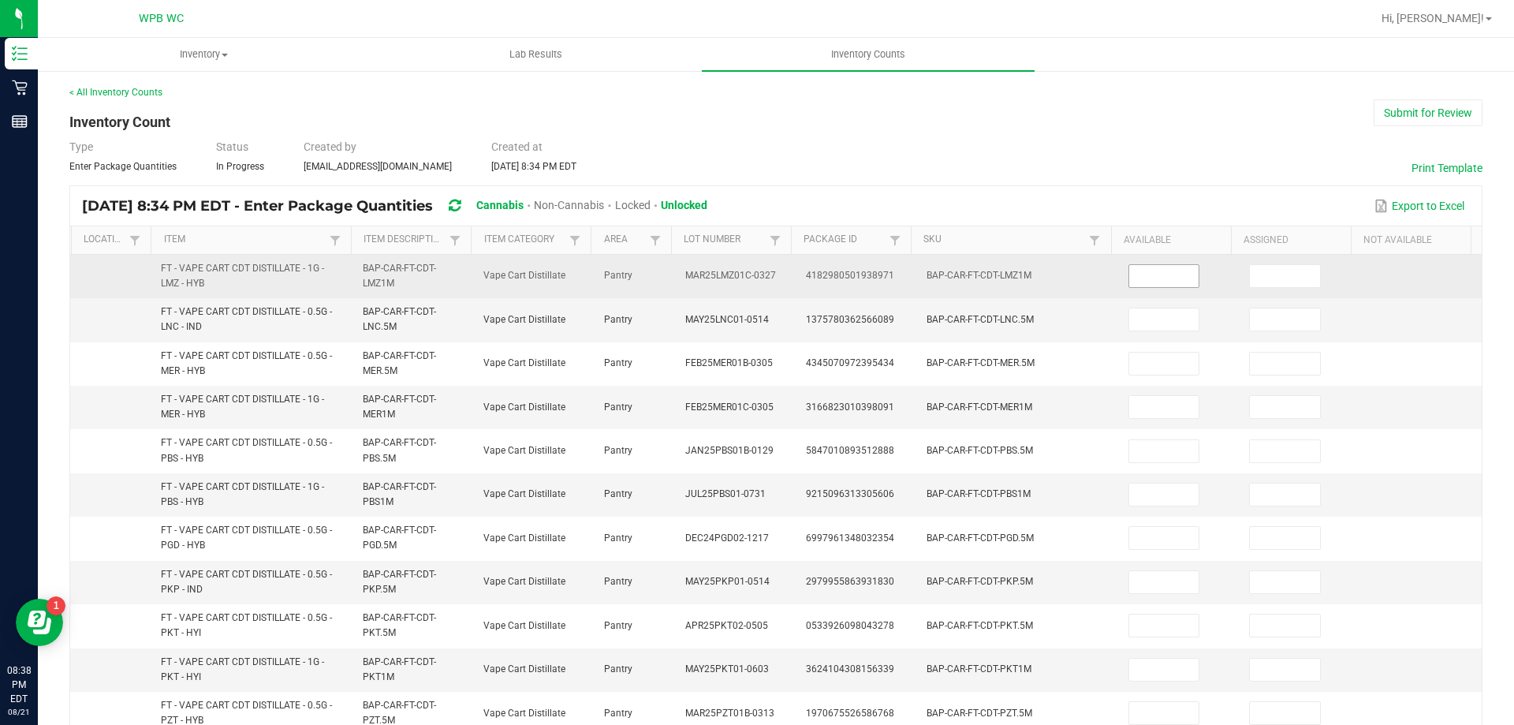
click at [1142, 282] on input at bounding box center [1164, 276] width 70 height 22
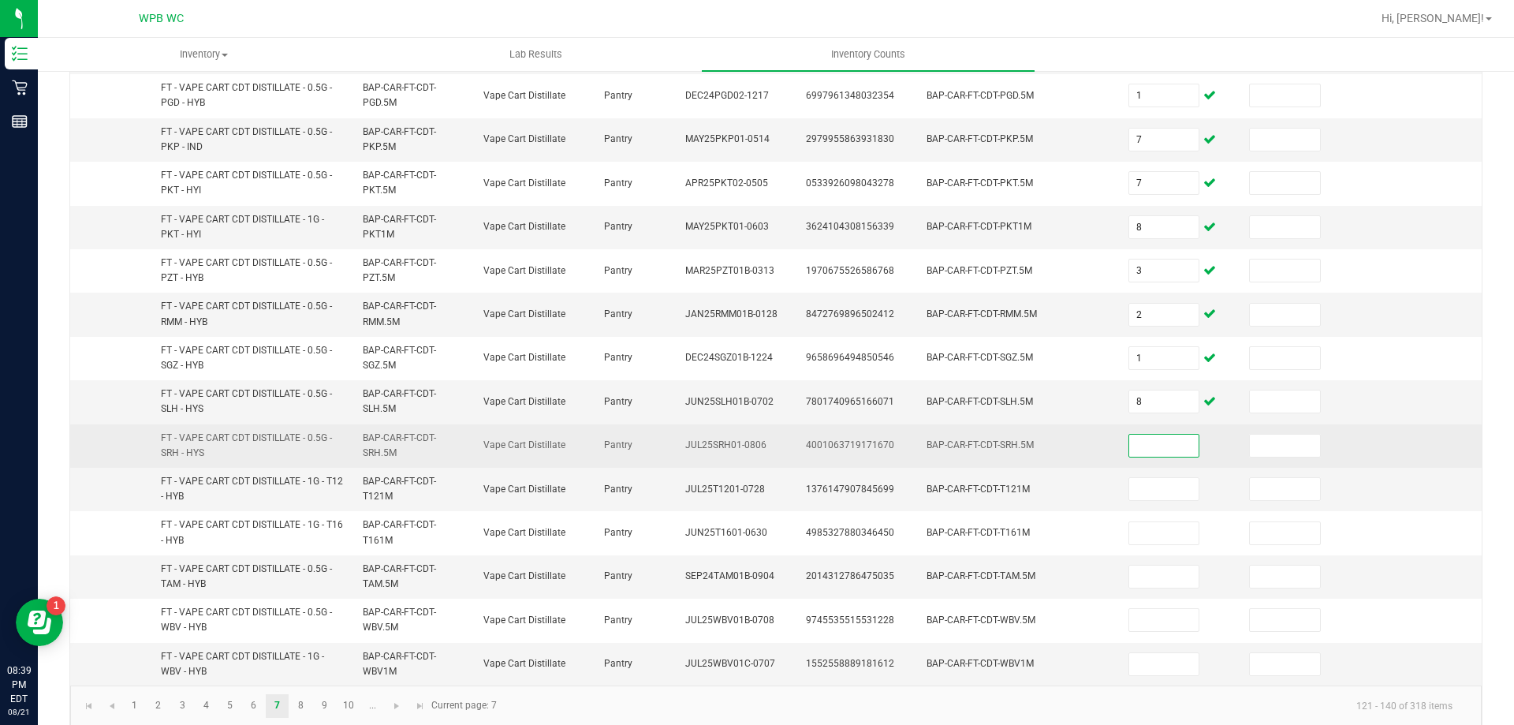
scroll to position [454, 0]
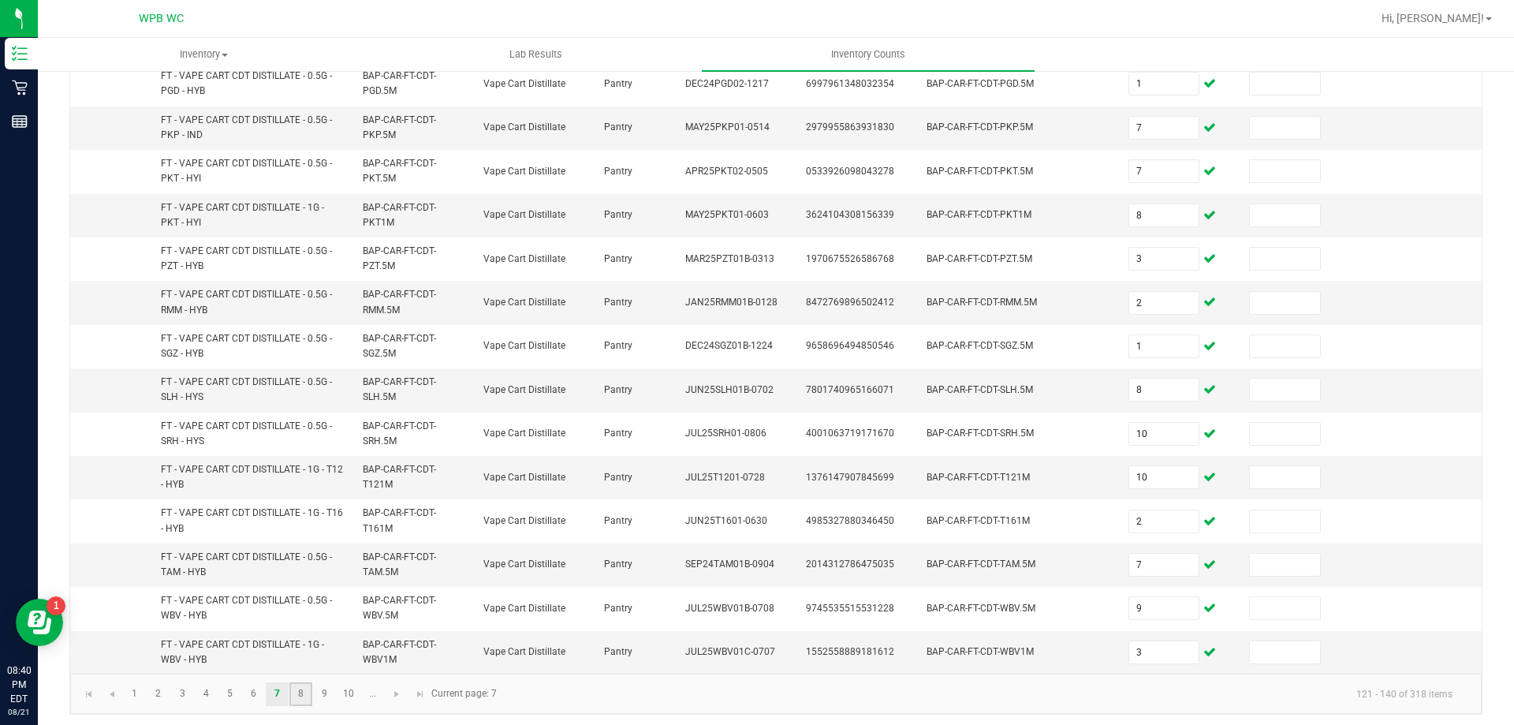
click at [301, 692] on link "8" at bounding box center [300, 694] width 23 height 24
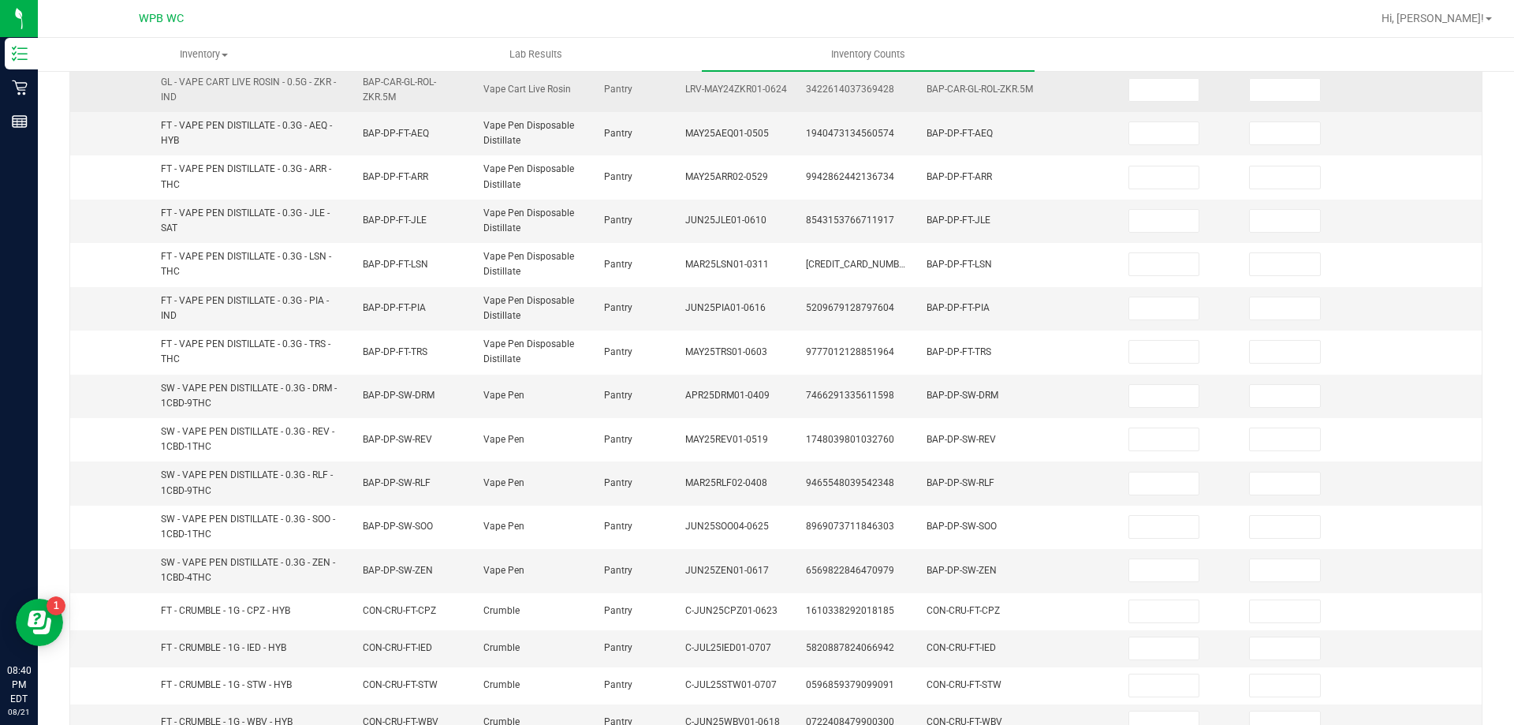
scroll to position [26, 0]
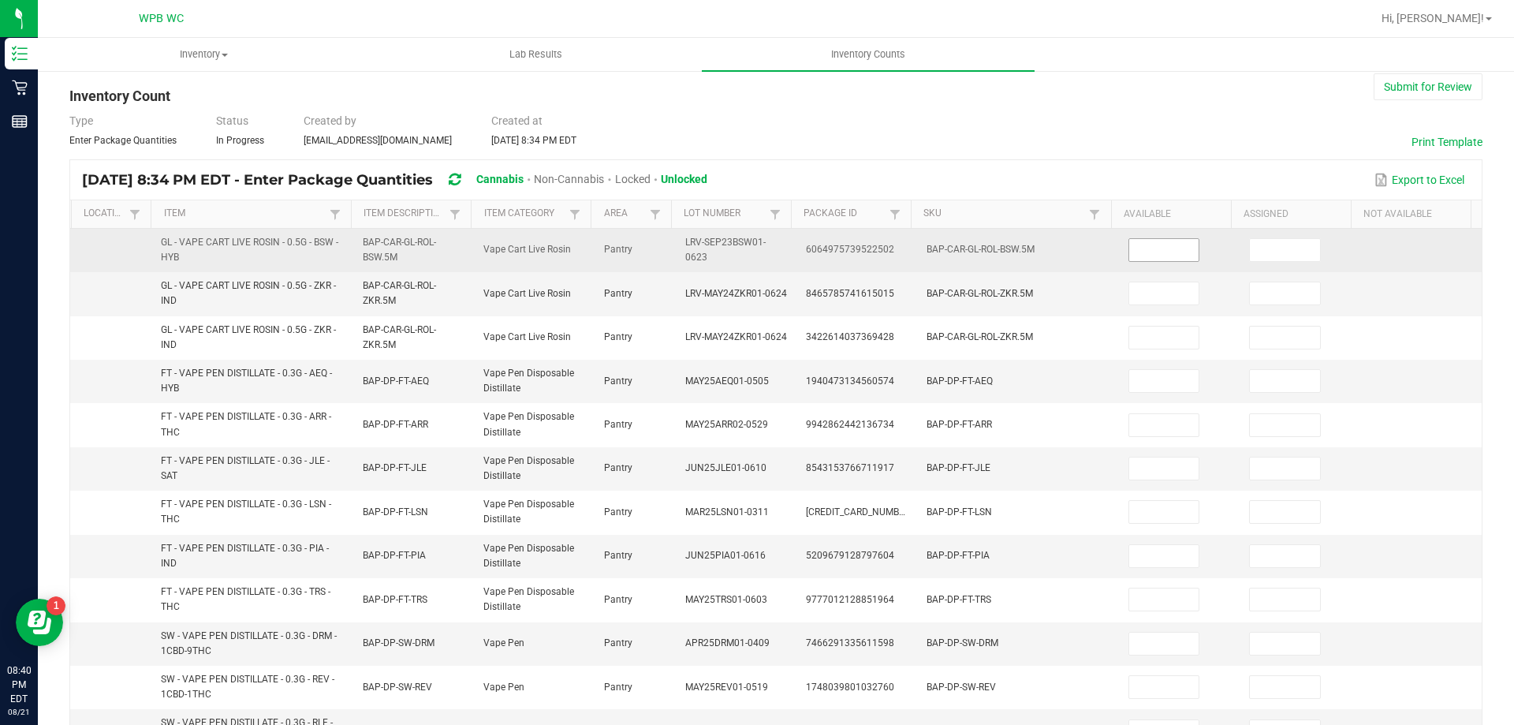
click at [1159, 246] on input at bounding box center [1164, 250] width 70 height 22
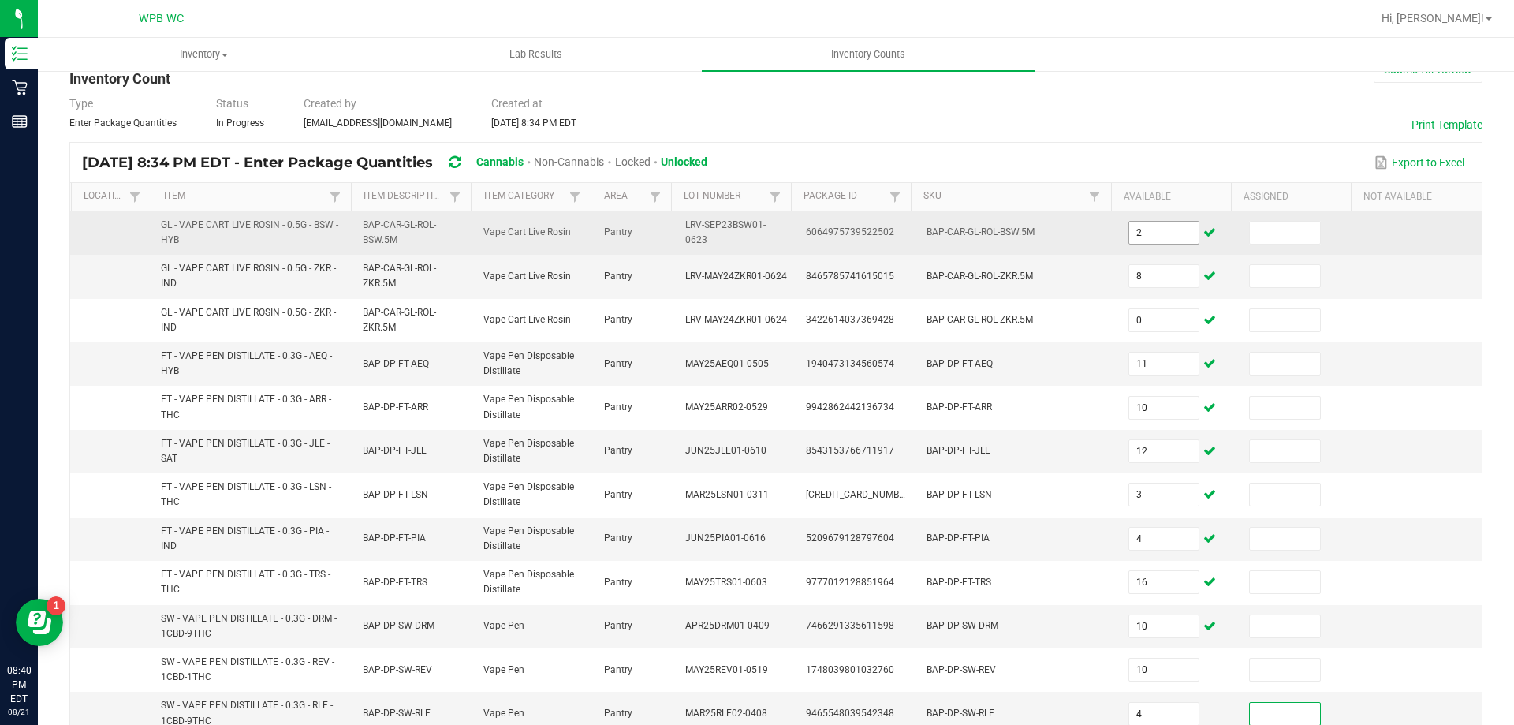
scroll to position [419, 0]
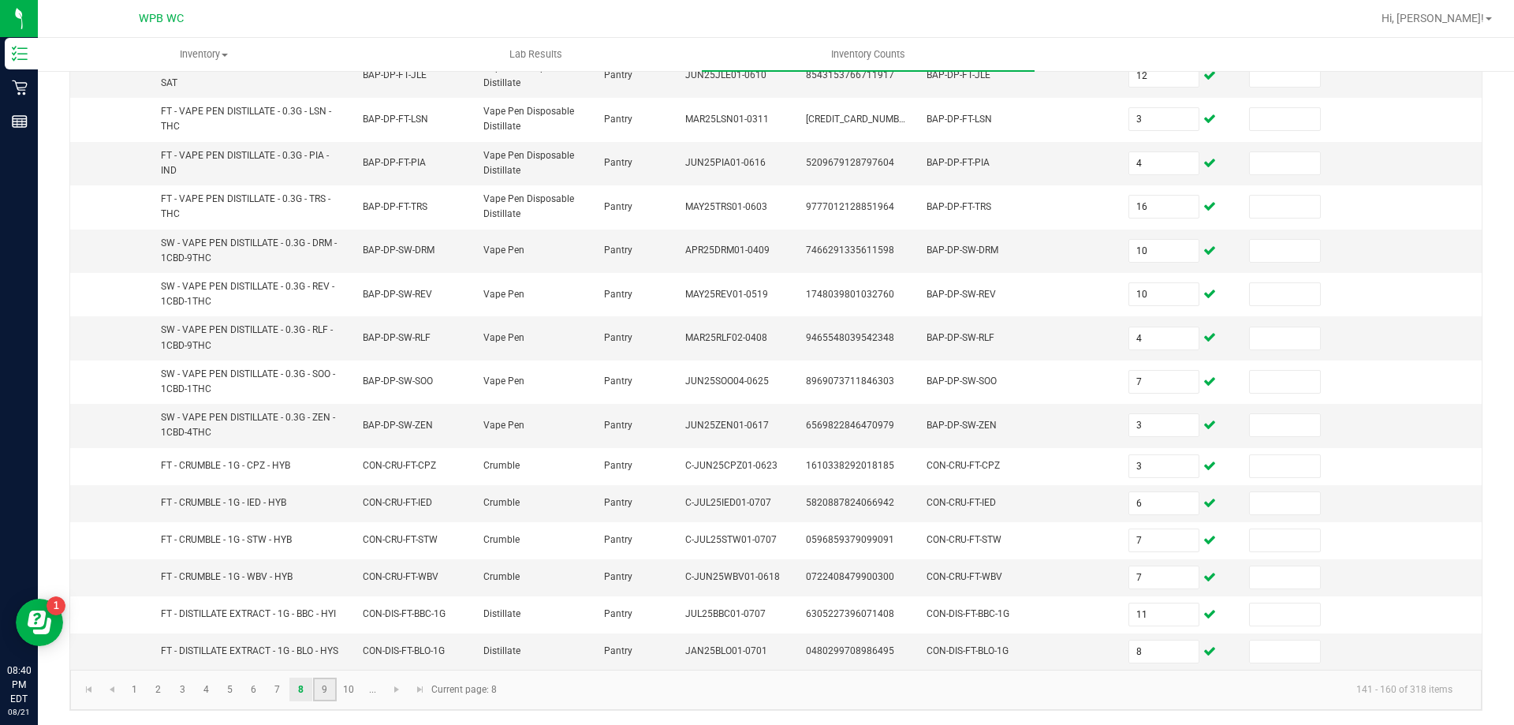
click at [320, 682] on link "9" at bounding box center [324, 689] width 23 height 24
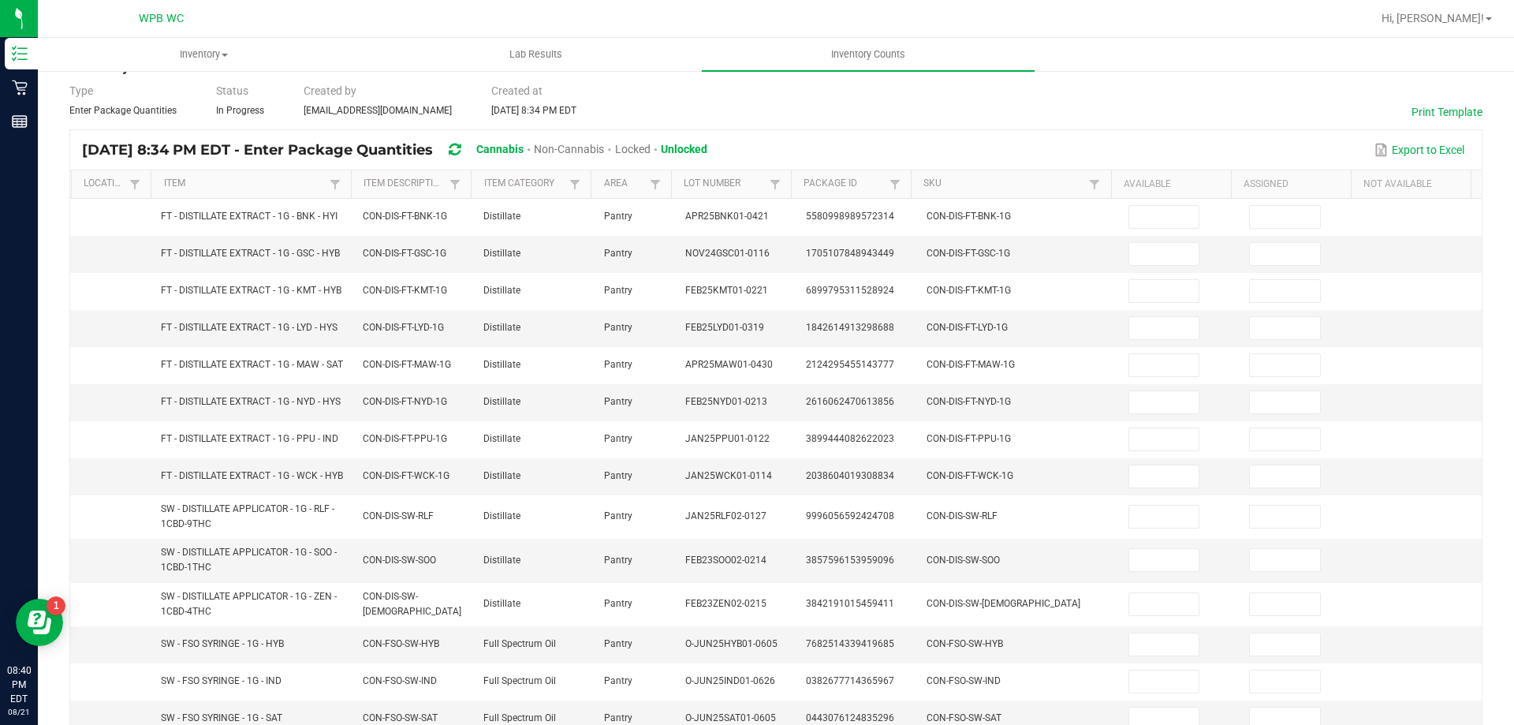
scroll to position [0, 0]
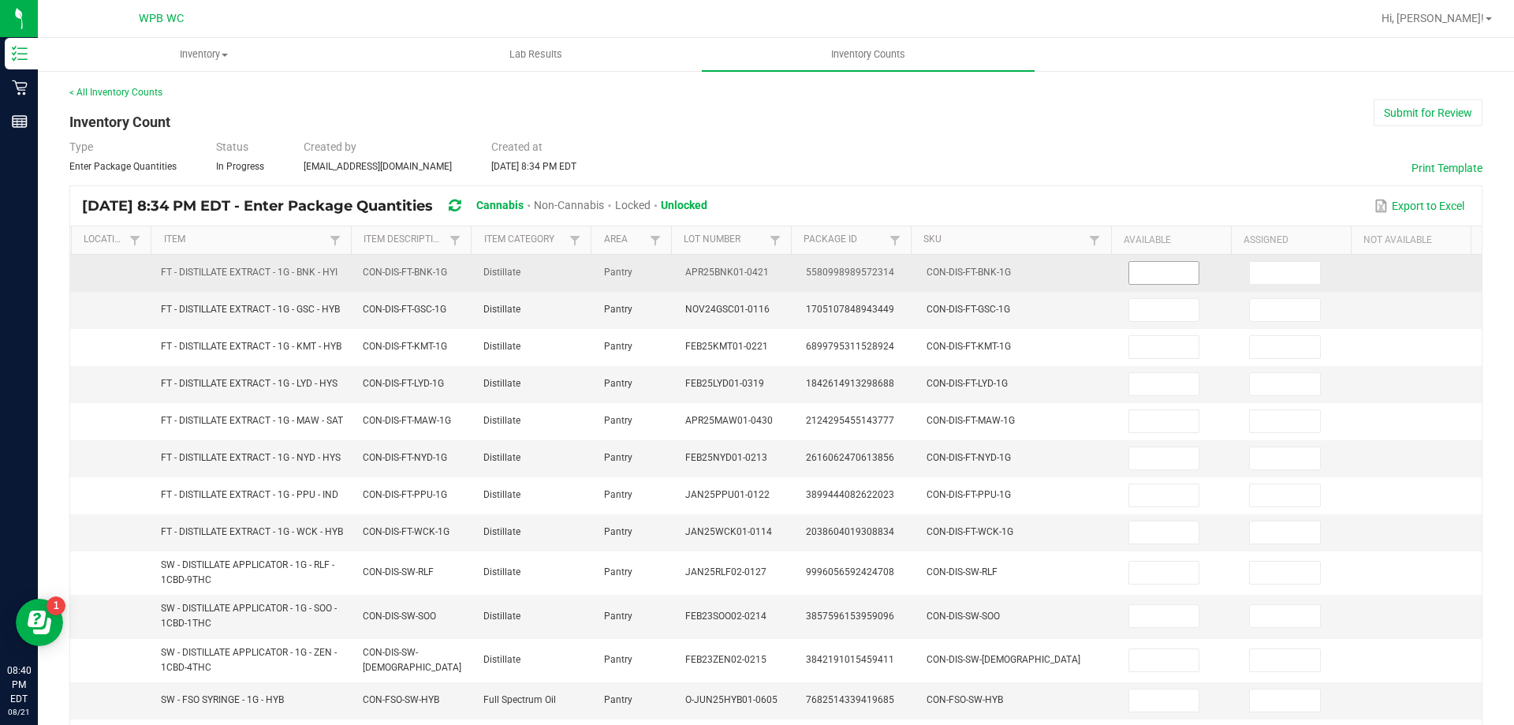
click at [1160, 278] on input at bounding box center [1164, 273] width 70 height 22
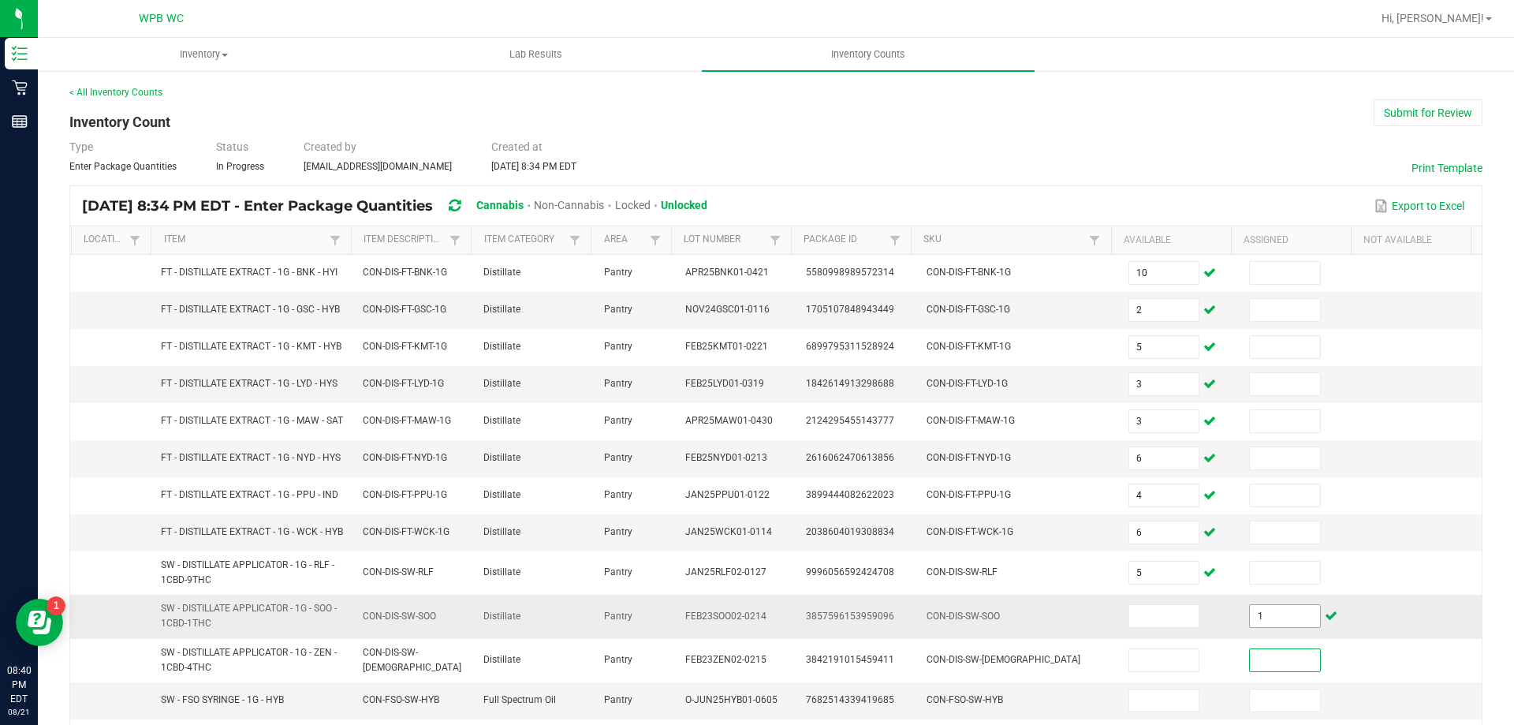
click at [1253, 627] on input "1" at bounding box center [1285, 616] width 70 height 22
click at [1158, 627] on input at bounding box center [1164, 616] width 70 height 22
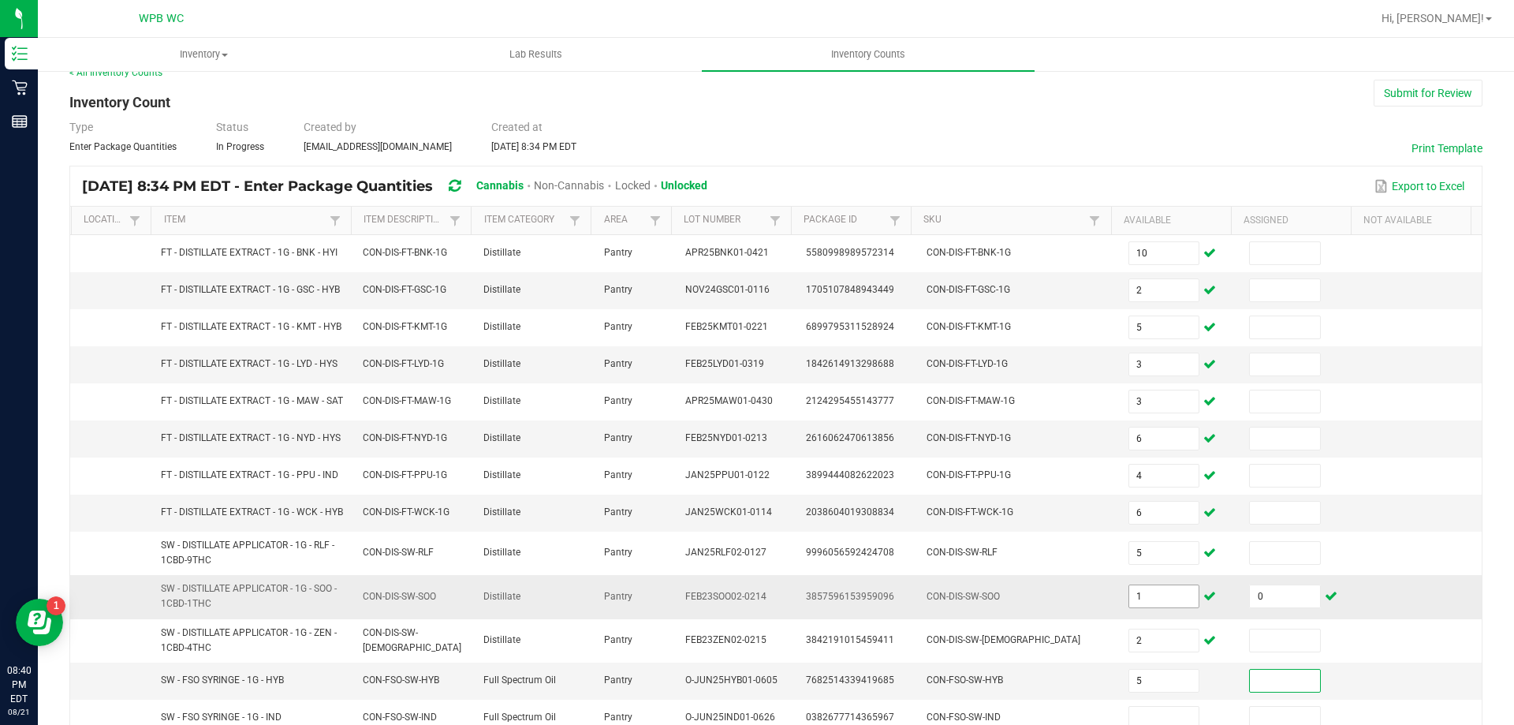
scroll to position [381, 0]
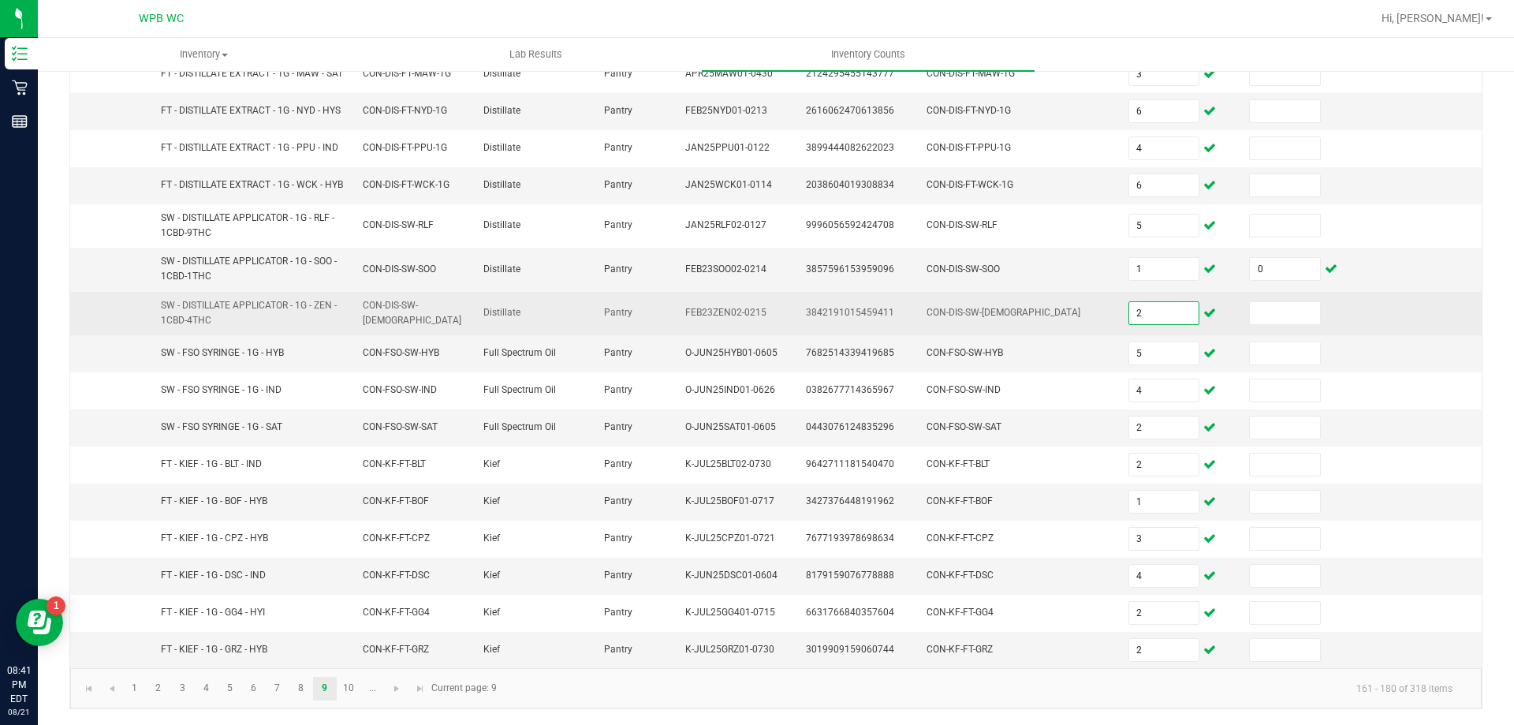
click at [1140, 317] on input "2" at bounding box center [1164, 313] width 70 height 22
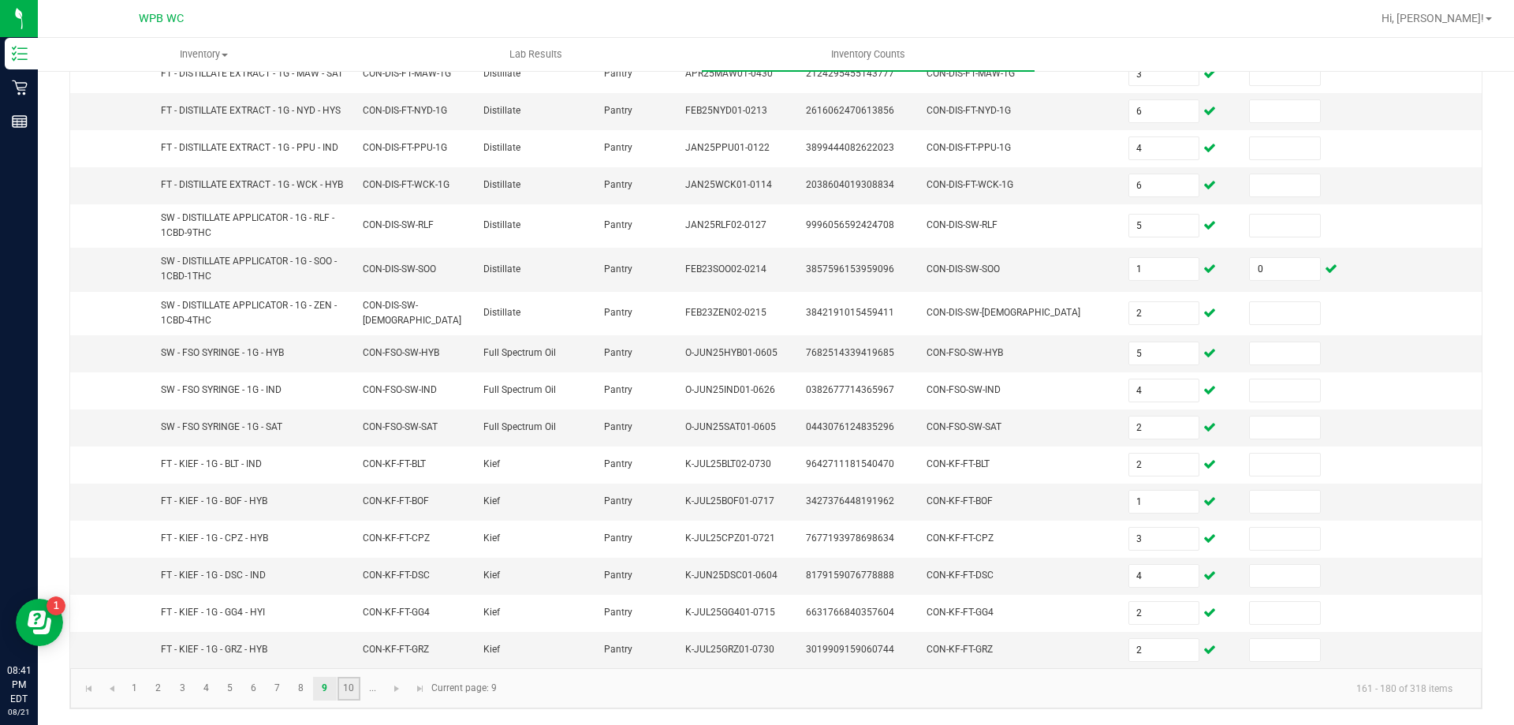
click at [349, 682] on link "10" at bounding box center [349, 689] width 23 height 24
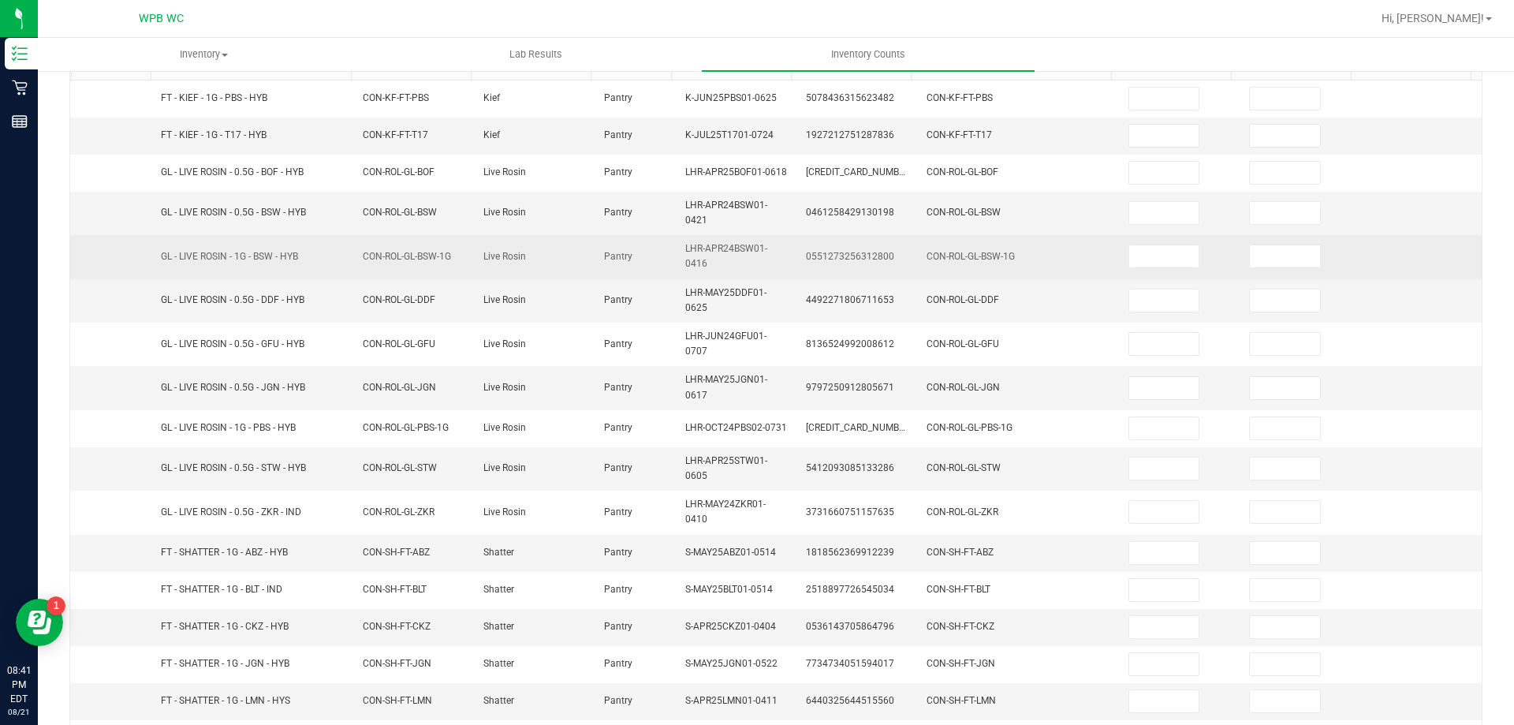
scroll to position [0, 0]
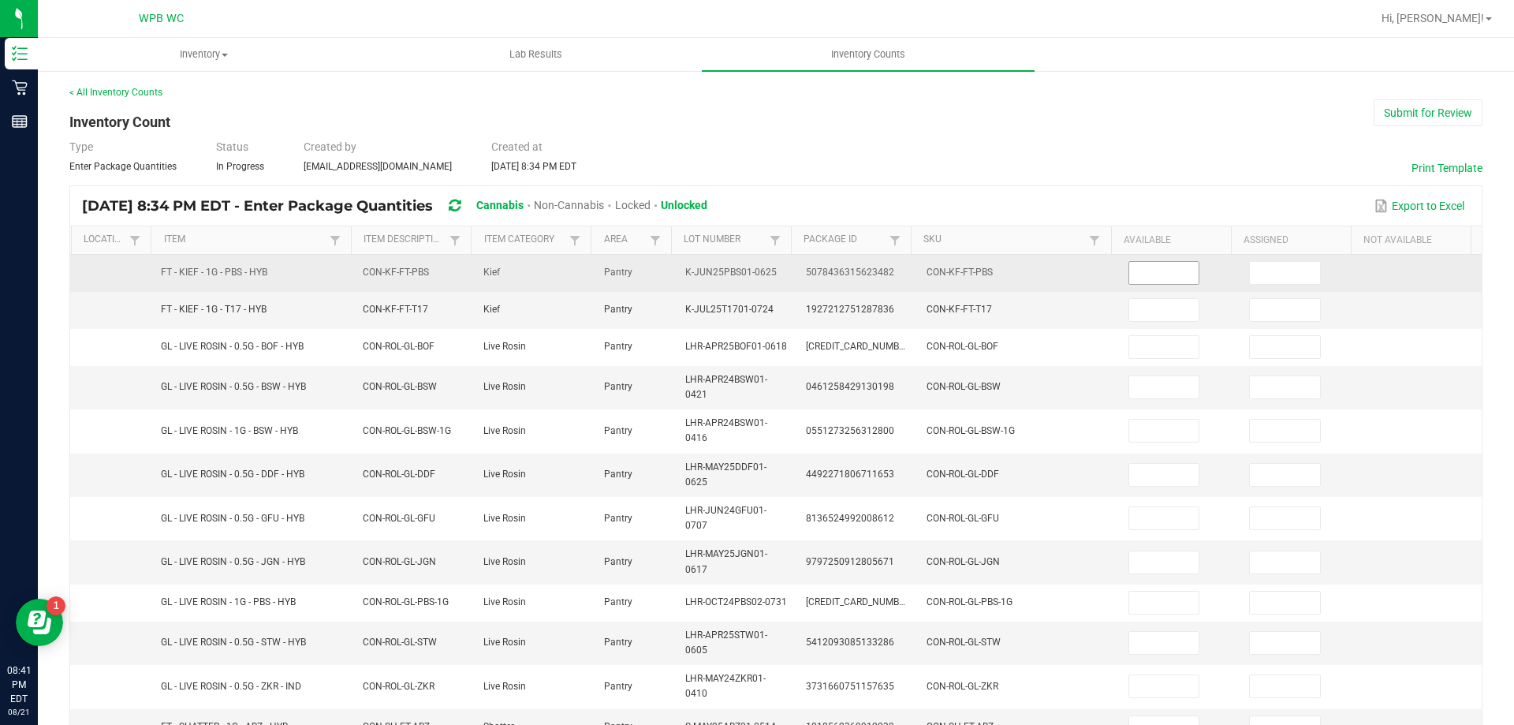
click at [1158, 270] on input at bounding box center [1164, 273] width 70 height 22
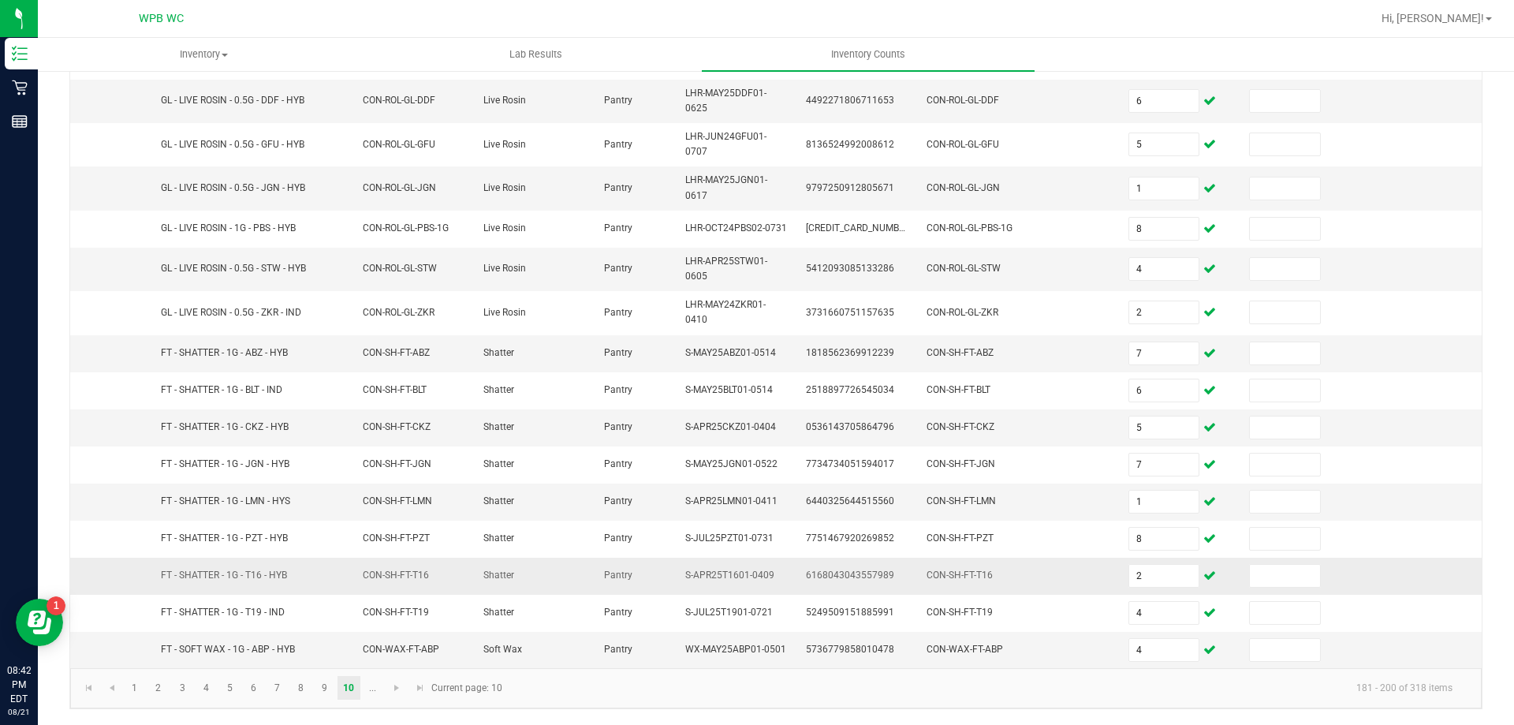
scroll to position [387, 0]
click at [400, 687] on span "Go to the next page" at bounding box center [396, 687] width 13 height 13
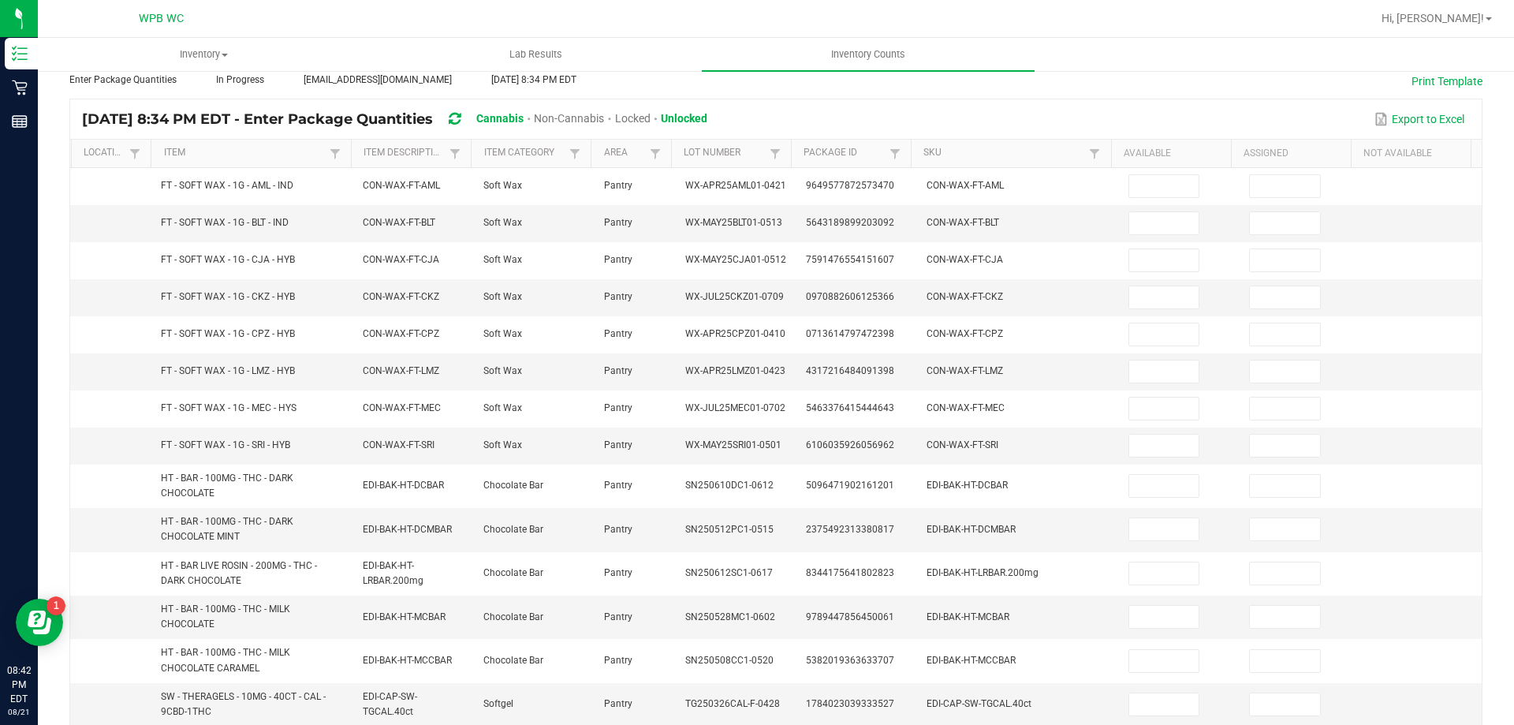
scroll to position [0, 0]
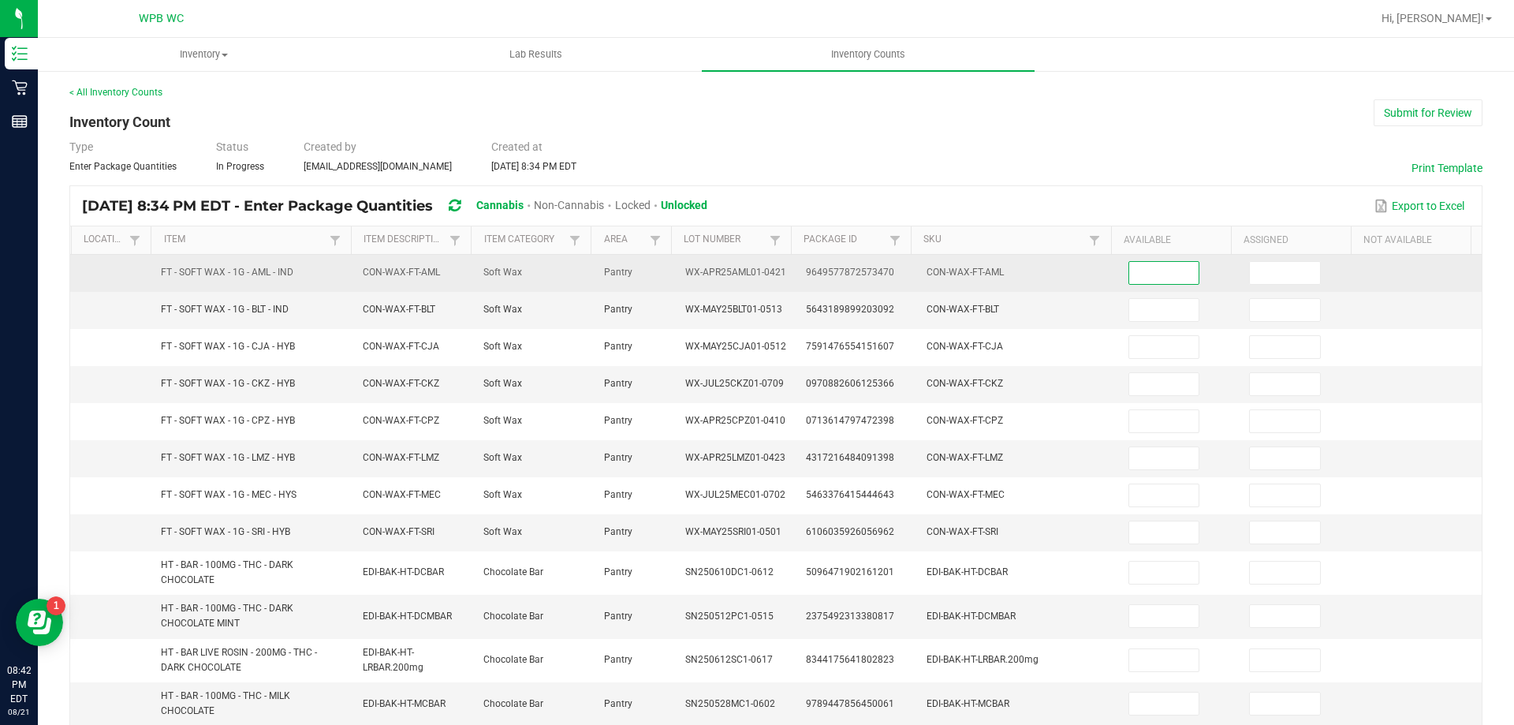
click at [1147, 272] on input at bounding box center [1164, 273] width 70 height 22
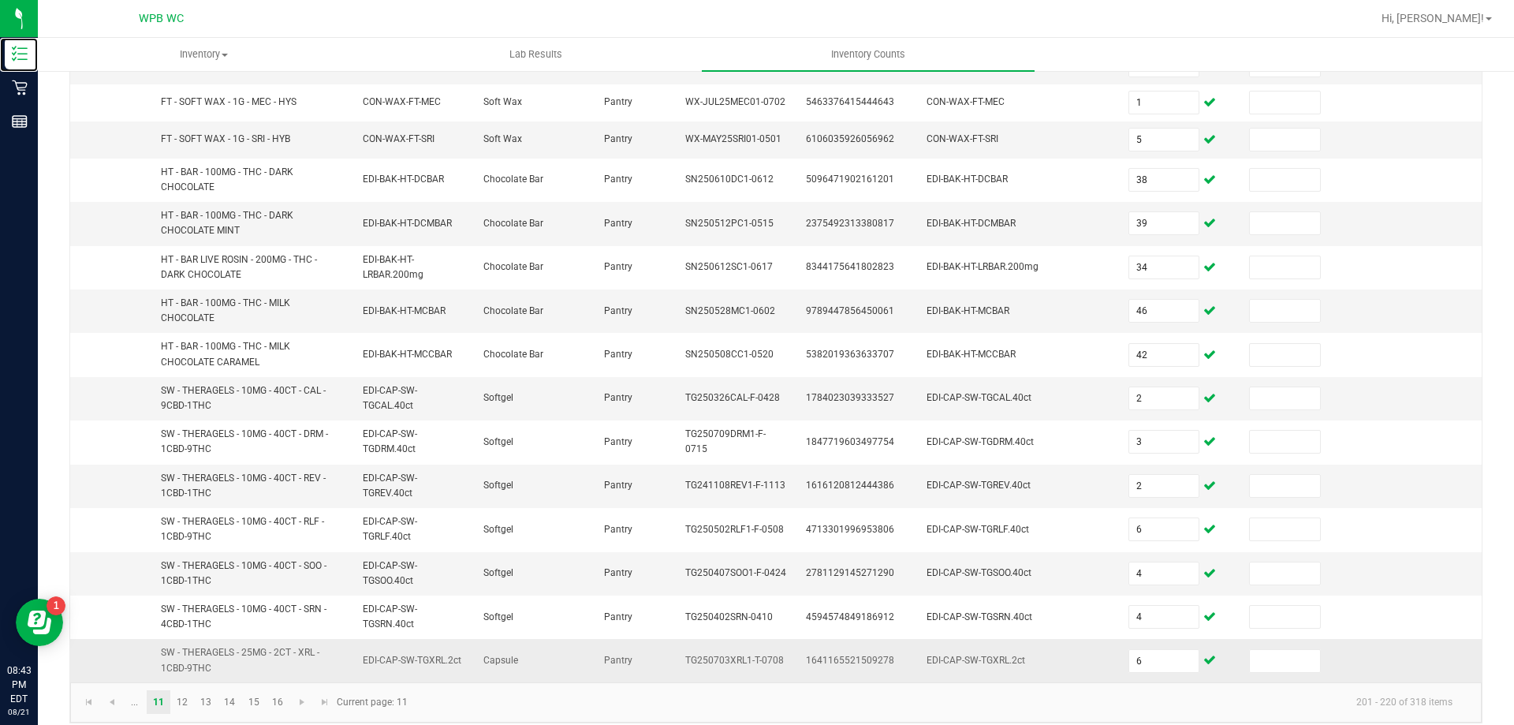
scroll to position [407, 0]
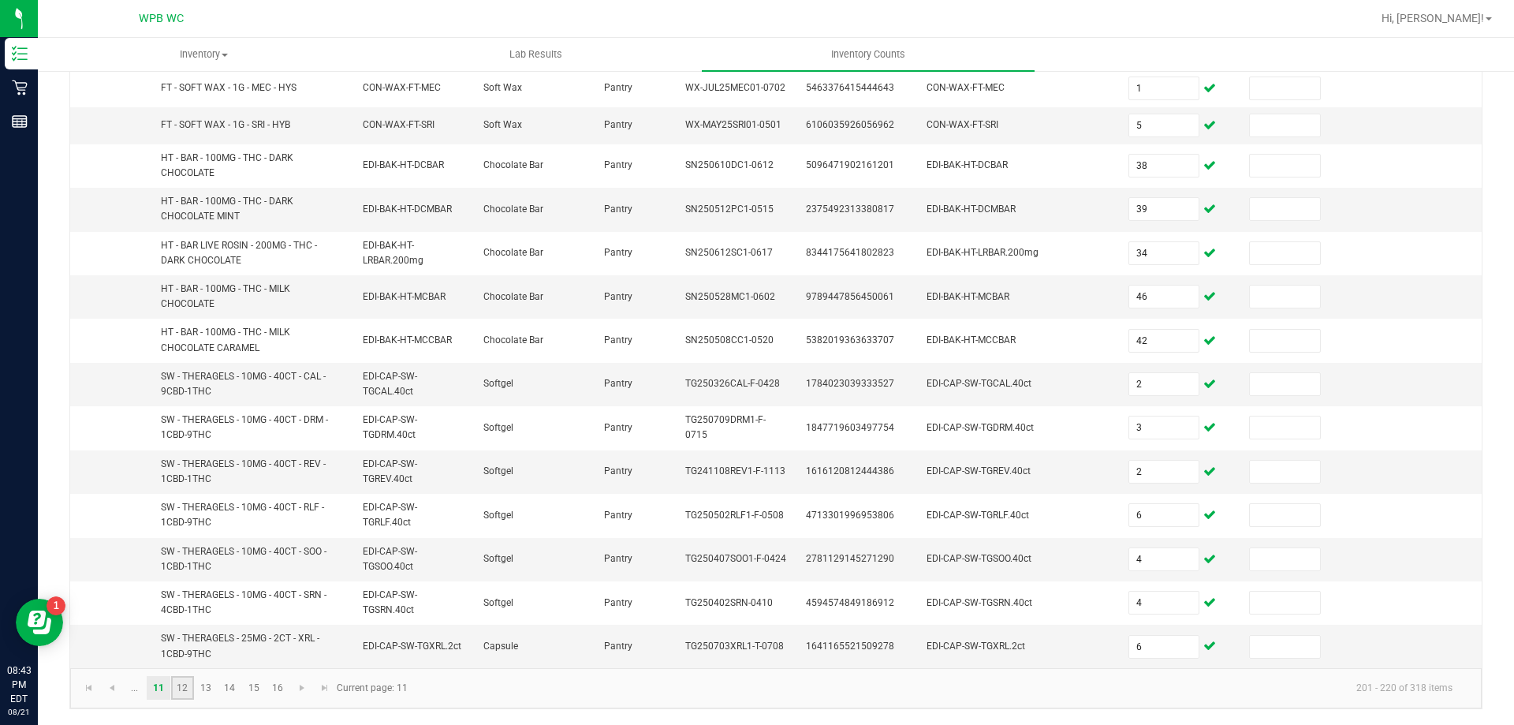
click at [181, 690] on link "12" at bounding box center [182, 688] width 23 height 24
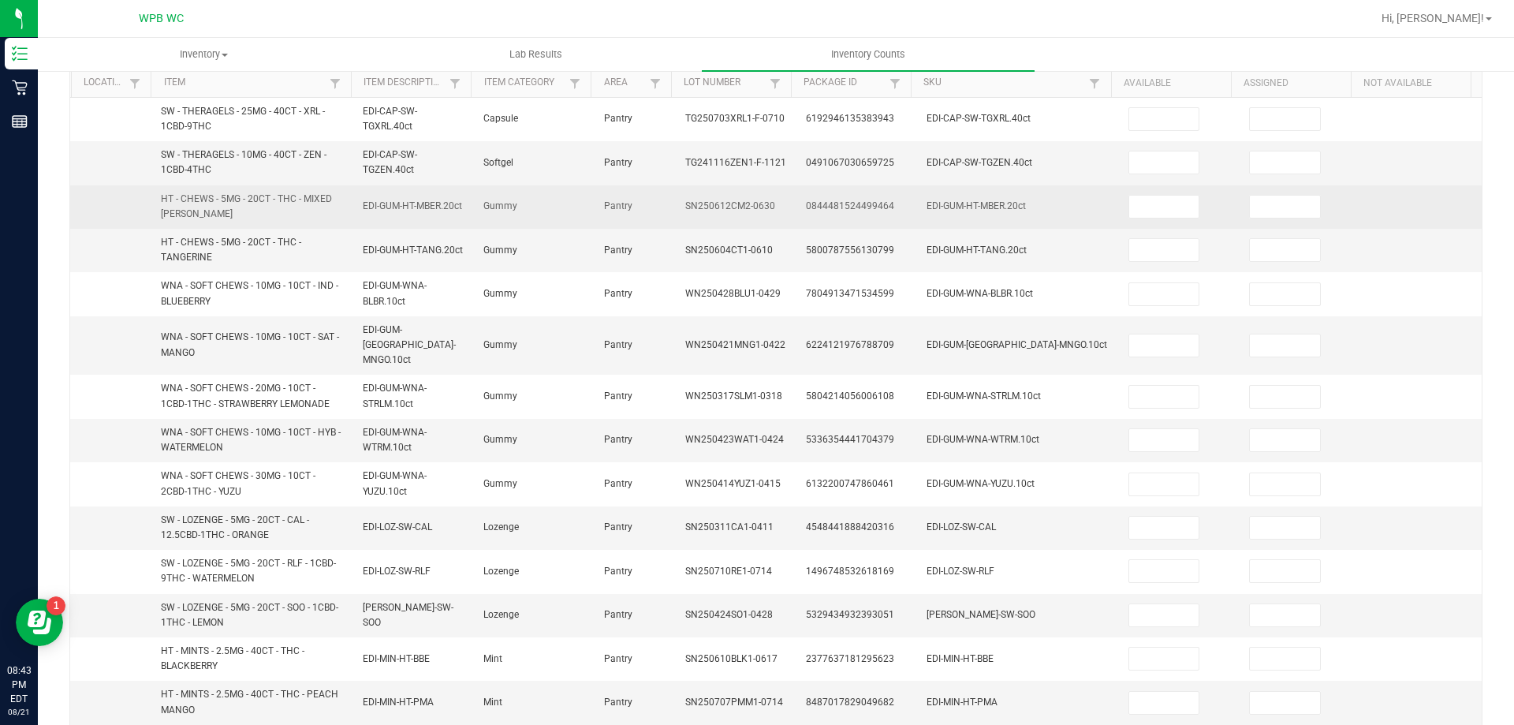
scroll to position [13, 0]
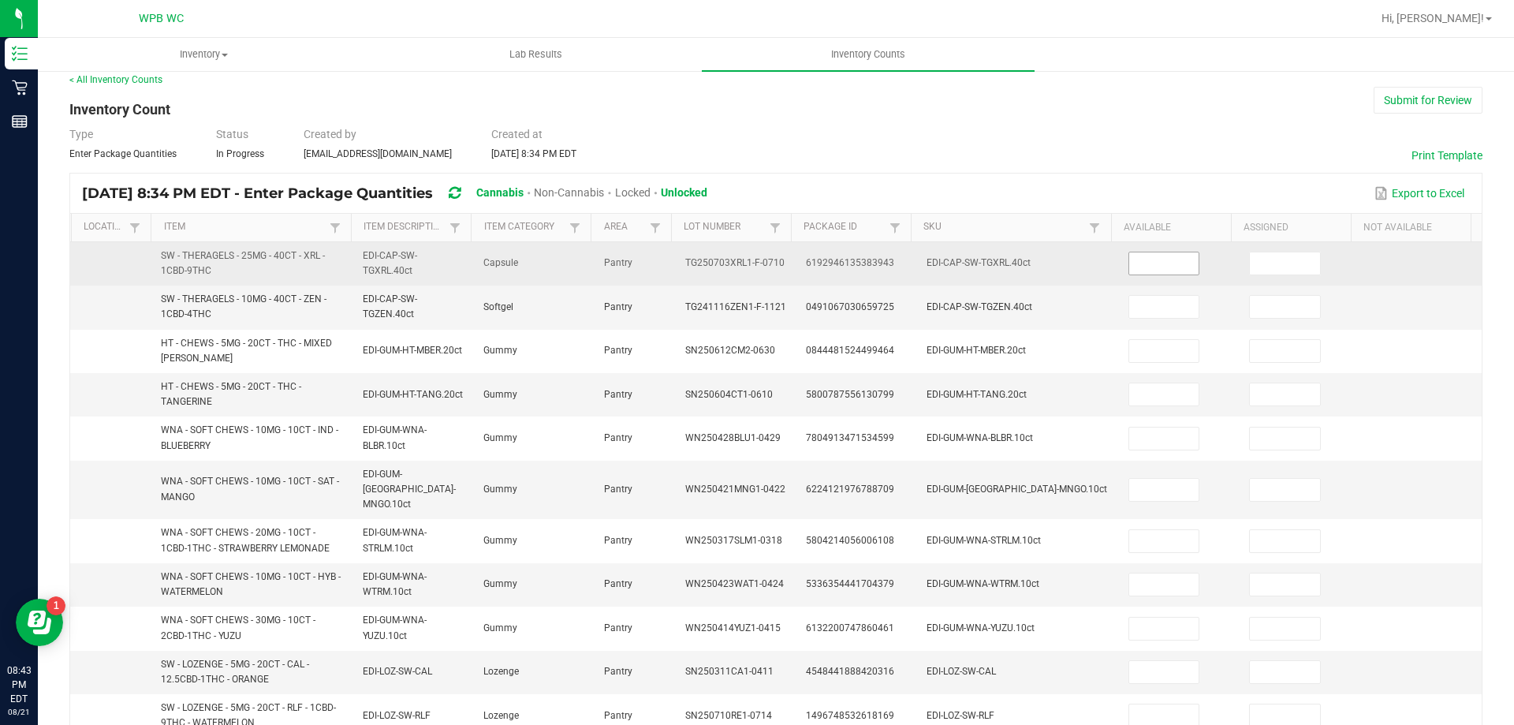
click at [1158, 265] on input at bounding box center [1164, 263] width 70 height 22
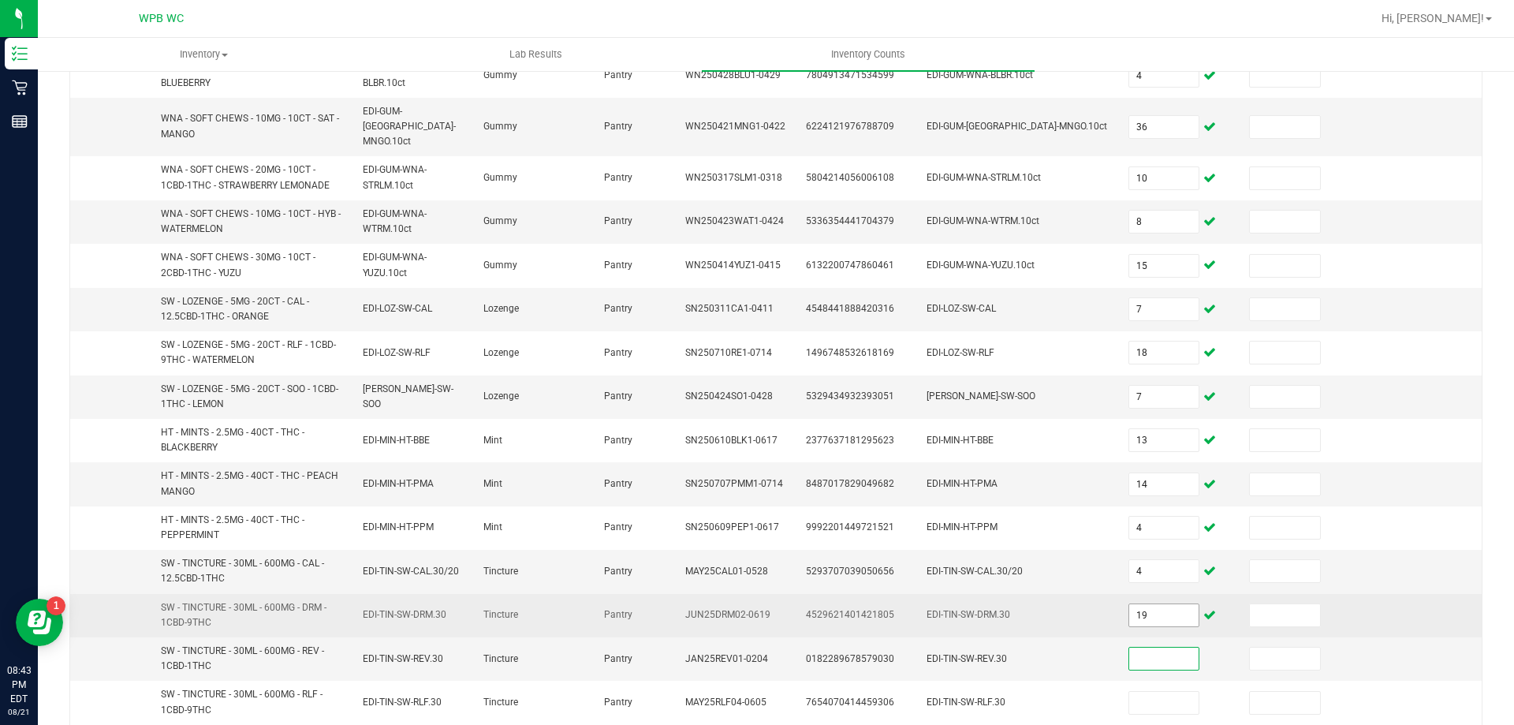
click at [1139, 604] on input "19" at bounding box center [1164, 615] width 70 height 22
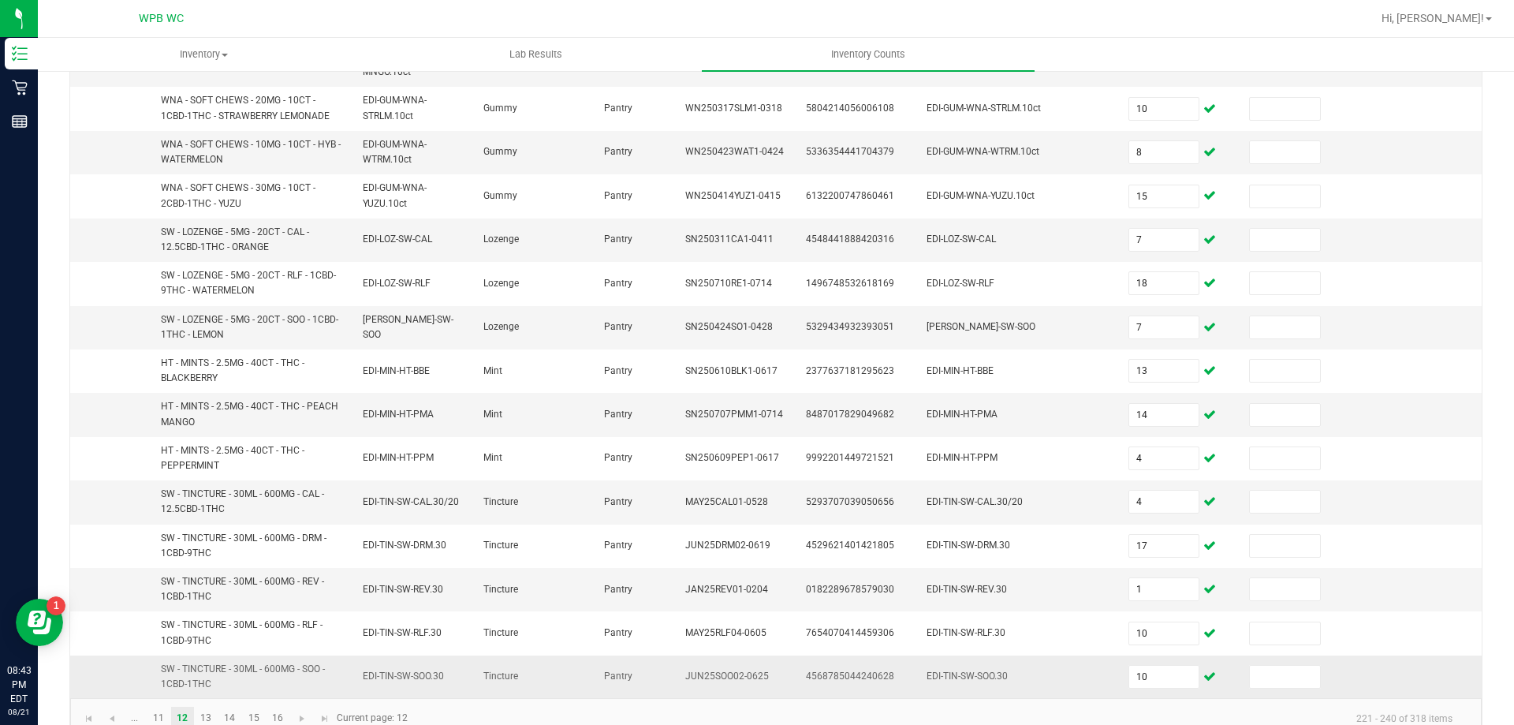
scroll to position [460, 0]
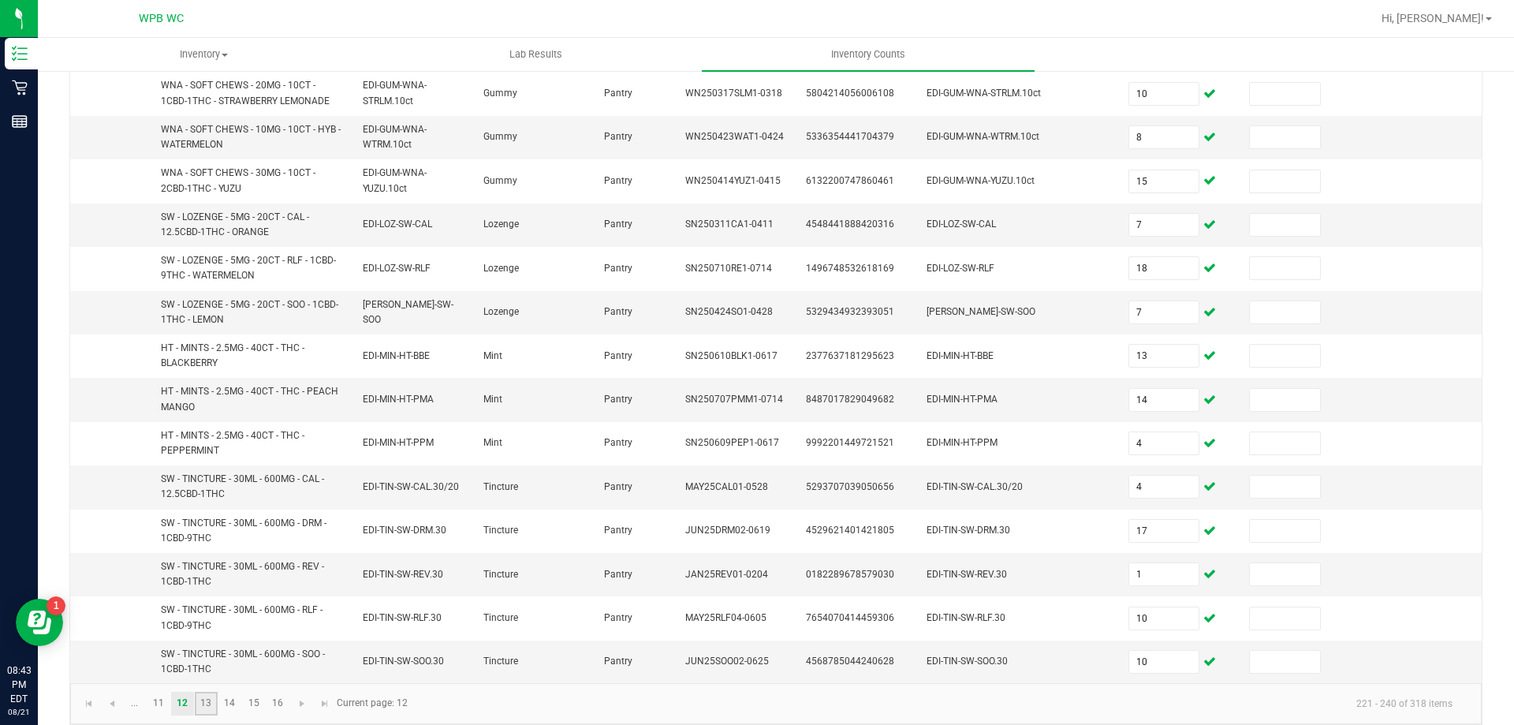
click at [205, 692] on link "13" at bounding box center [206, 704] width 23 height 24
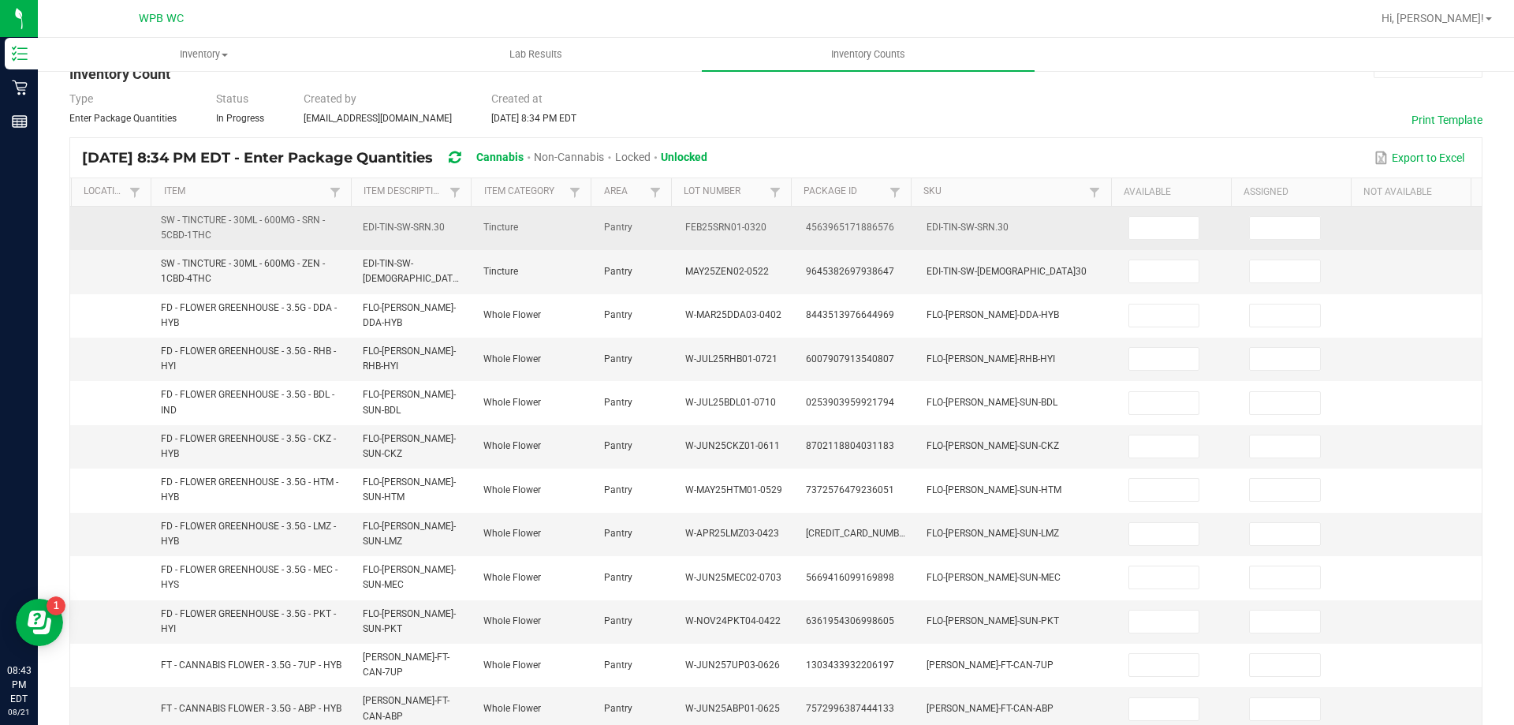
scroll to position [0, 0]
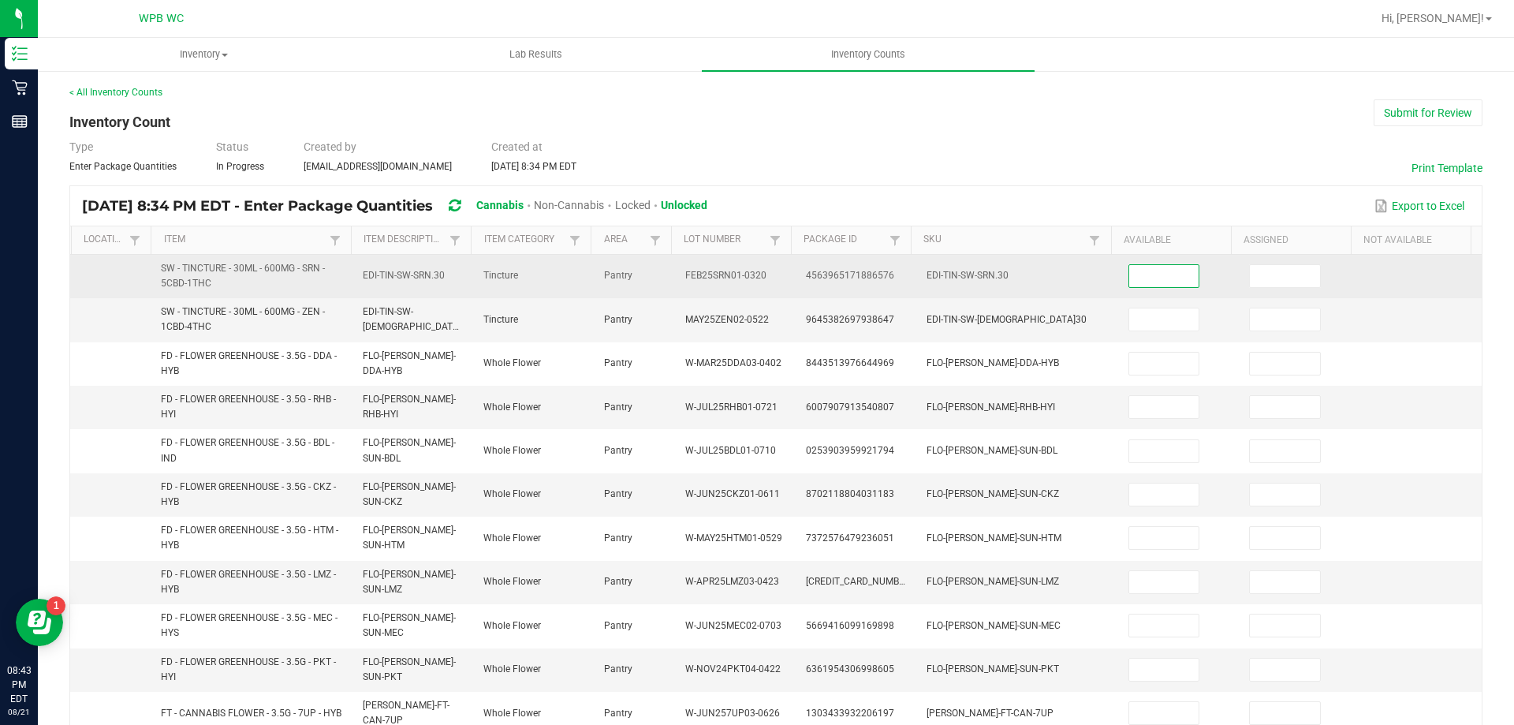
click at [1129, 268] on input at bounding box center [1164, 276] width 70 height 22
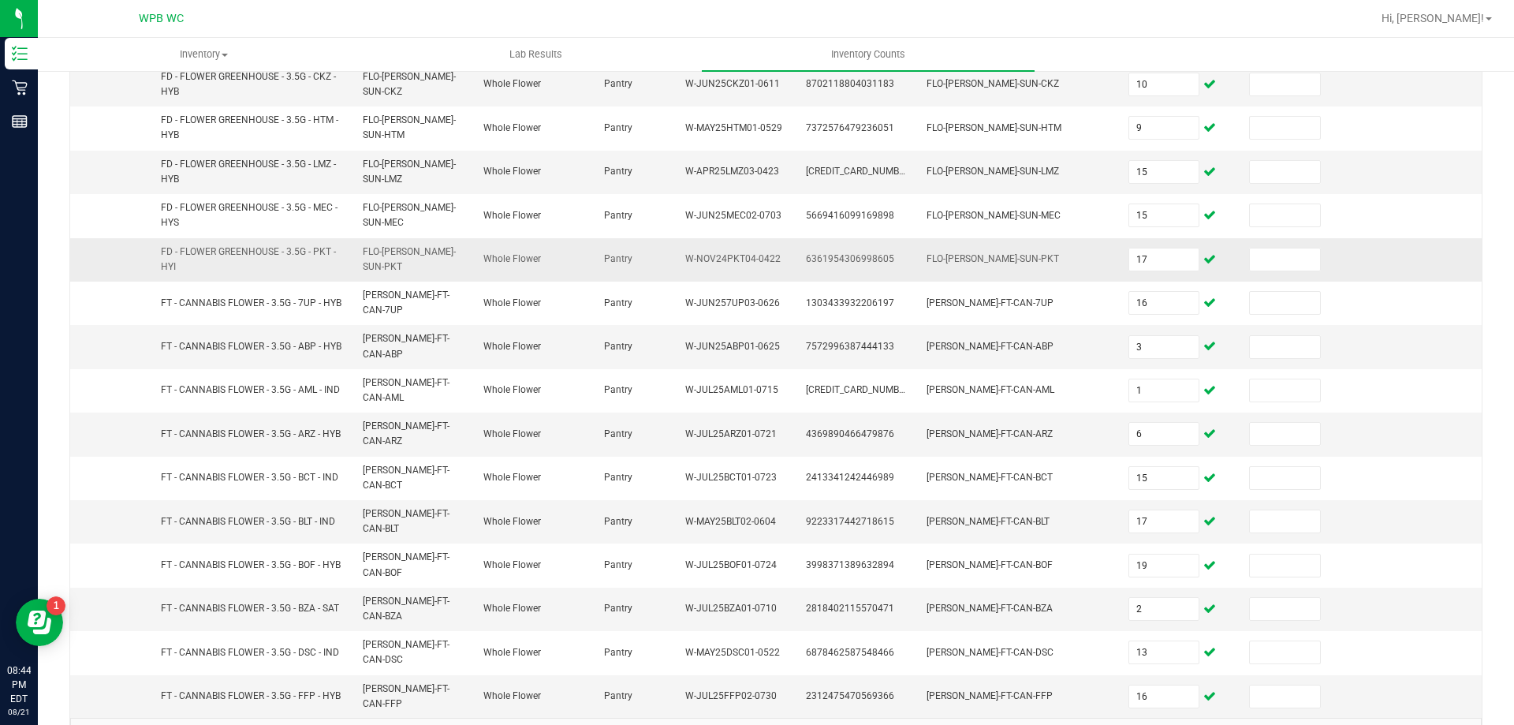
scroll to position [427, 0]
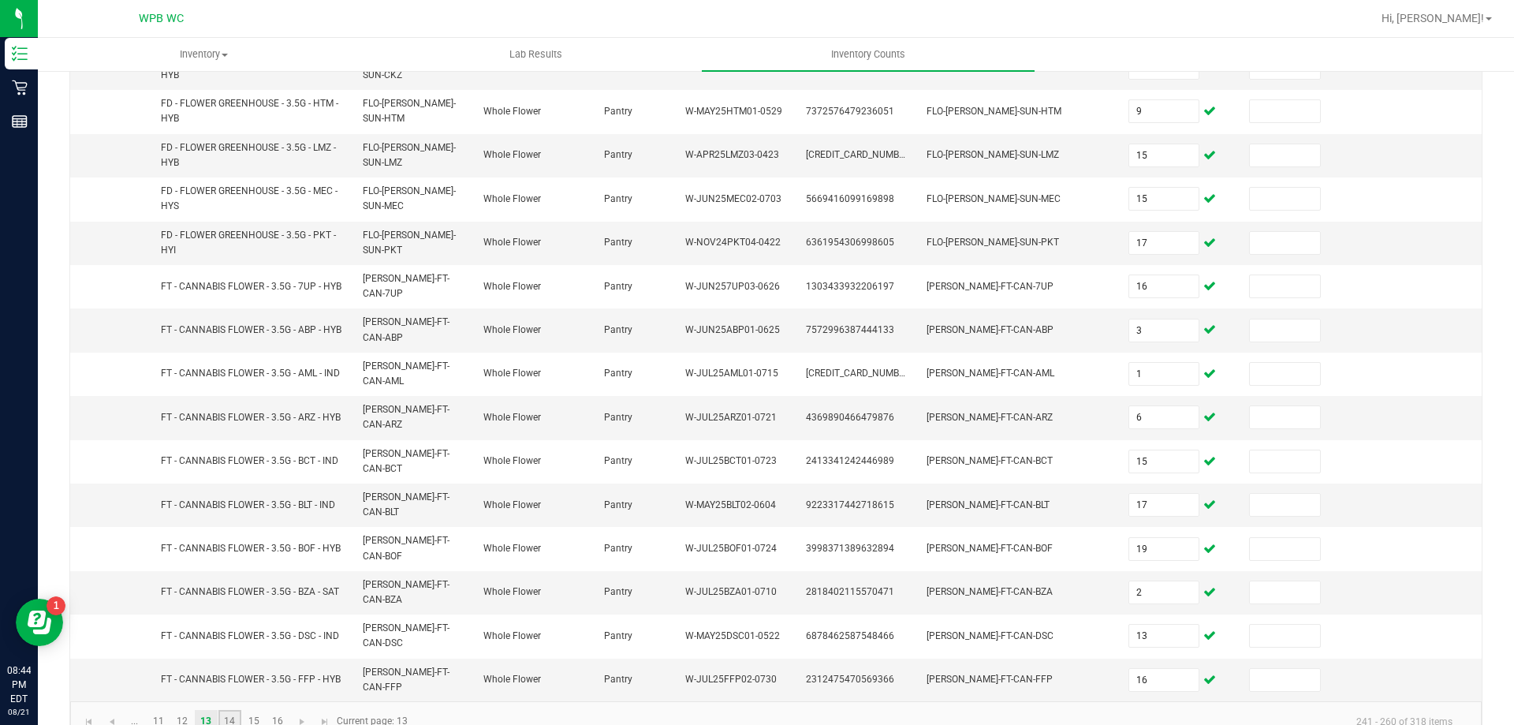
click at [226, 710] on link "14" at bounding box center [229, 722] width 23 height 24
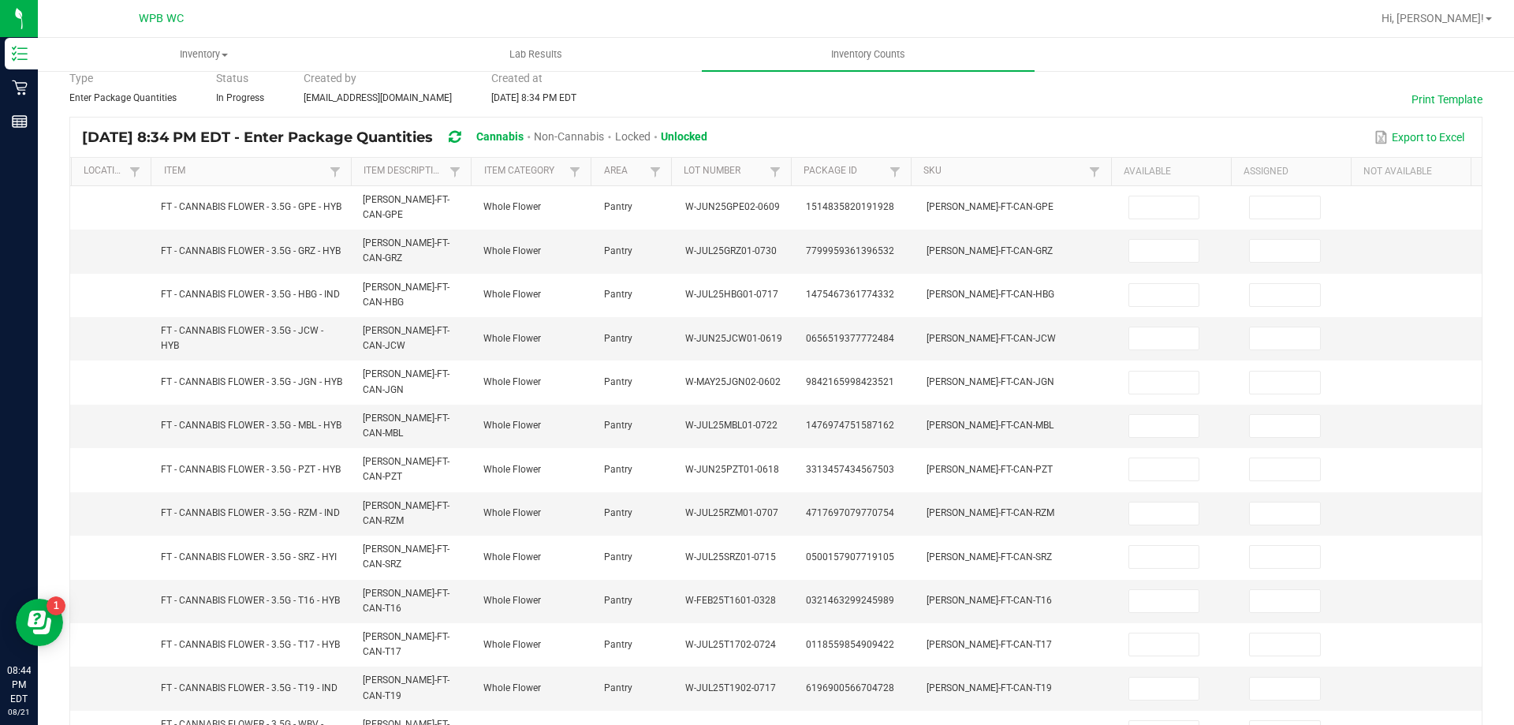
scroll to position [0, 0]
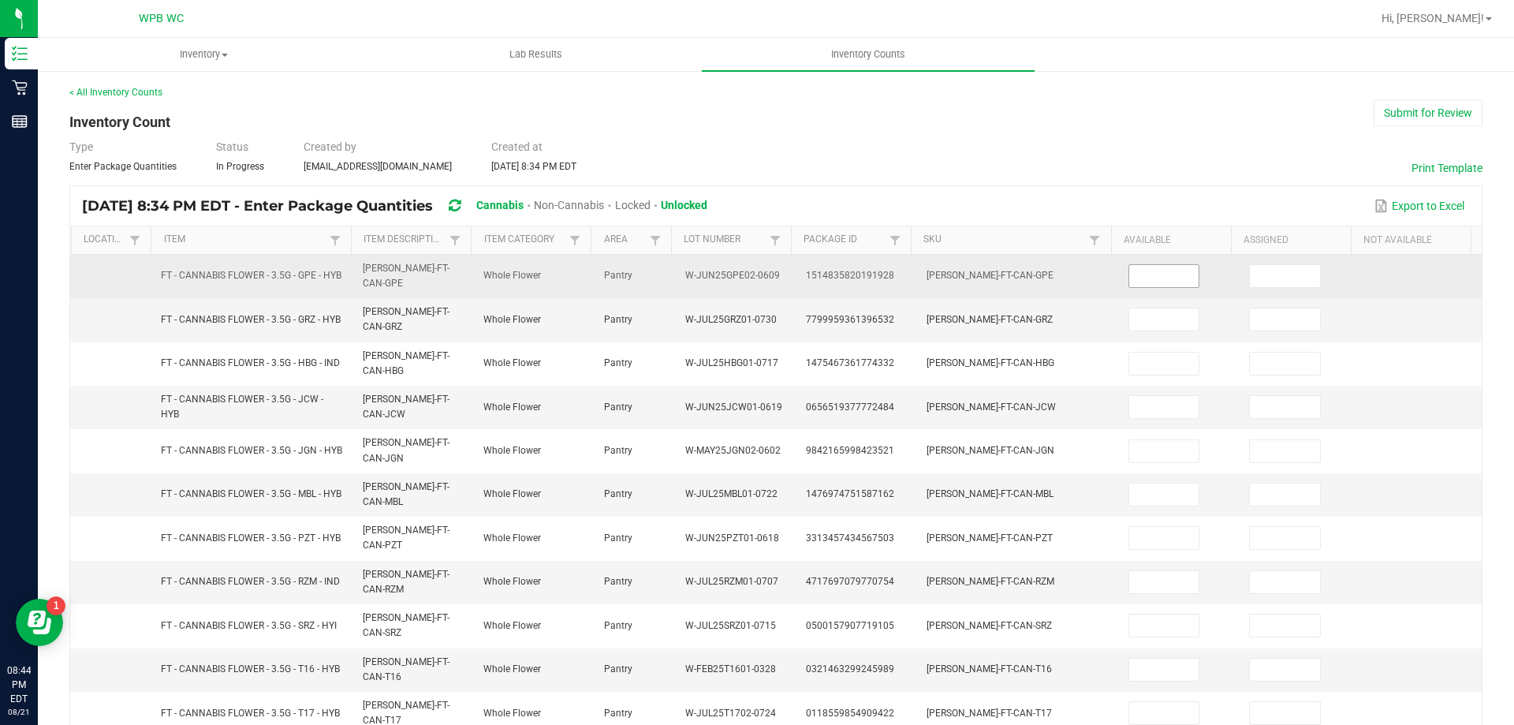
click at [1163, 282] on input at bounding box center [1164, 276] width 70 height 22
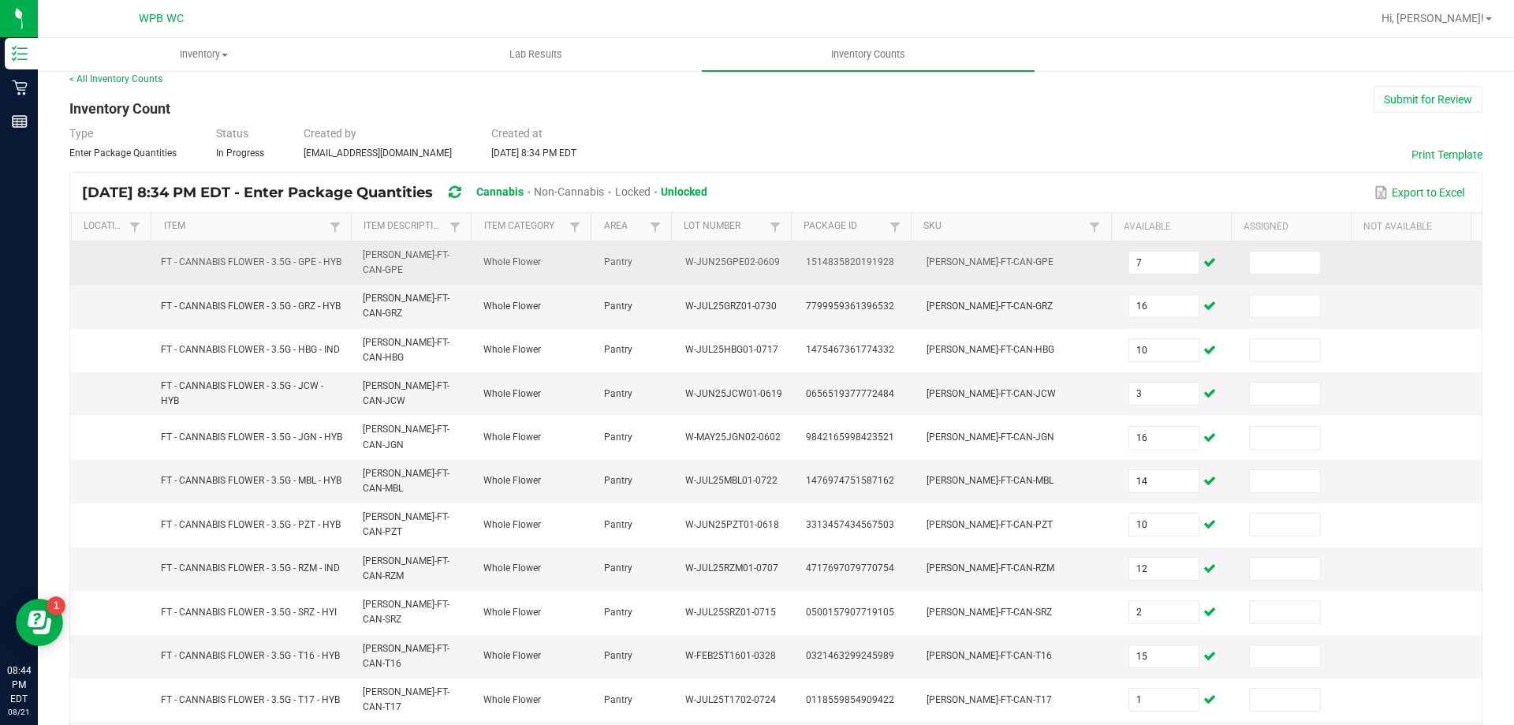
scroll to position [381, 0]
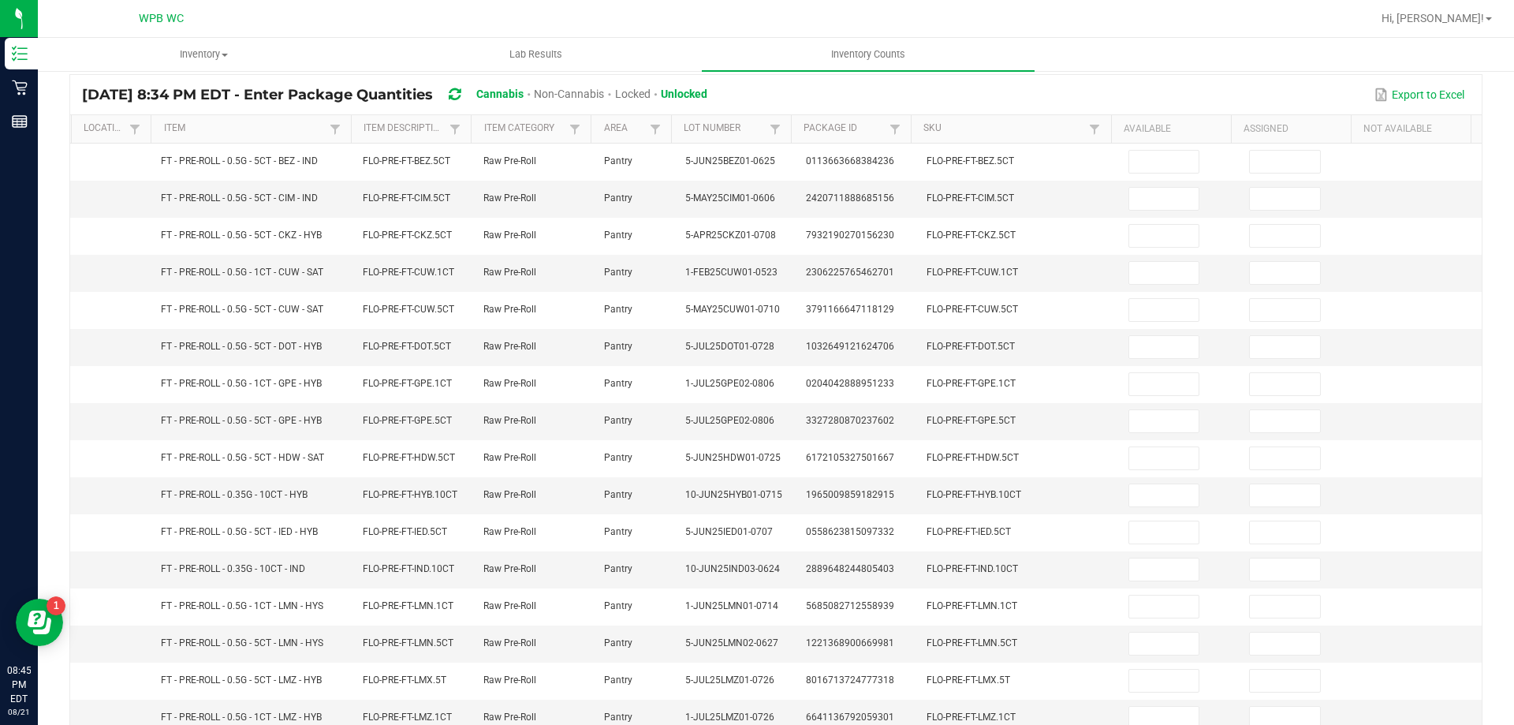
scroll to position [0, 0]
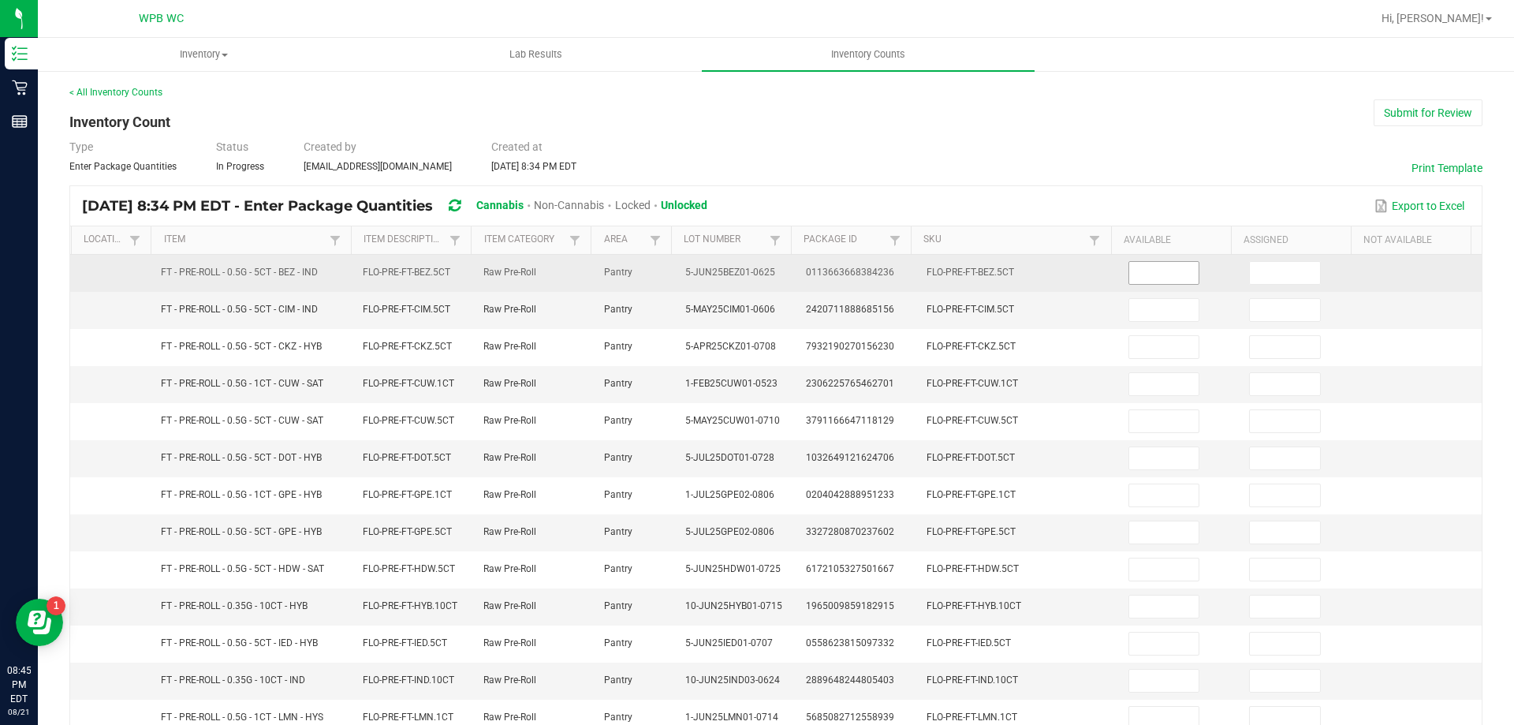
click at [1130, 271] on input at bounding box center [1164, 273] width 70 height 22
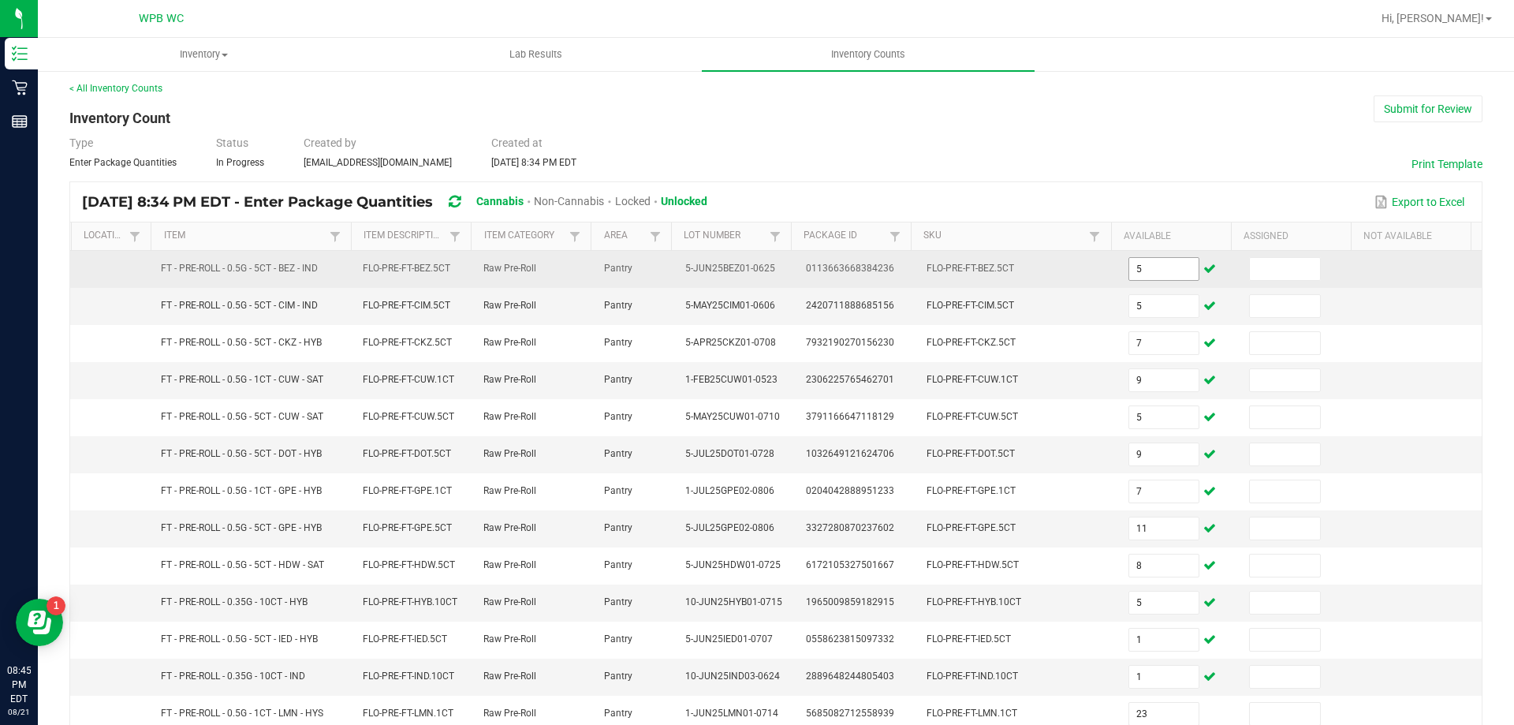
scroll to position [327, 0]
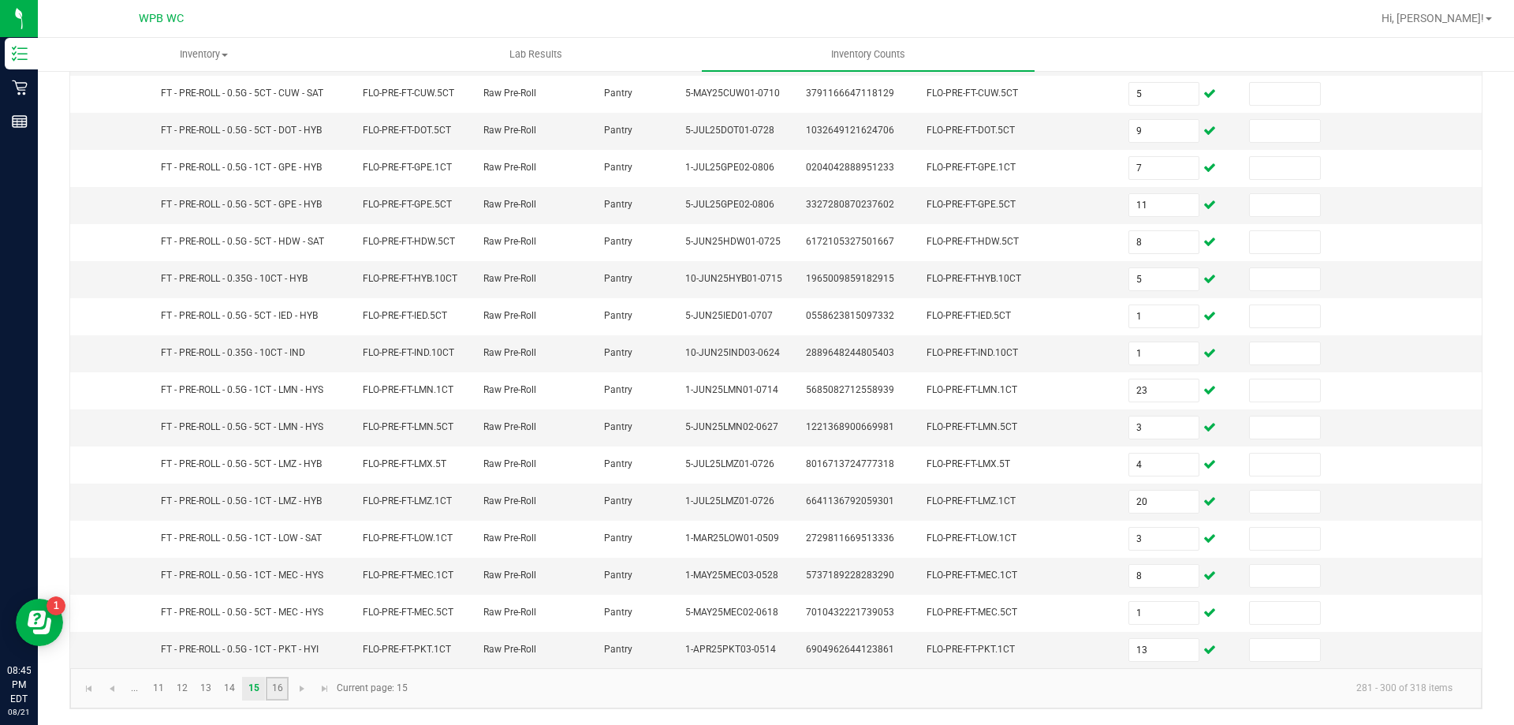
click at [270, 688] on link "16" at bounding box center [277, 689] width 23 height 24
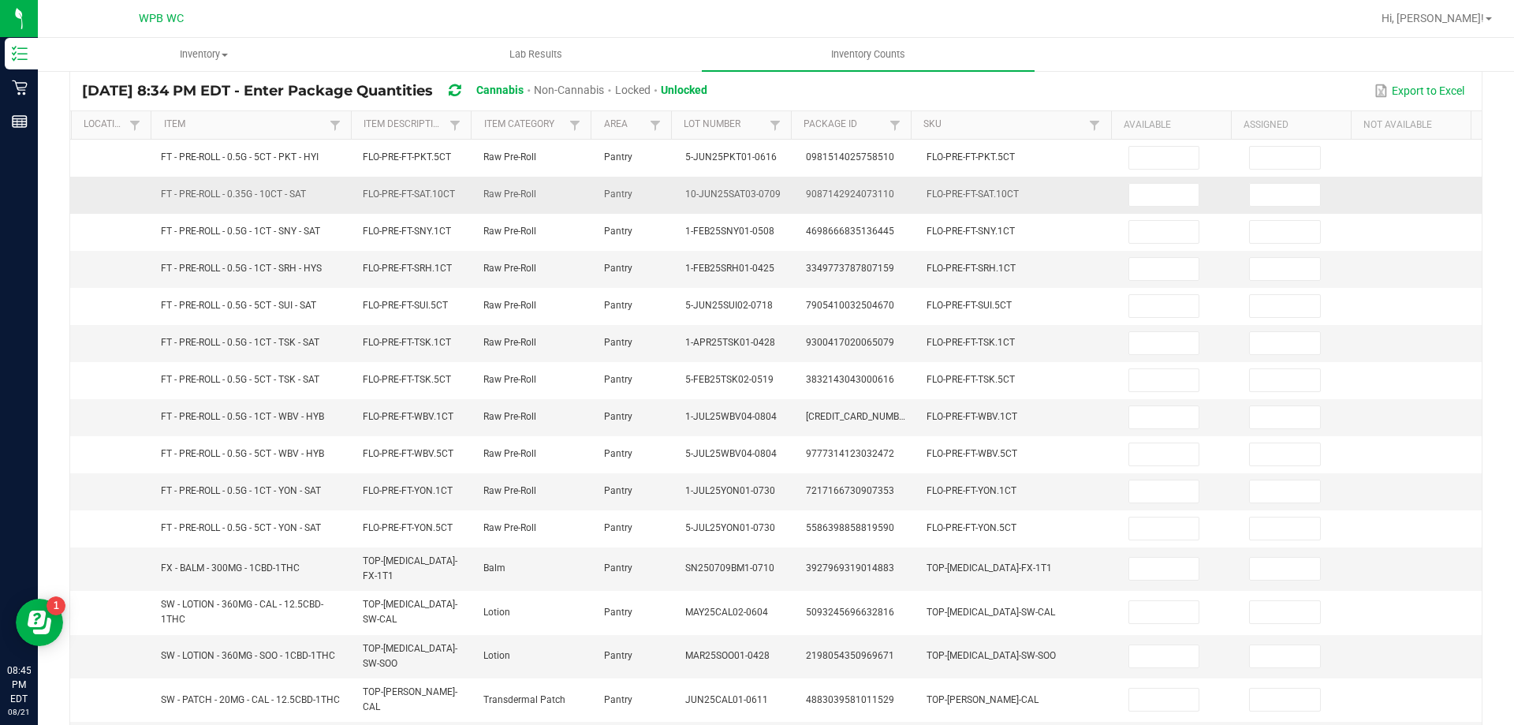
scroll to position [0, 0]
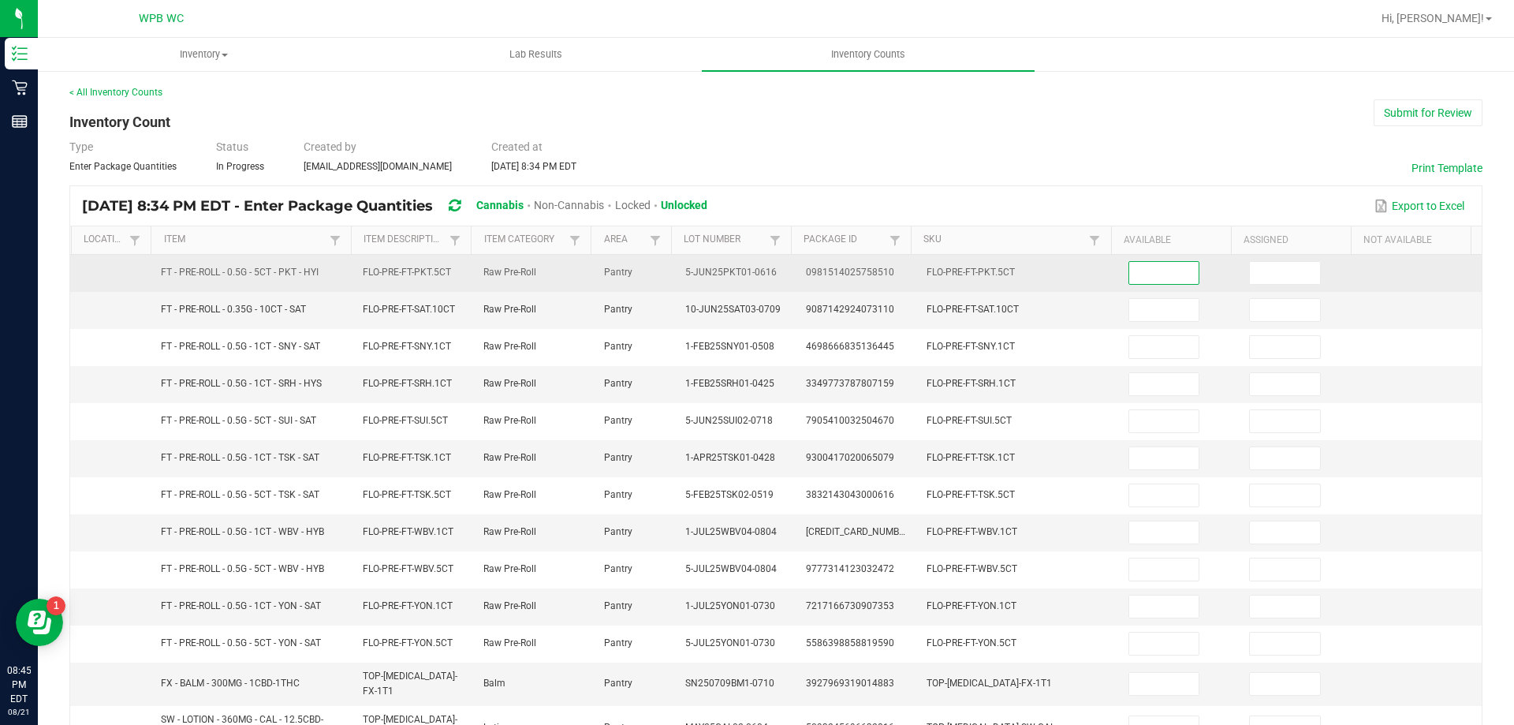
click at [1137, 271] on input at bounding box center [1164, 273] width 70 height 22
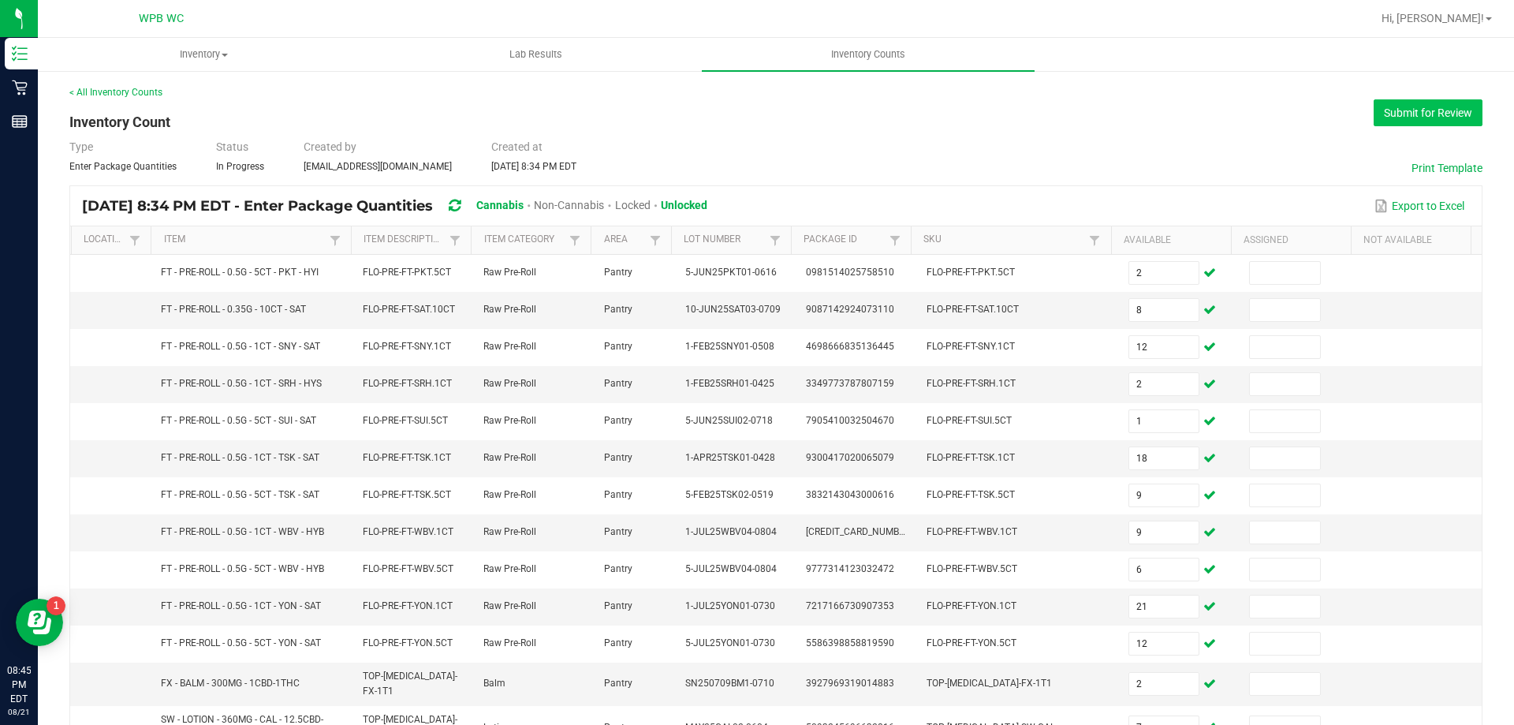
click at [1413, 117] on button "Submit for Review" at bounding box center [1428, 112] width 109 height 27
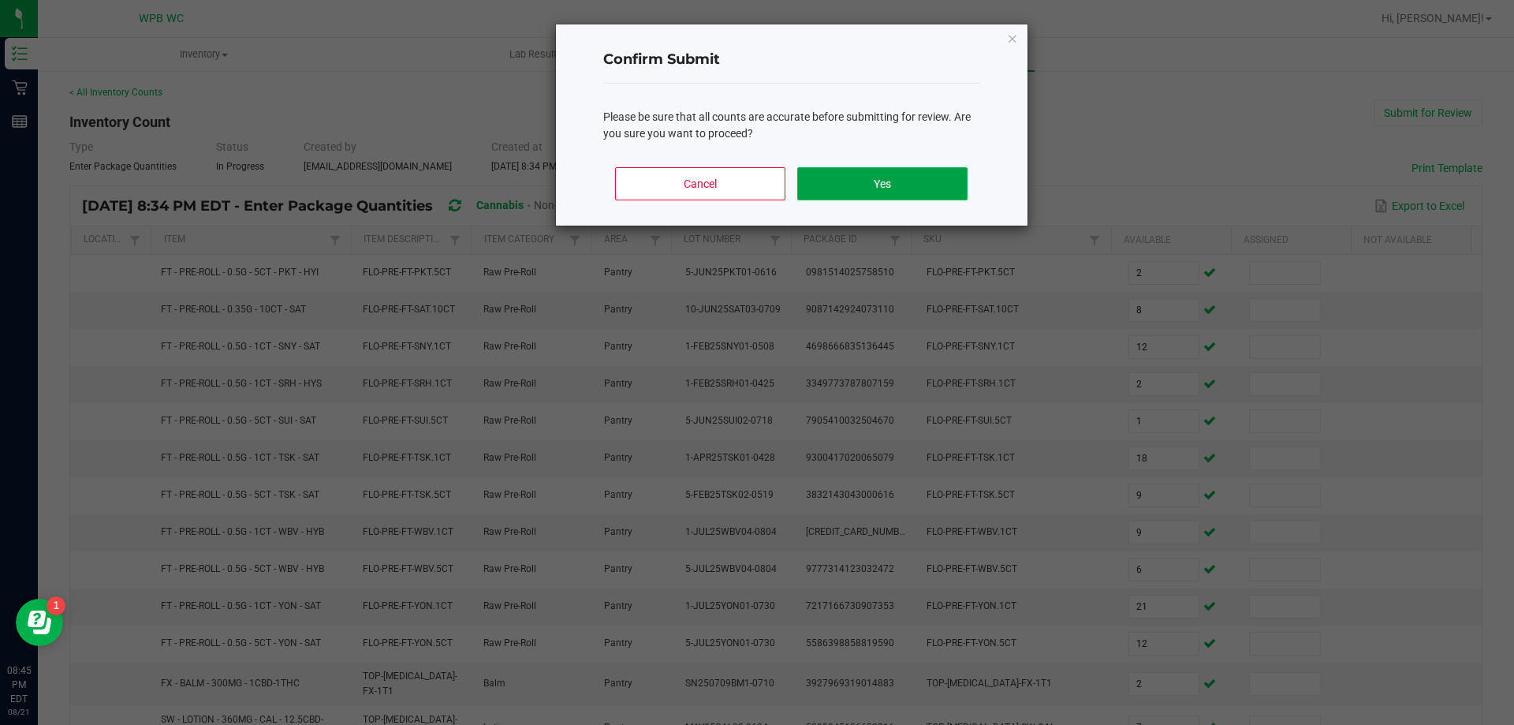
click at [904, 182] on button "Yes" at bounding box center [882, 183] width 170 height 33
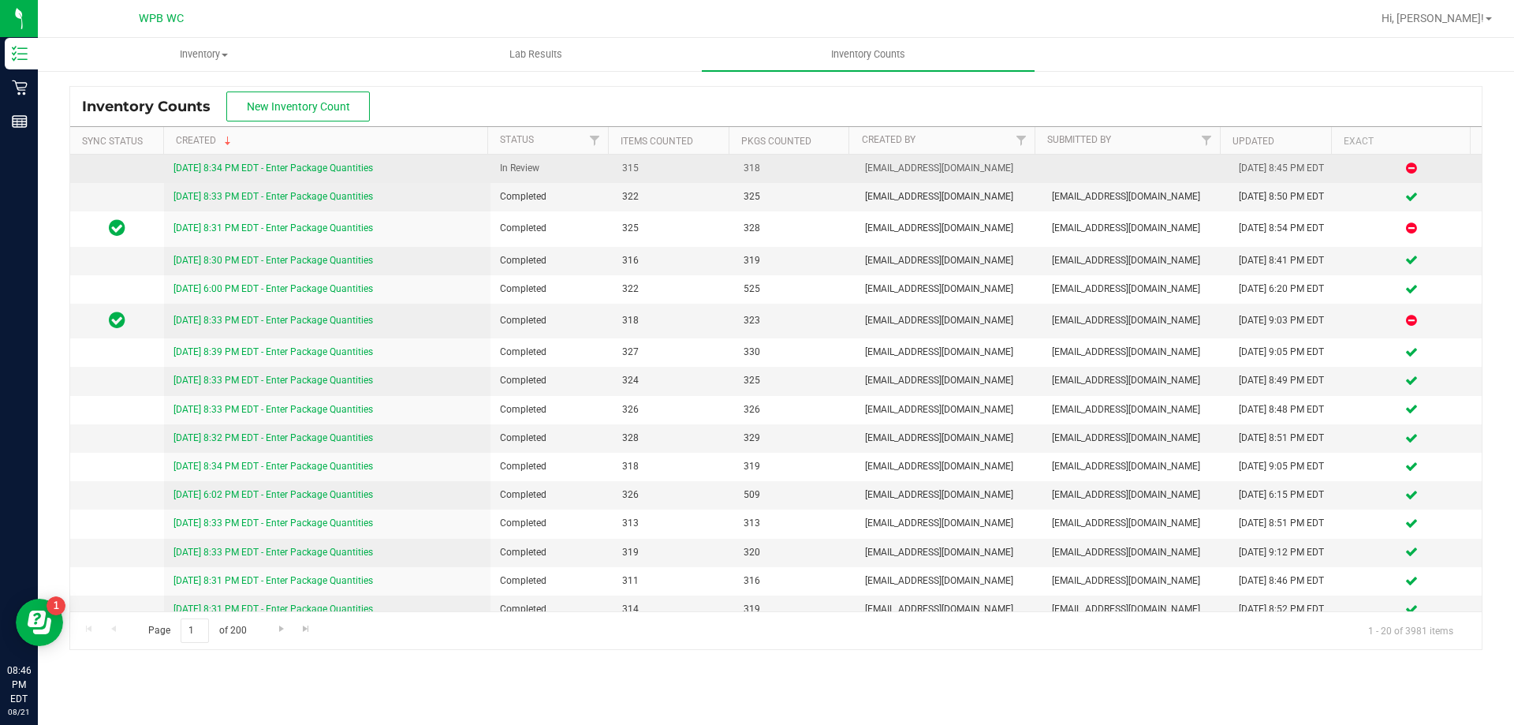
click at [226, 162] on link "[DATE] 8:34 PM EDT - Enter Package Quantities" at bounding box center [273, 167] width 200 height 11
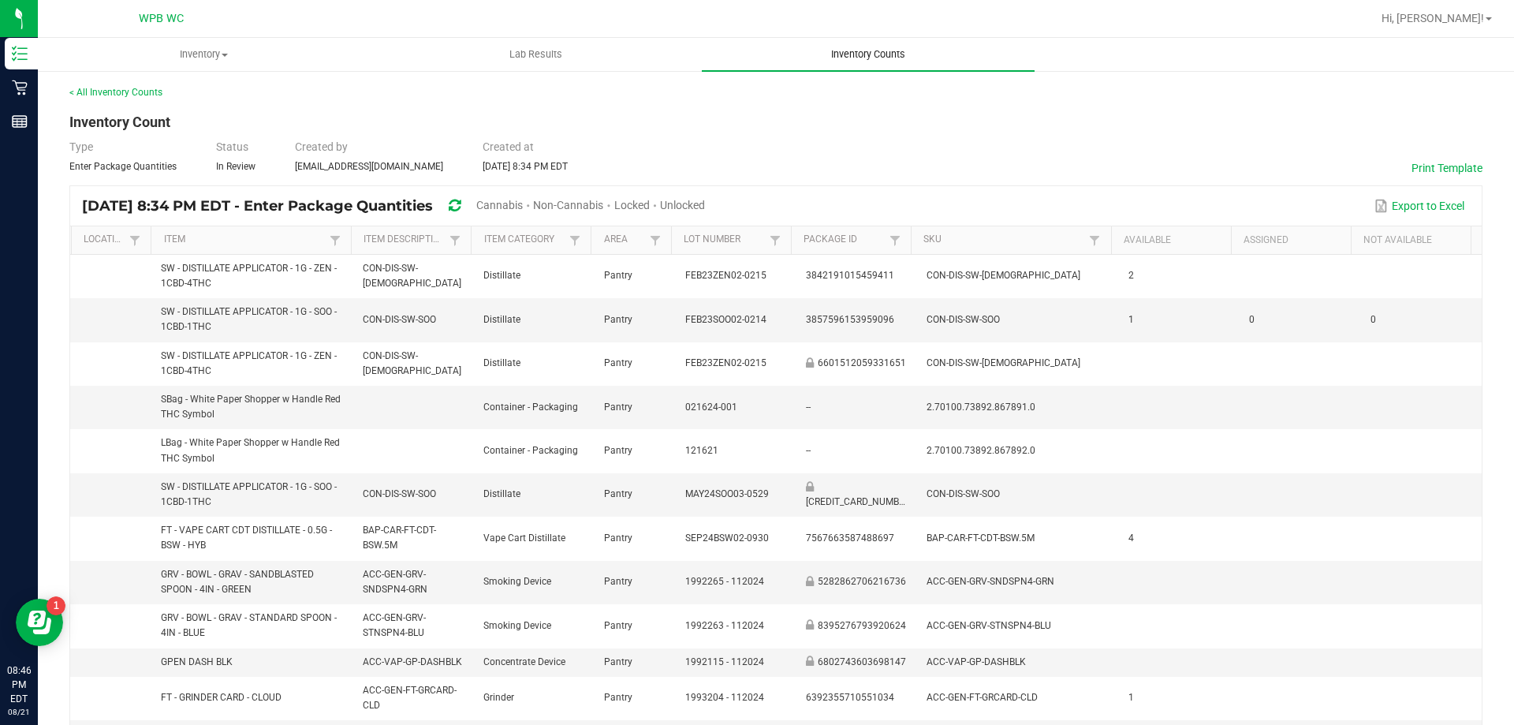
click at [904, 51] on span "Inventory Counts" at bounding box center [868, 54] width 117 height 14
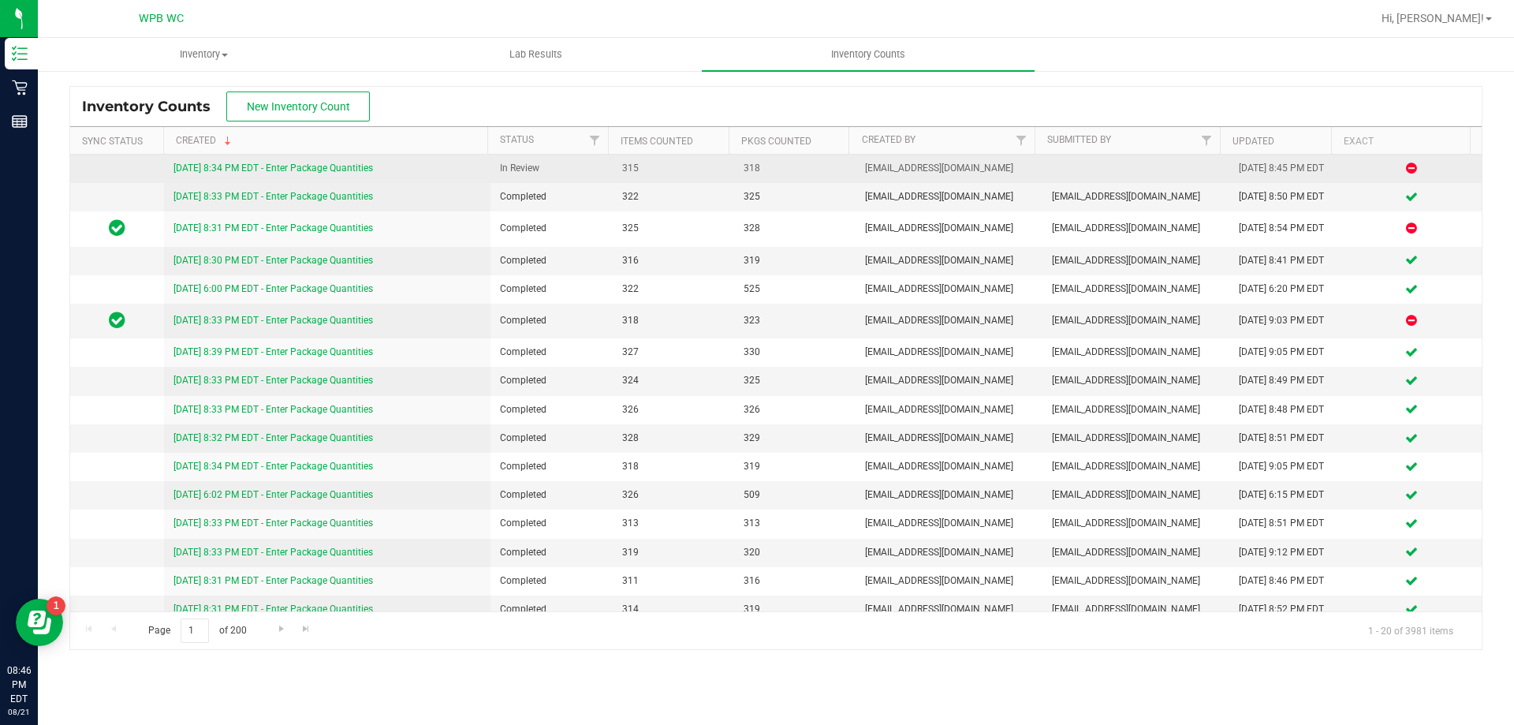
click at [315, 164] on link "[DATE] 8:34 PM EDT - Enter Package Quantities" at bounding box center [273, 167] width 200 height 11
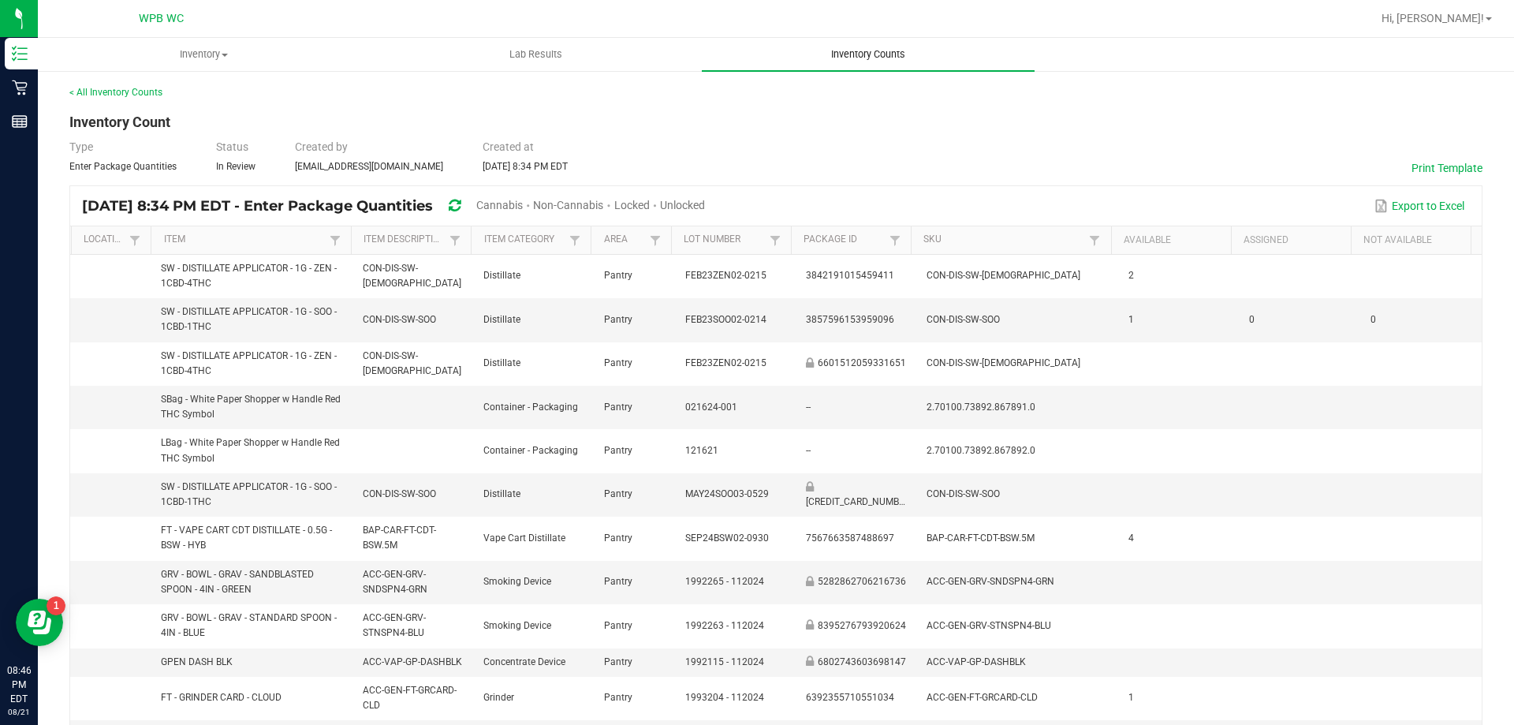
click at [882, 58] on span "Inventory Counts" at bounding box center [868, 54] width 117 height 14
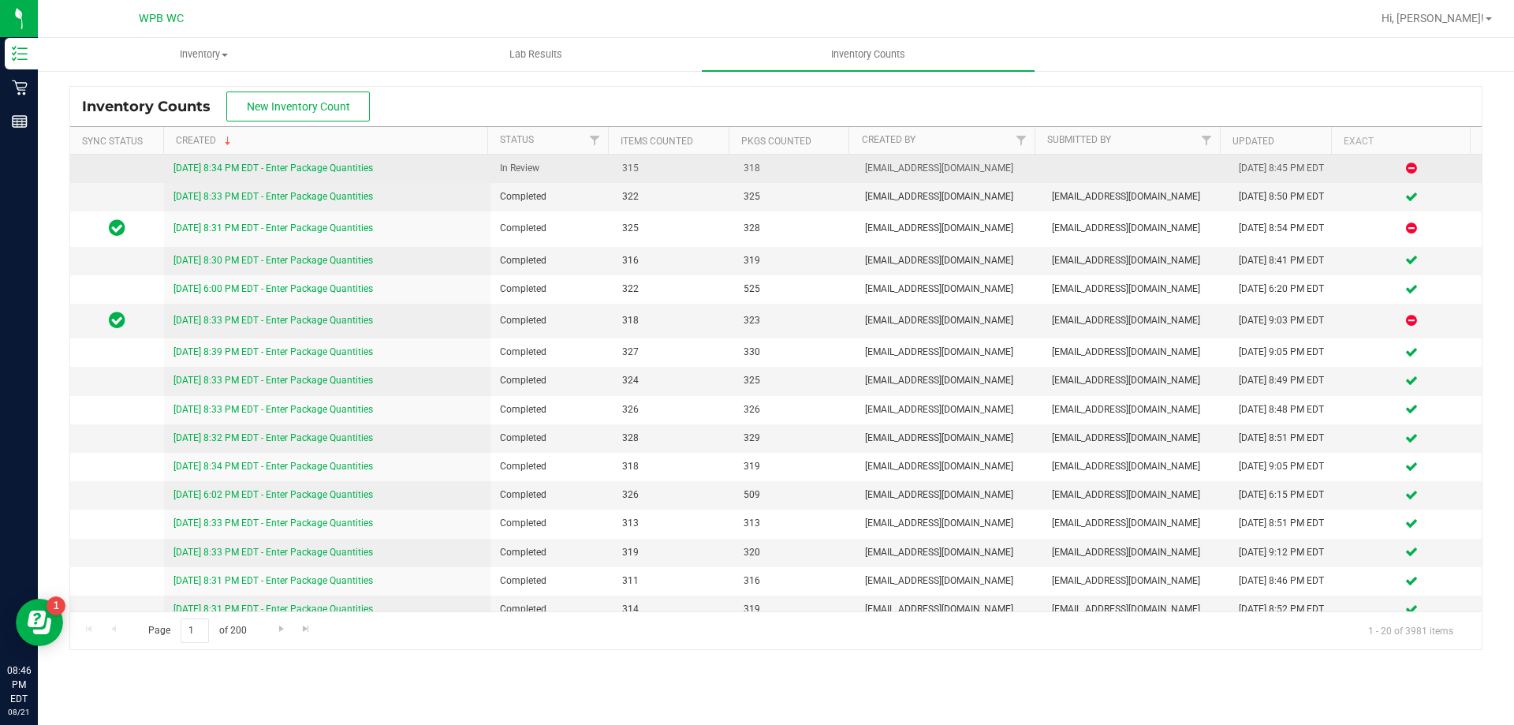
click at [326, 166] on link "[DATE] 8:34 PM EDT - Enter Package Quantities" at bounding box center [273, 167] width 200 height 11
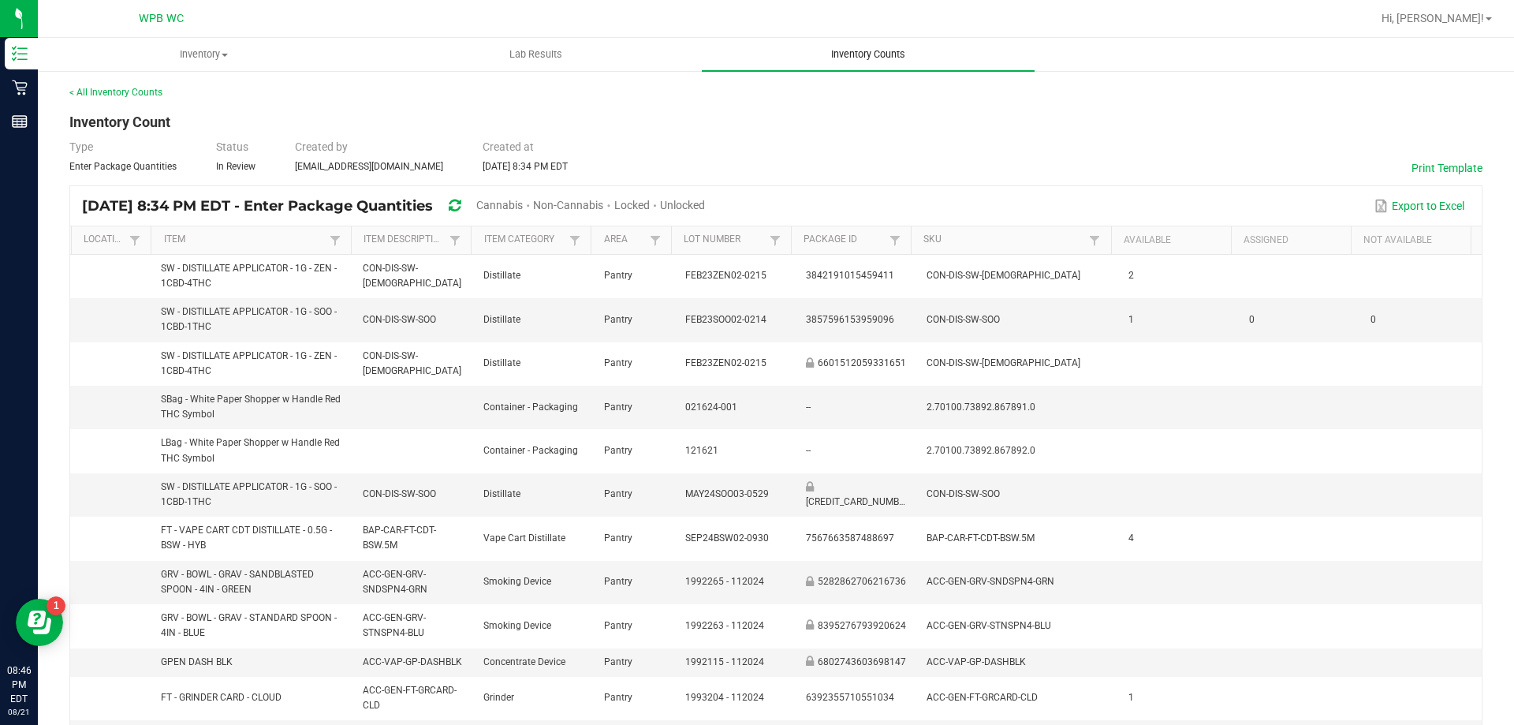
click at [844, 49] on span "Inventory Counts" at bounding box center [868, 54] width 117 height 14
